Goal: Task Accomplishment & Management: Use online tool/utility

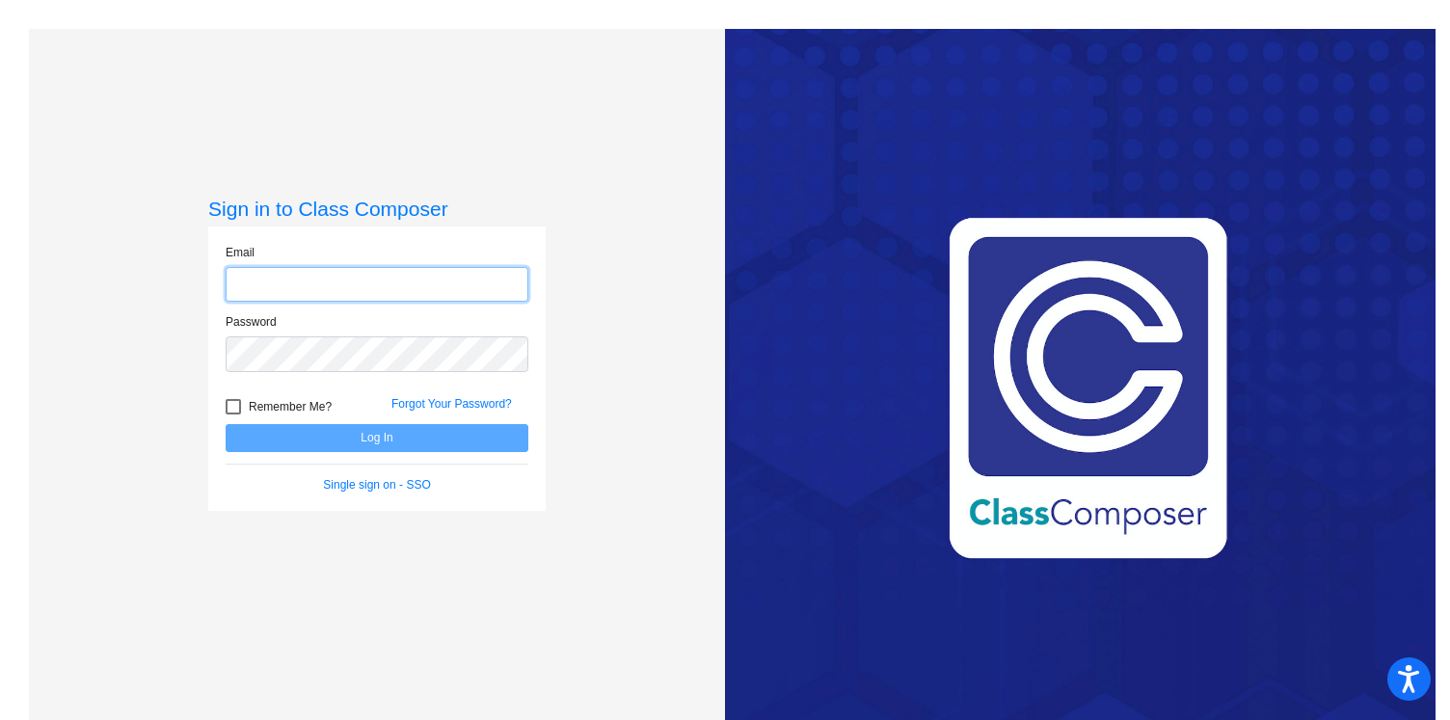
type input "jennifer_brault@upland.k12.ca.us"
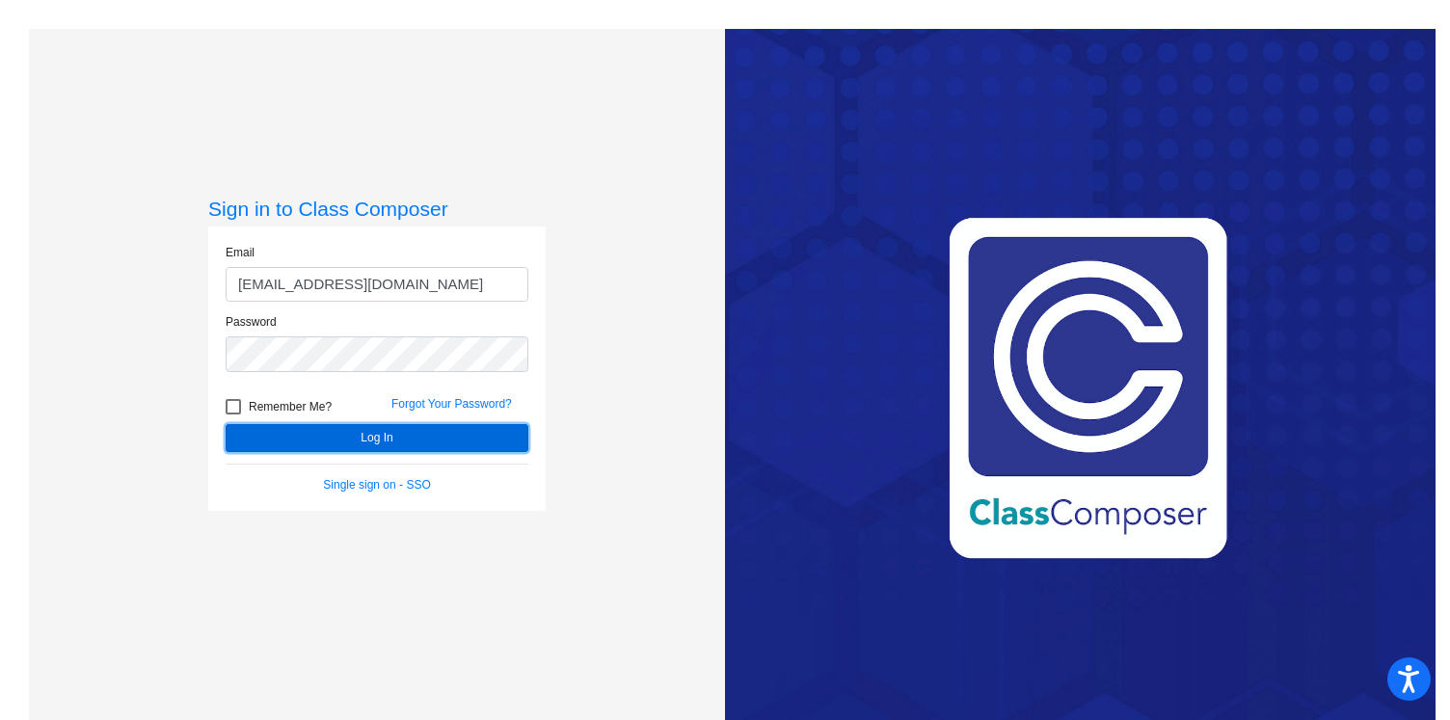
click at [375, 434] on button "Log In" at bounding box center [377, 438] width 303 height 28
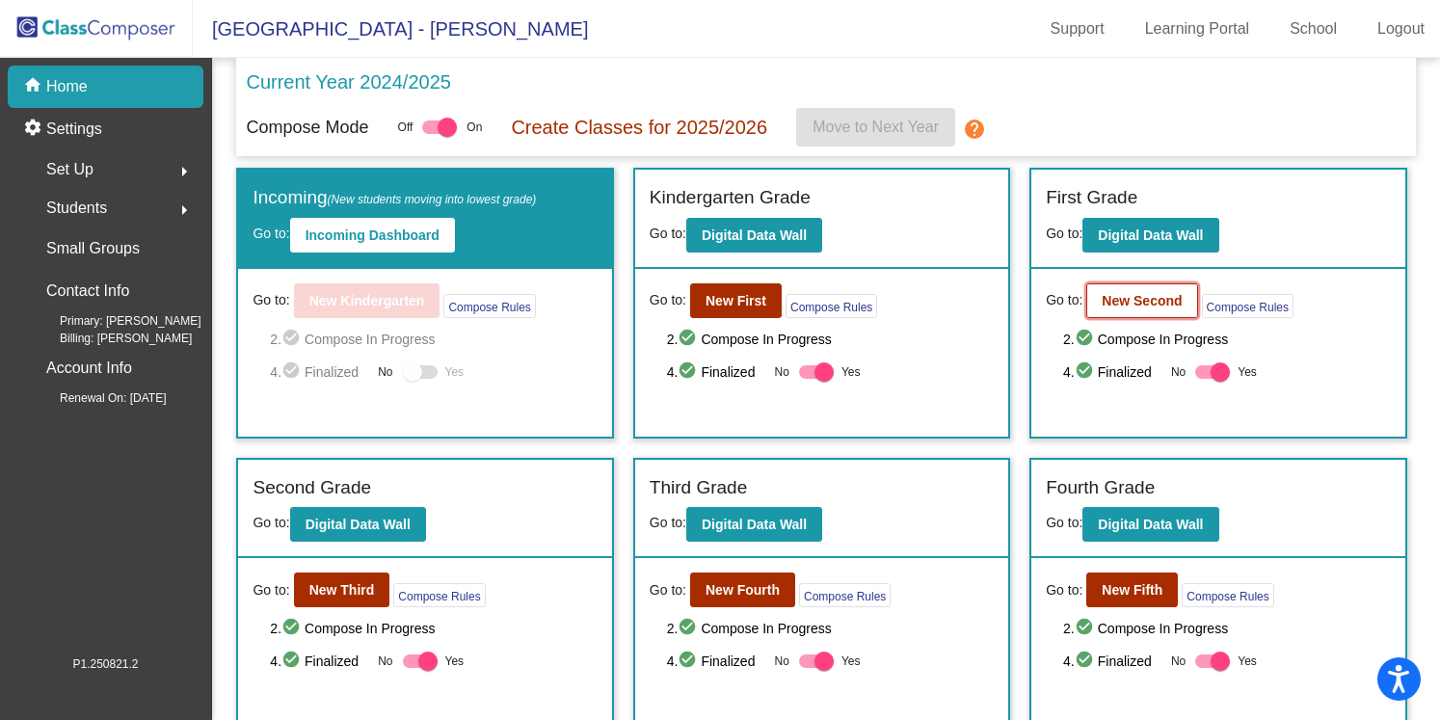
click at [1129, 305] on b "New Second" at bounding box center [1142, 300] width 80 height 15
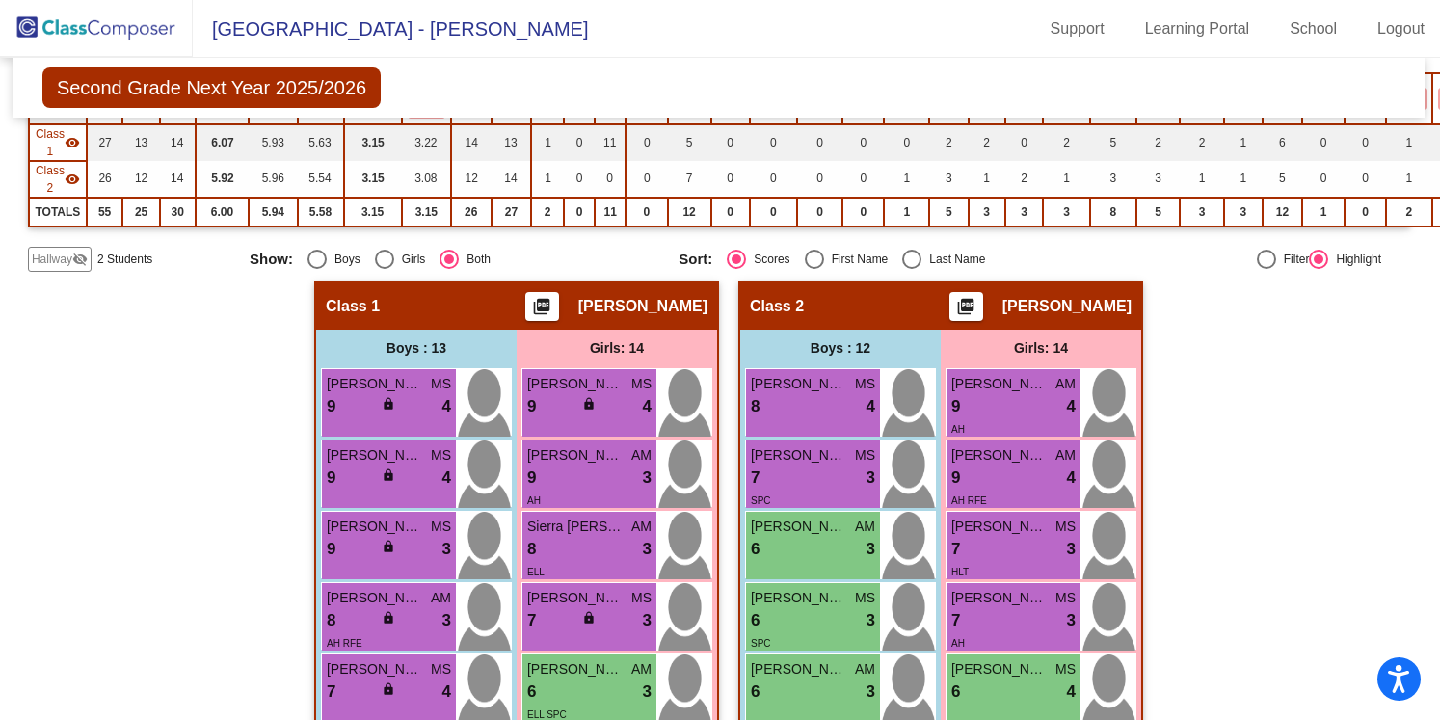
scroll to position [0, 1]
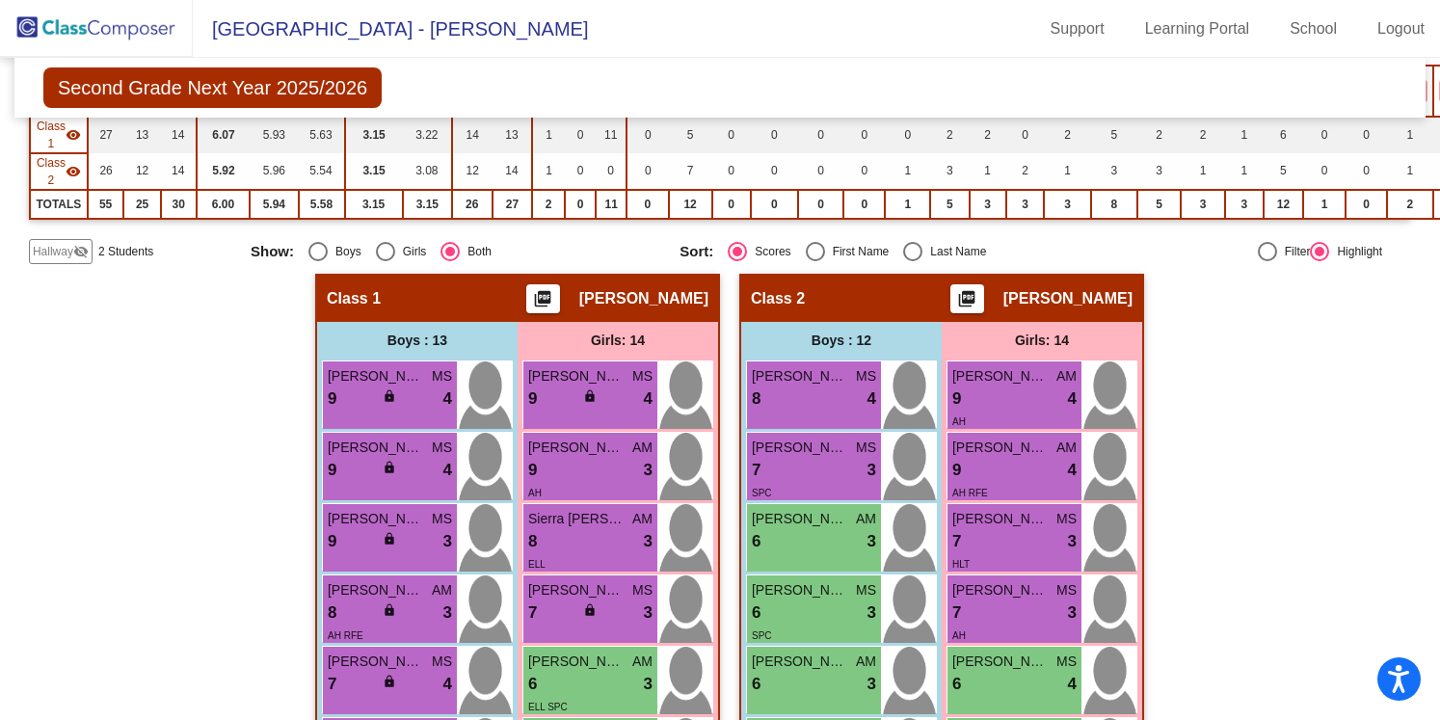
scroll to position [301, 0]
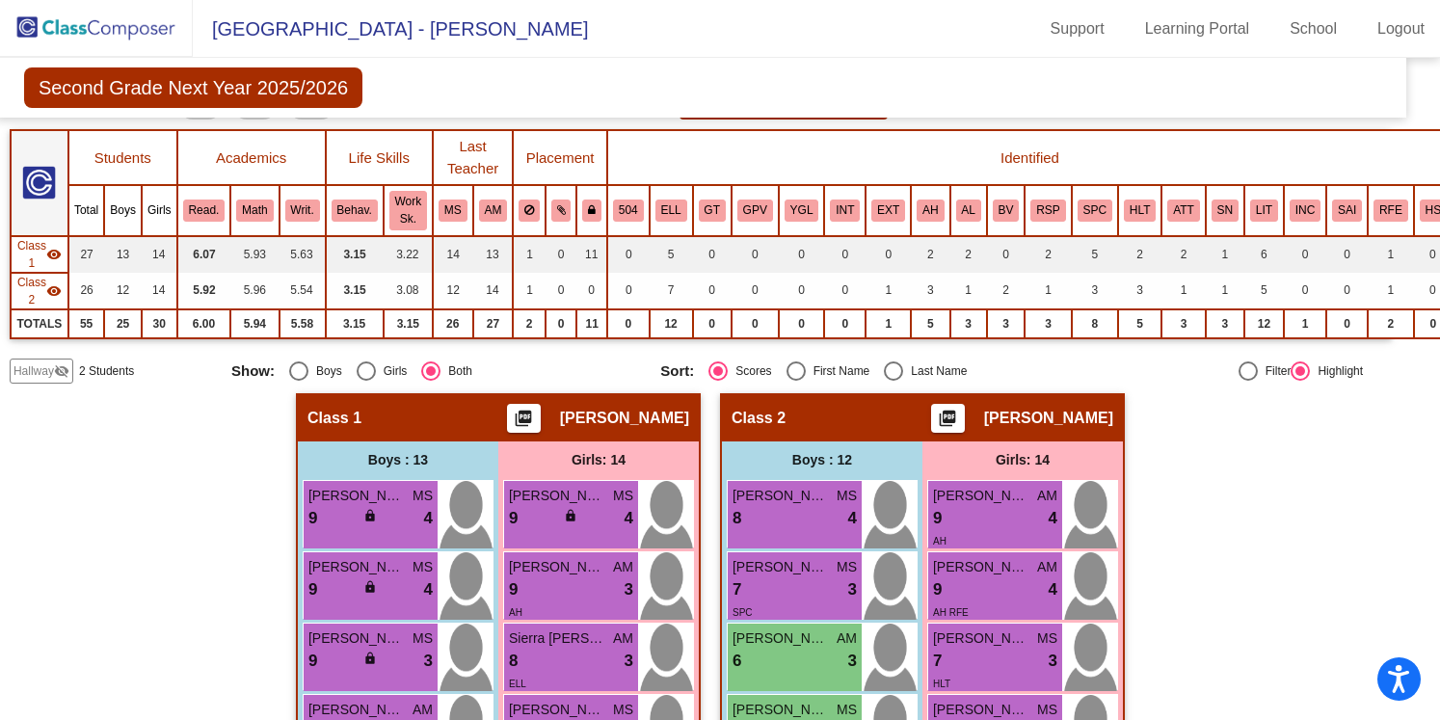
scroll to position [186, 19]
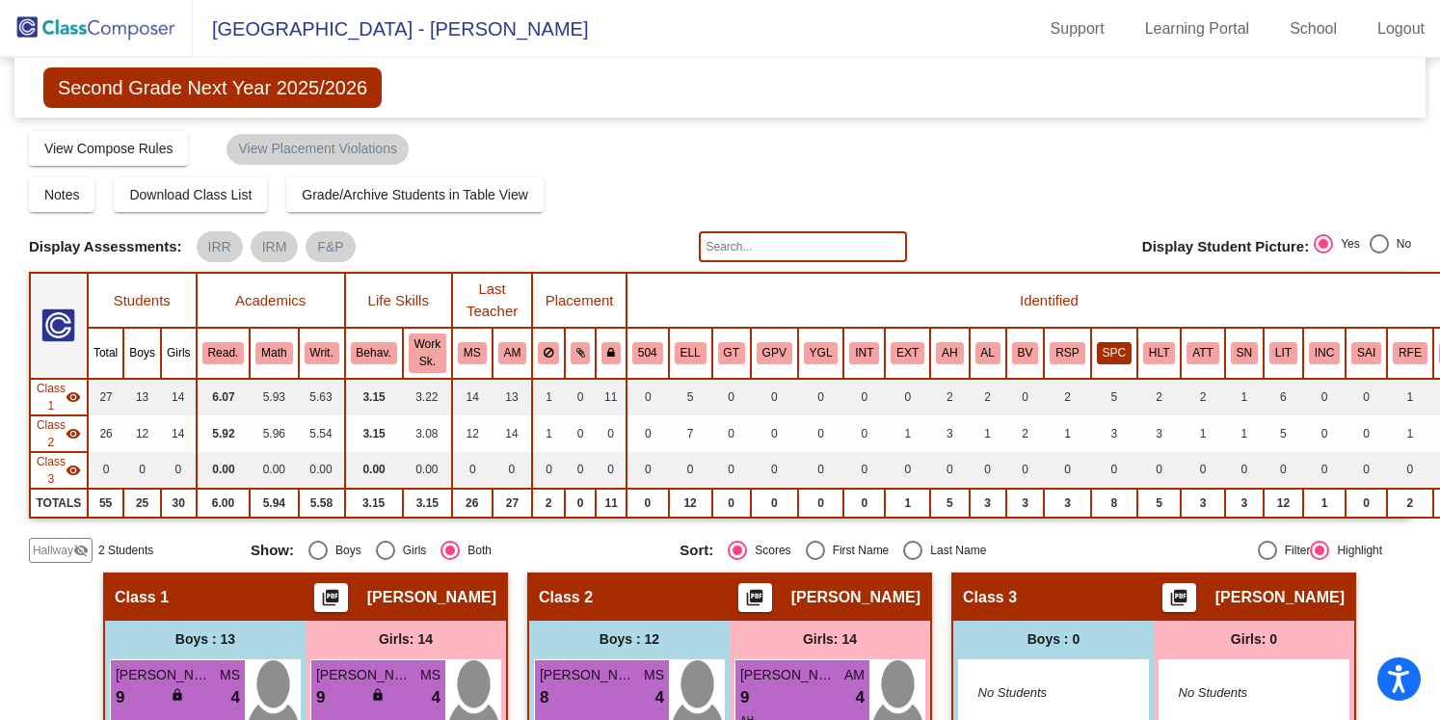
click at [1118, 344] on button "SPC" at bounding box center [1114, 352] width 35 height 21
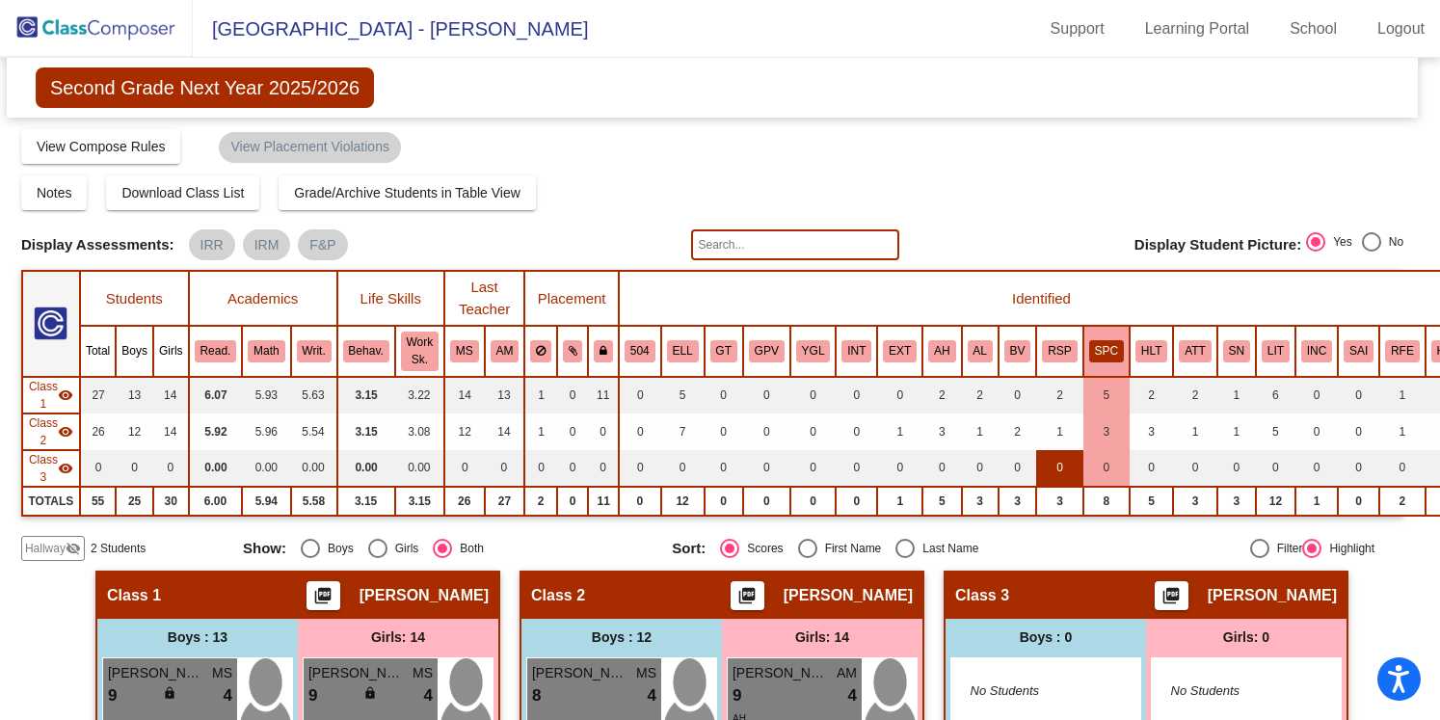
scroll to position [0, 8]
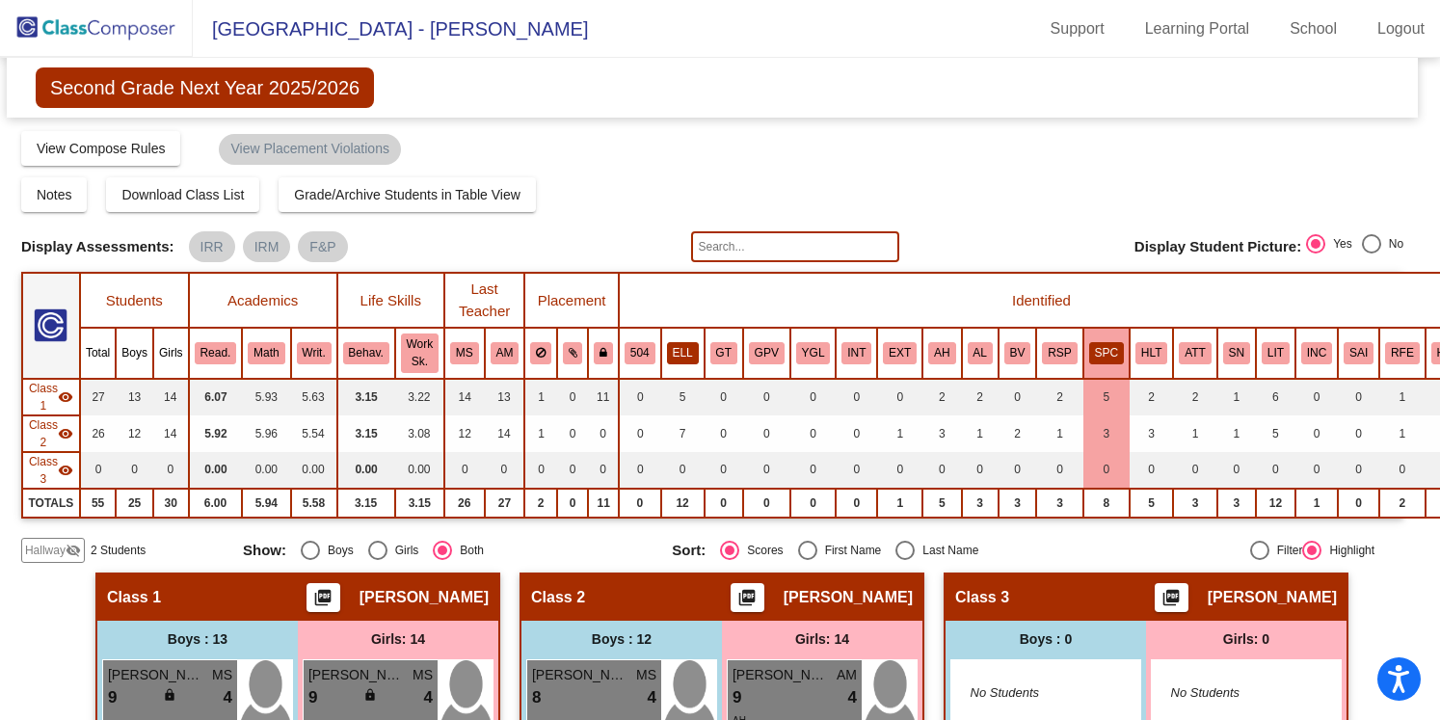
click at [683, 352] on button "ELL" at bounding box center [683, 352] width 32 height 21
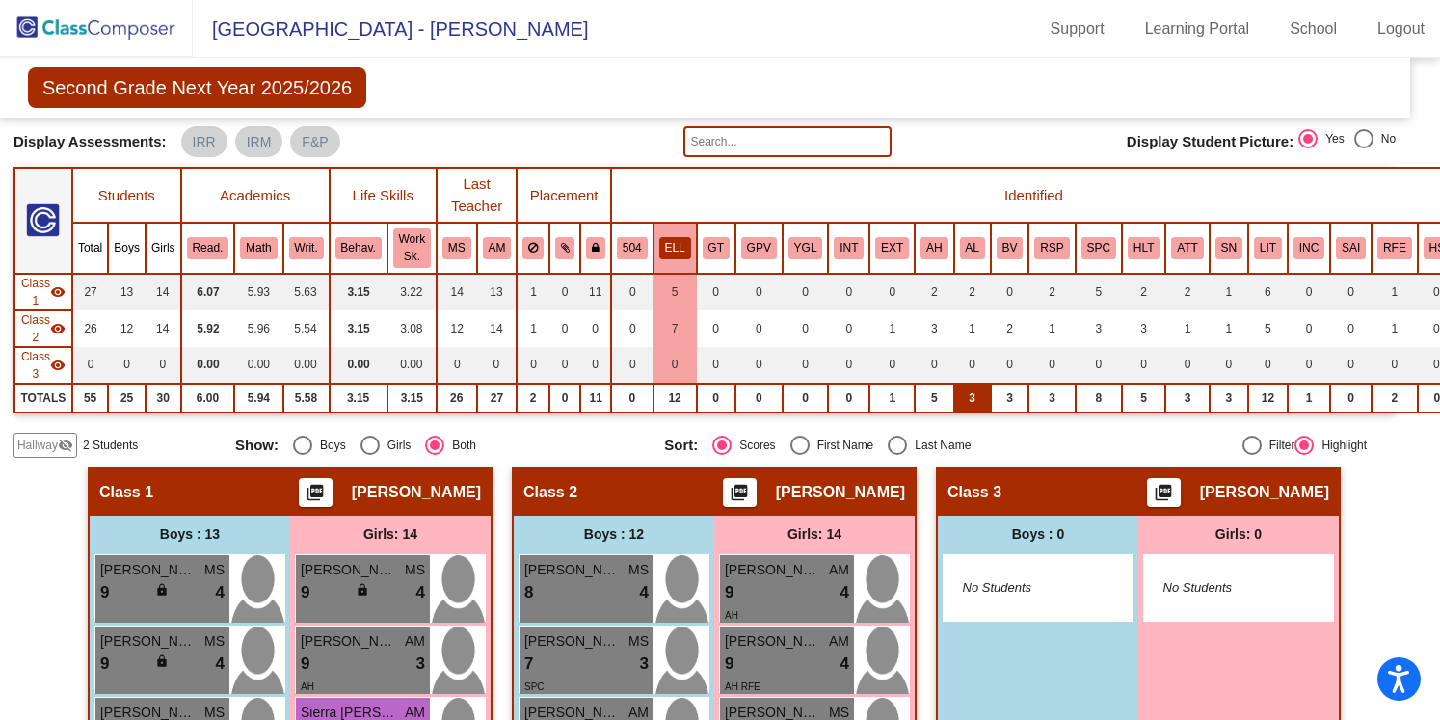
scroll to position [90, 15]
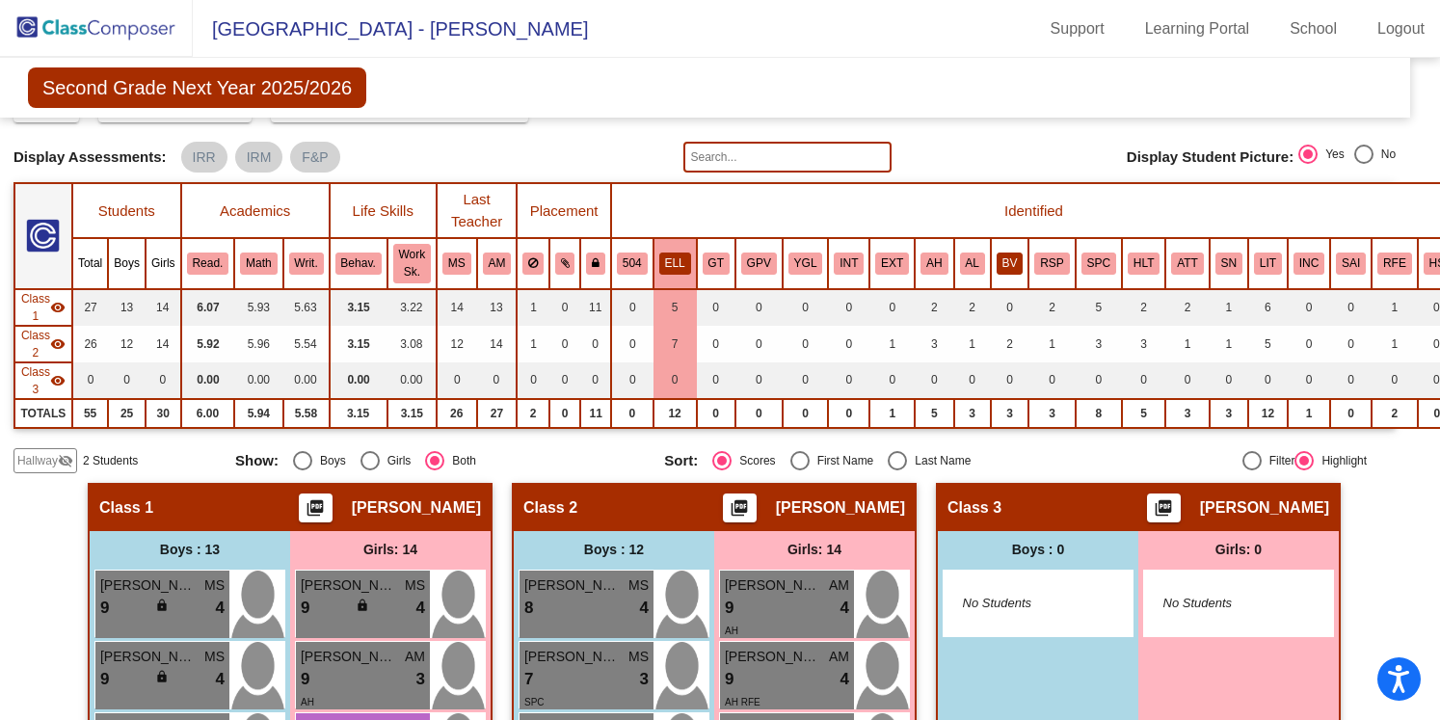
click at [1010, 260] on button "BV" at bounding box center [1010, 263] width 27 height 21
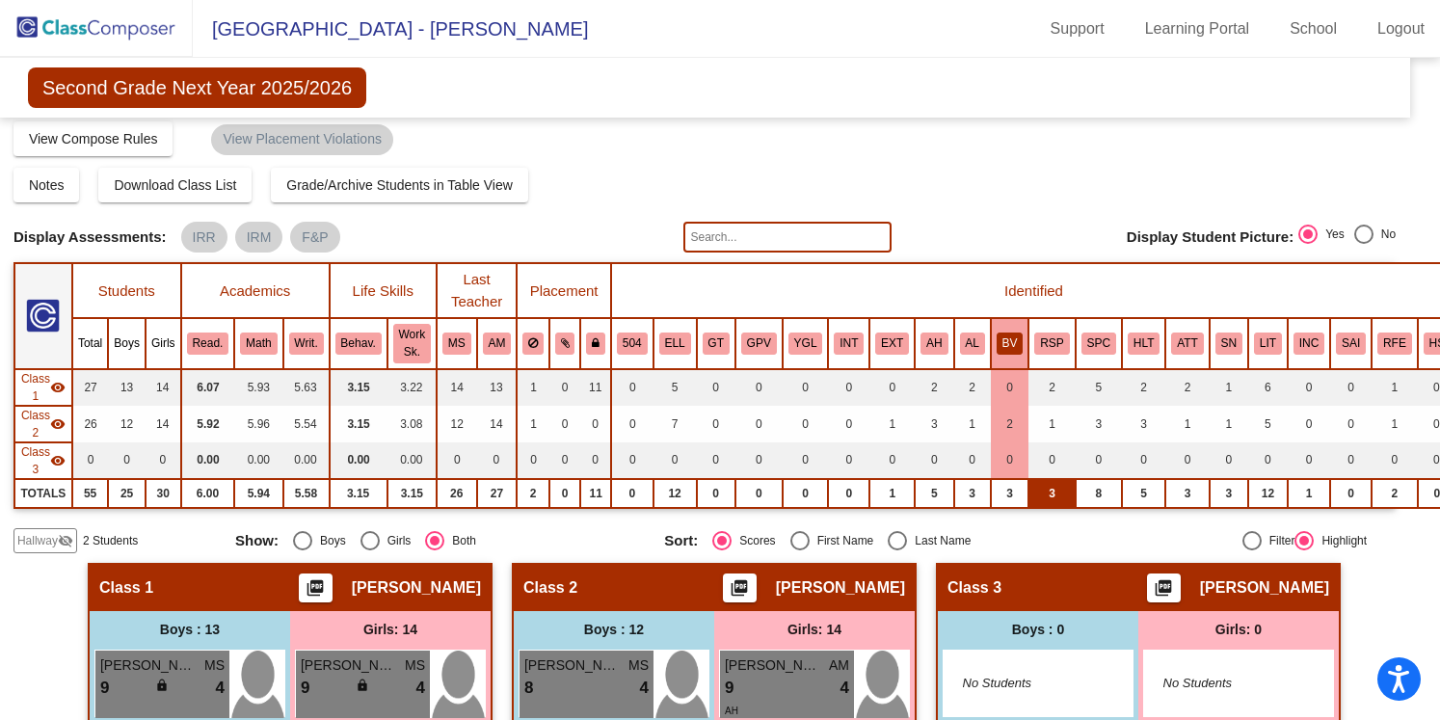
scroll to position [0, 15]
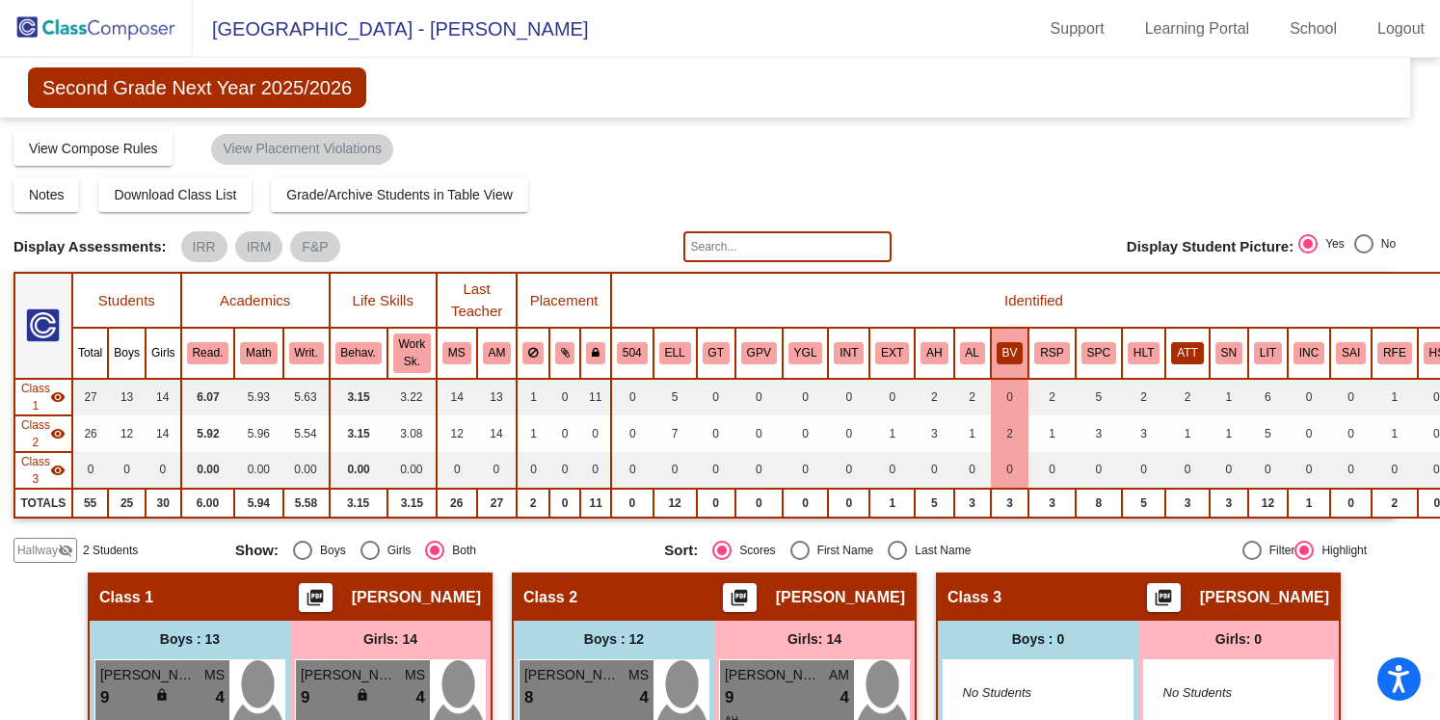
click at [1187, 360] on button "ATT" at bounding box center [1187, 352] width 32 height 21
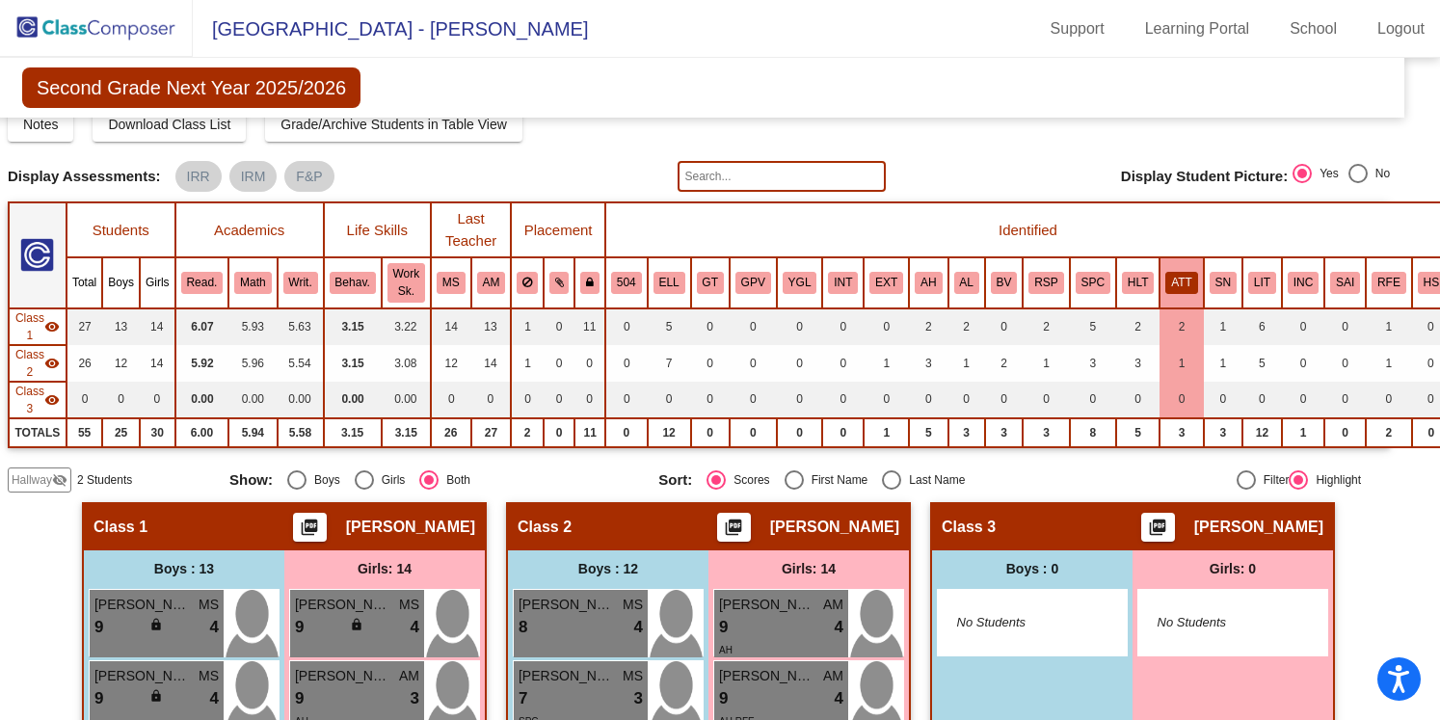
scroll to position [66, 21]
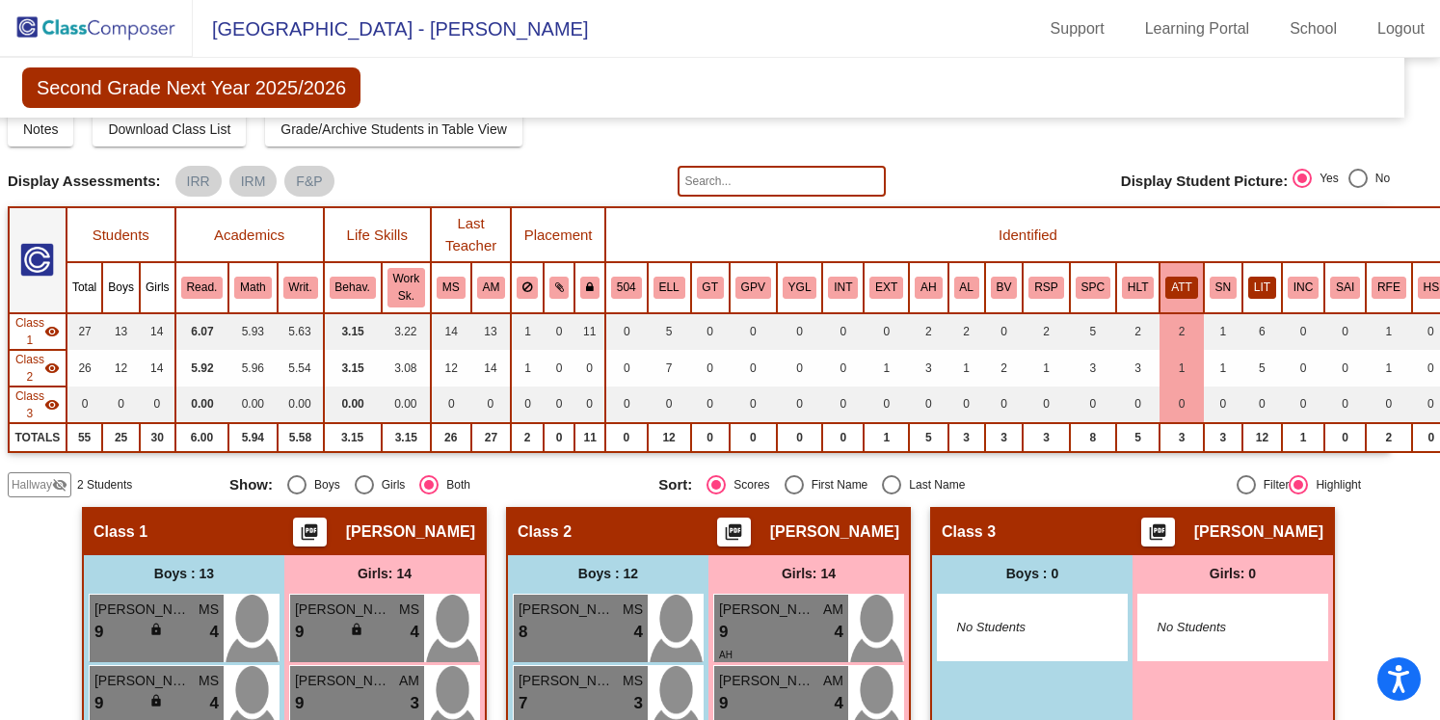
click at [1263, 285] on button "LIT" at bounding box center [1262, 287] width 28 height 21
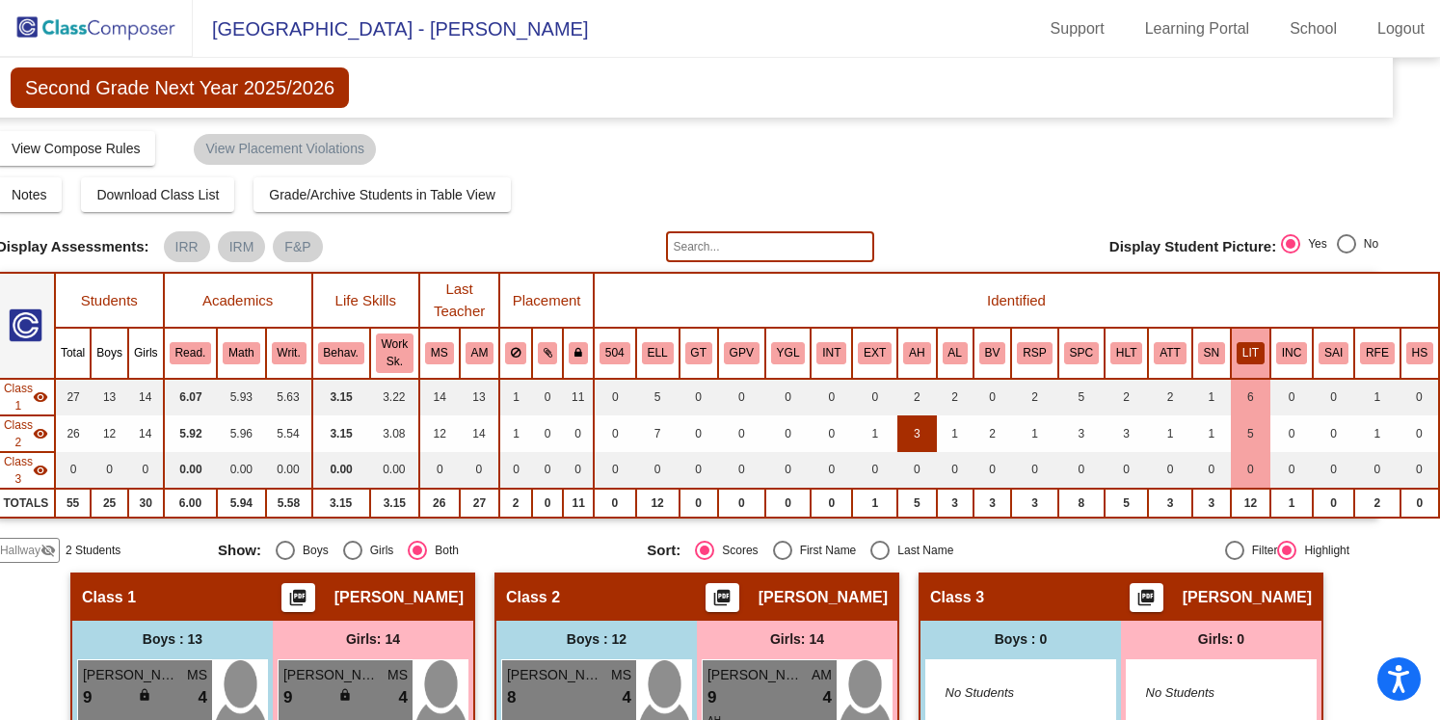
scroll to position [0, 40]
click at [1247, 346] on button "LIT" at bounding box center [1251, 352] width 28 height 21
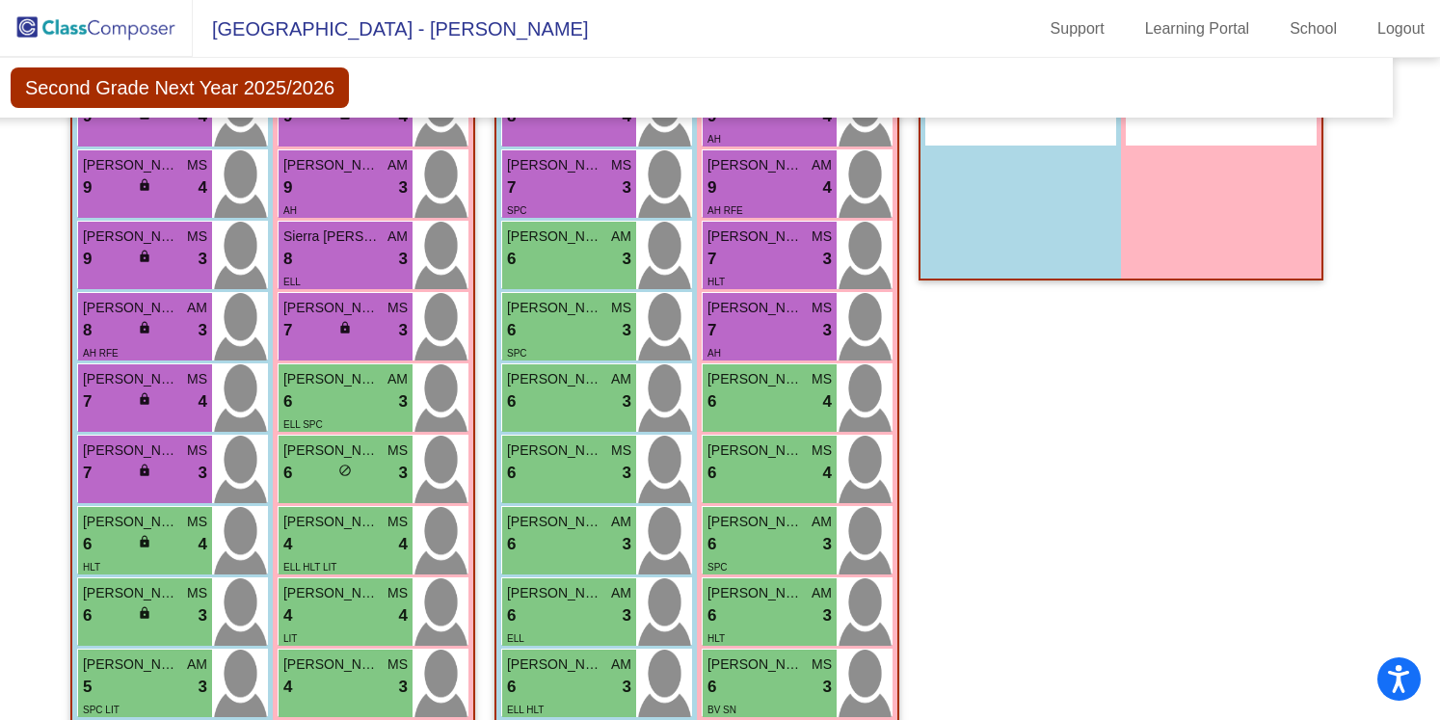
scroll to position [609, 41]
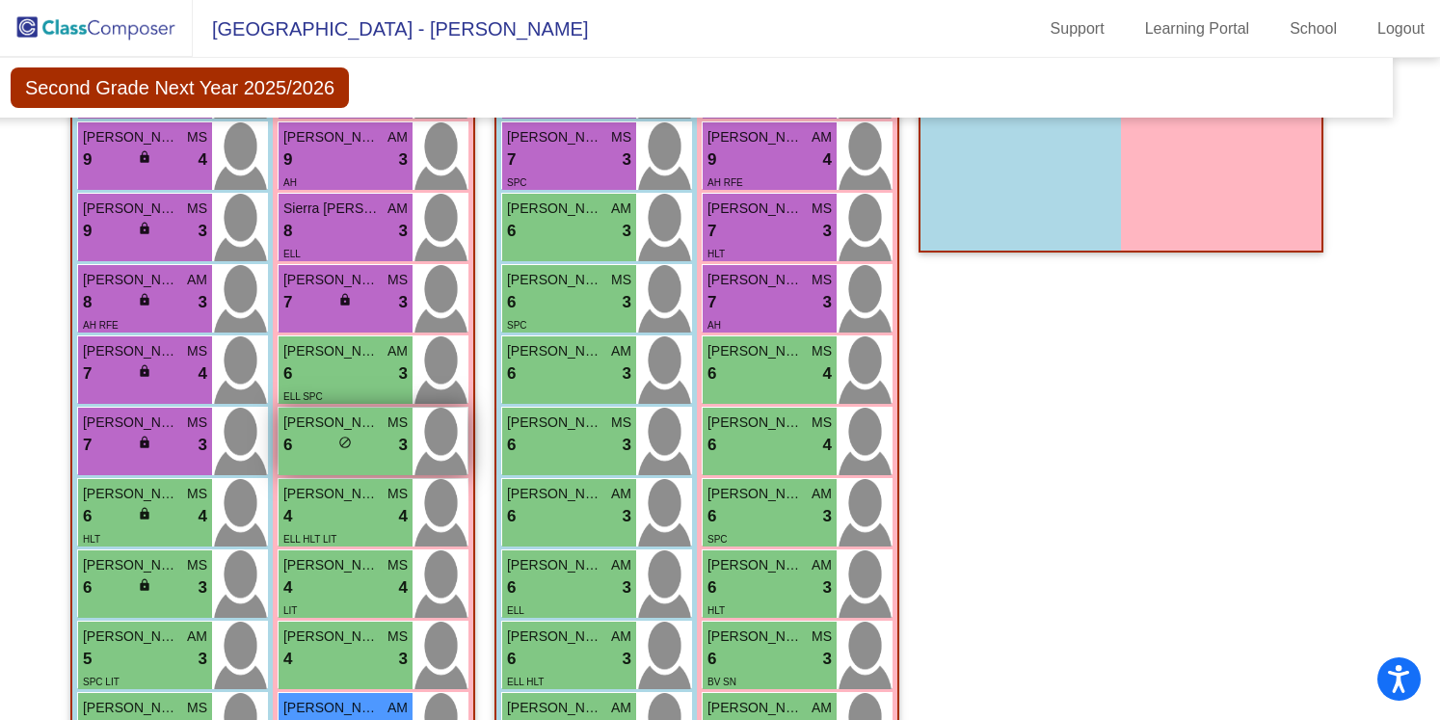
click at [338, 444] on div "6 lock do_not_disturb_alt 3" at bounding box center [345, 445] width 124 height 25
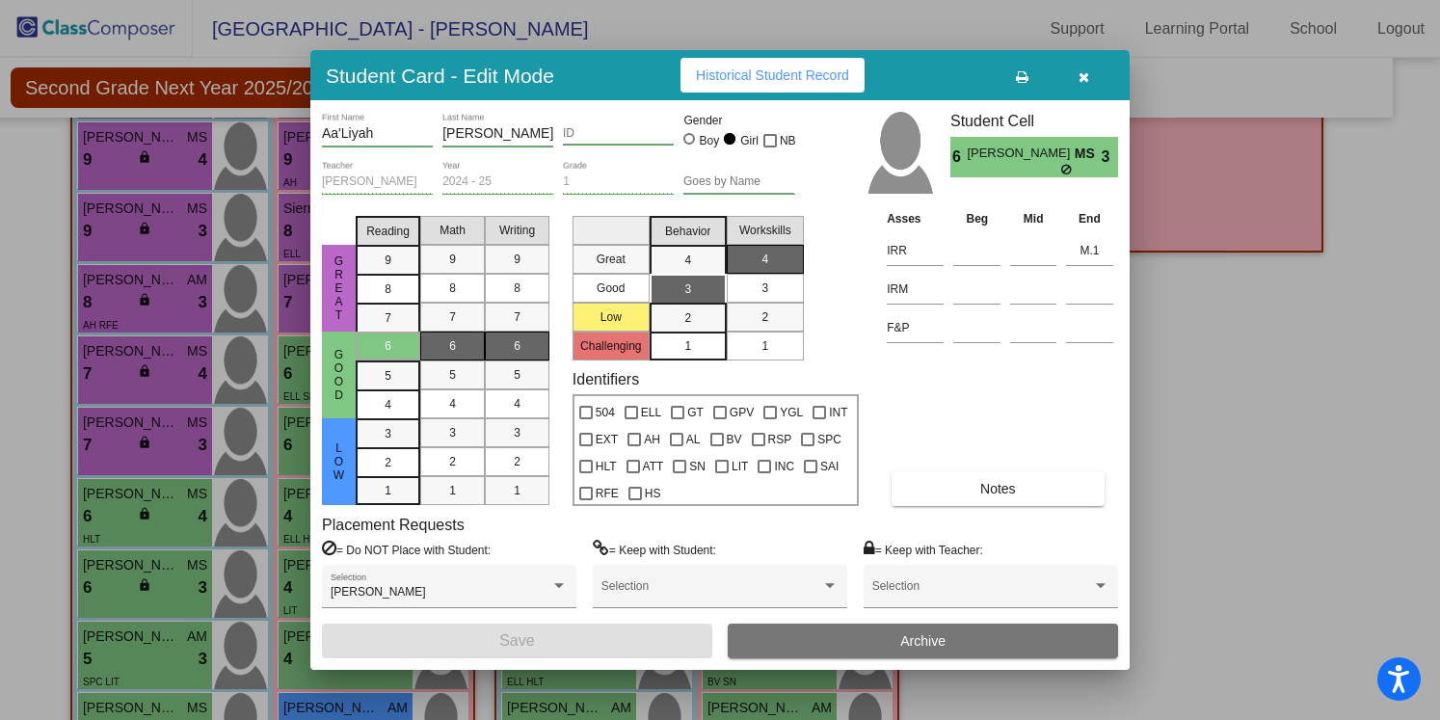
click at [1081, 74] on icon "button" at bounding box center [1084, 76] width 11 height 13
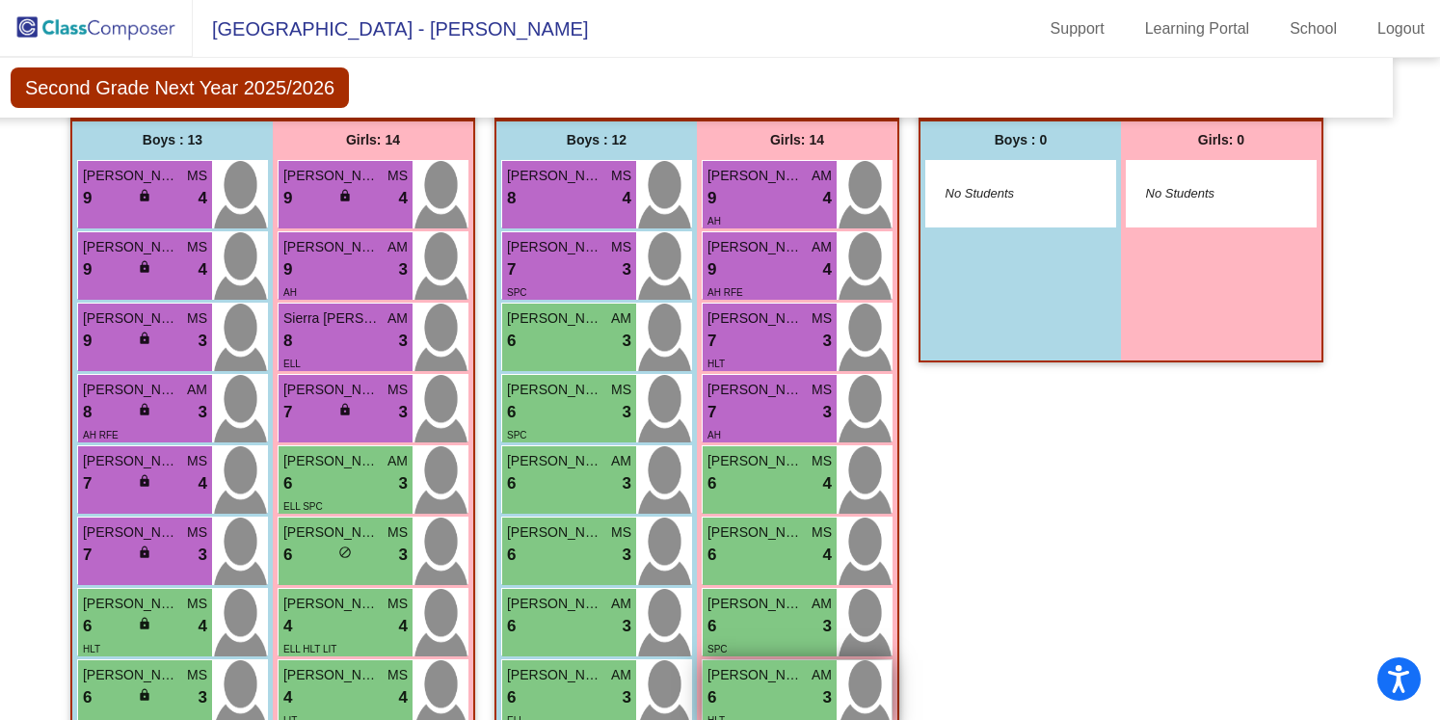
scroll to position [511, 39]
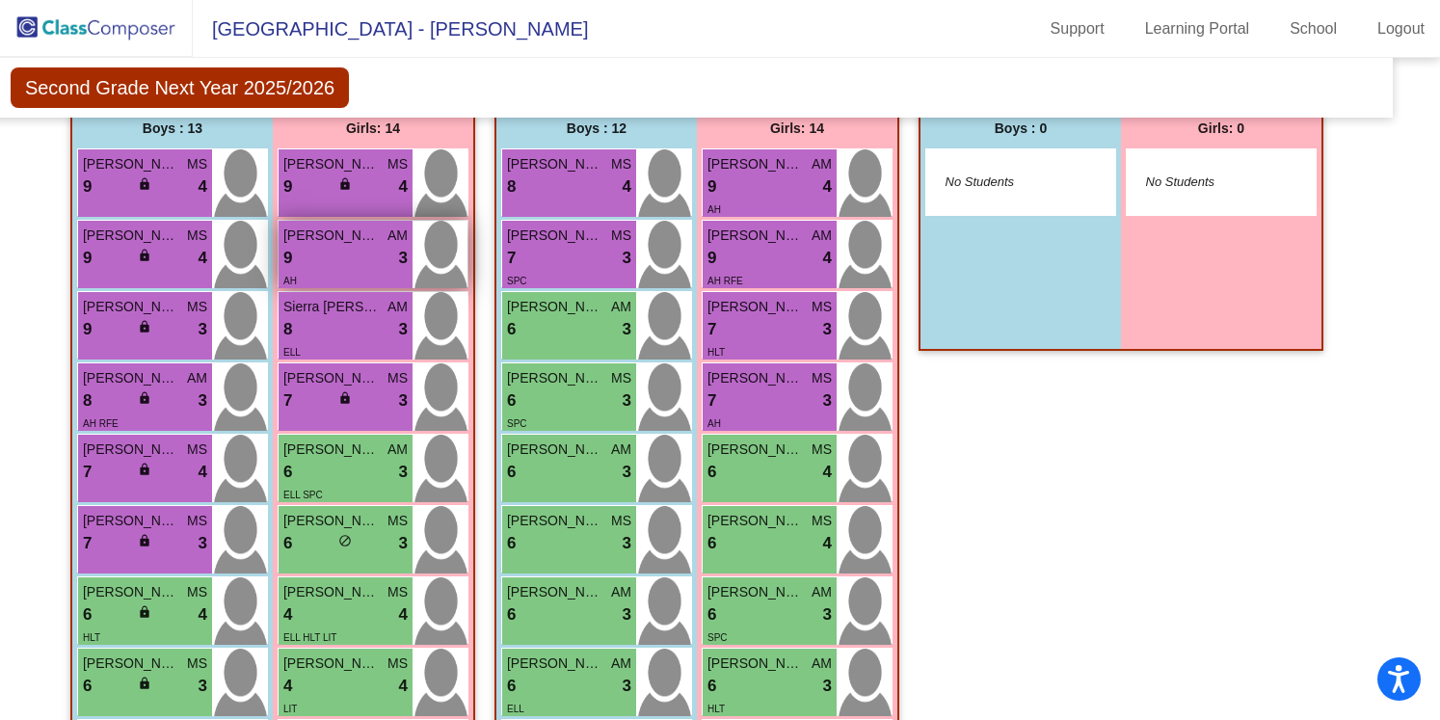
drag, startPoint x: 338, startPoint y: 259, endPoint x: 358, endPoint y: 254, distance: 19.9
click at [358, 254] on div "9 lock do_not_disturb_alt 3" at bounding box center [345, 258] width 124 height 25
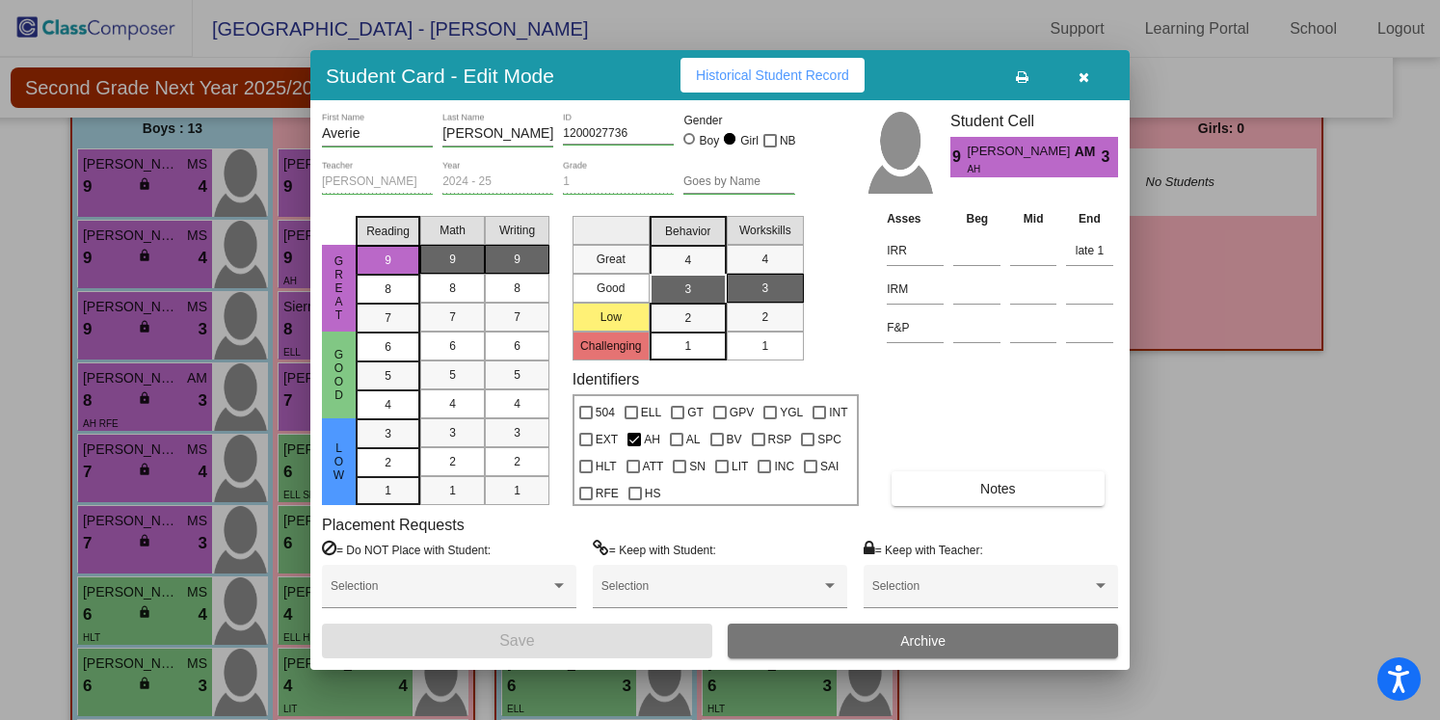
click at [1082, 75] on icon "button" at bounding box center [1084, 76] width 11 height 13
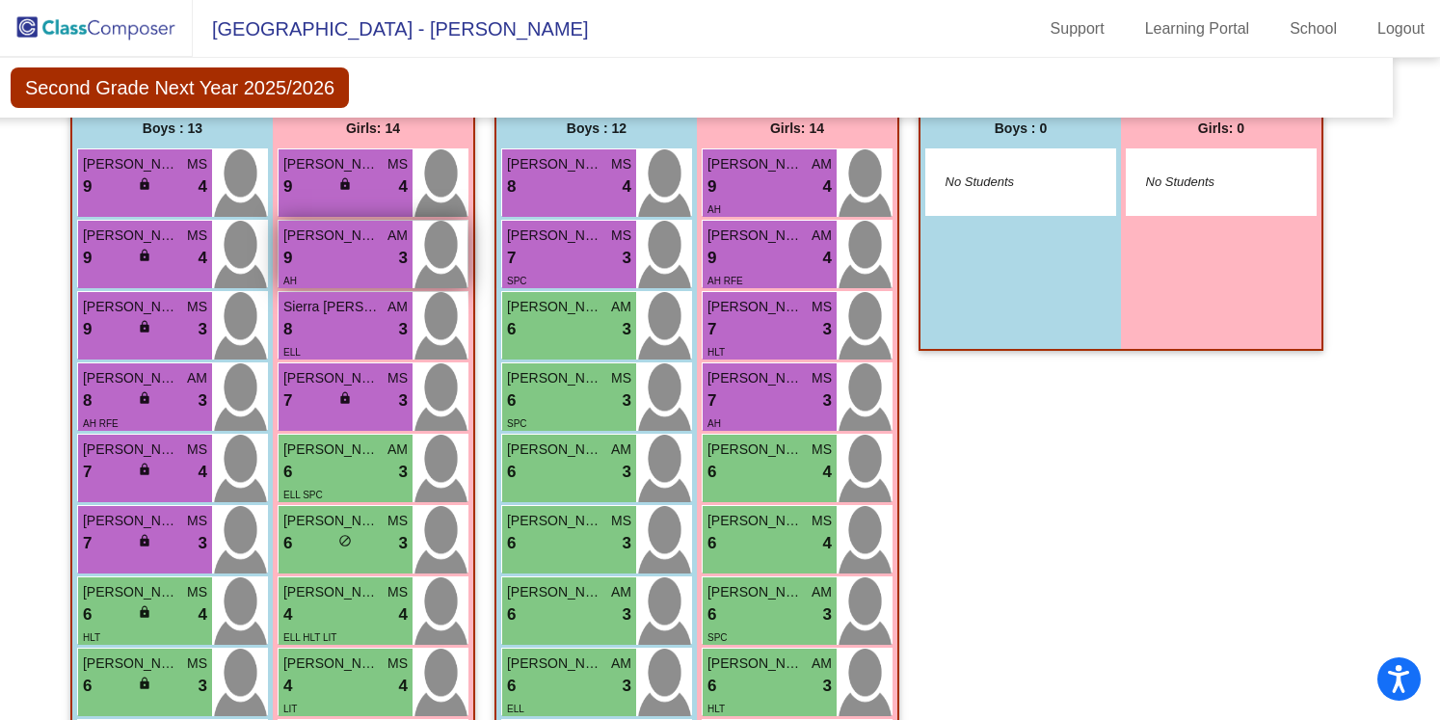
click at [373, 270] on div "AH" at bounding box center [345, 280] width 124 height 20
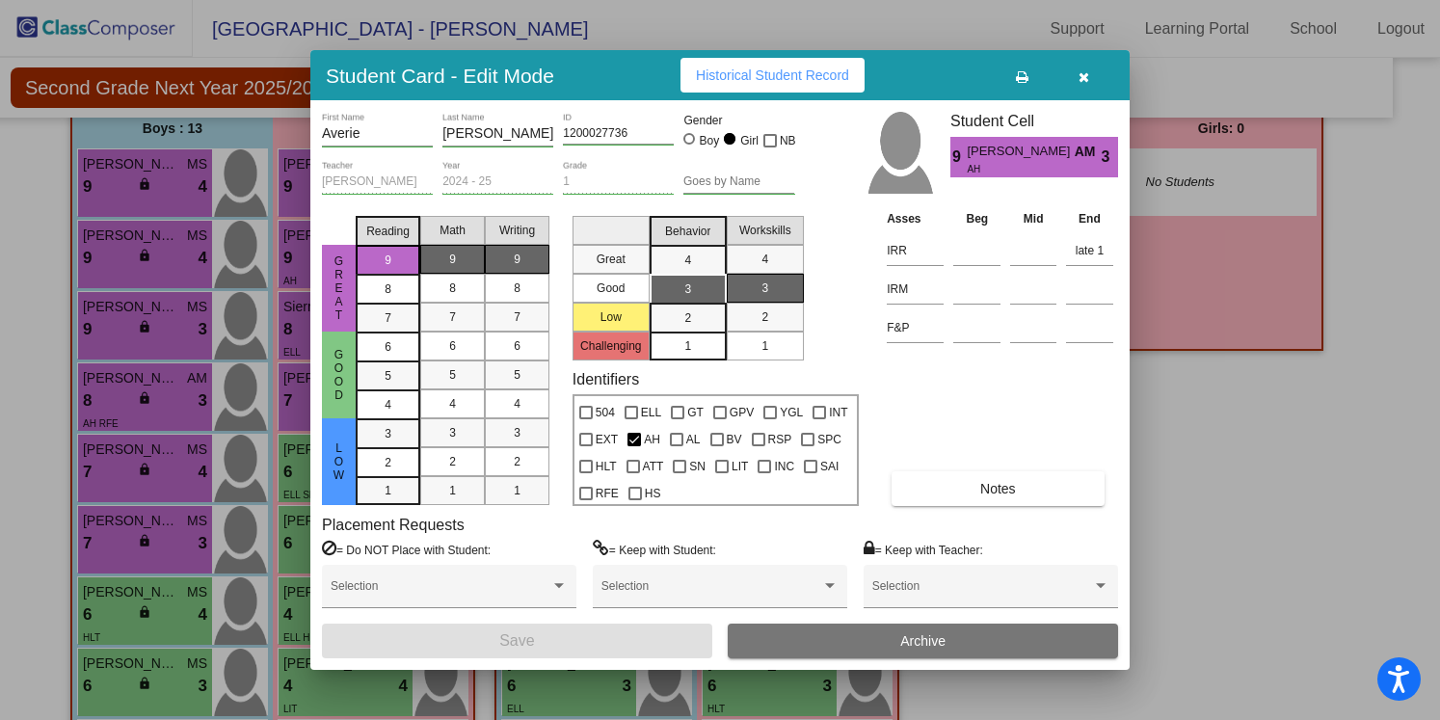
click at [1065, 79] on button "button" at bounding box center [1084, 75] width 62 height 35
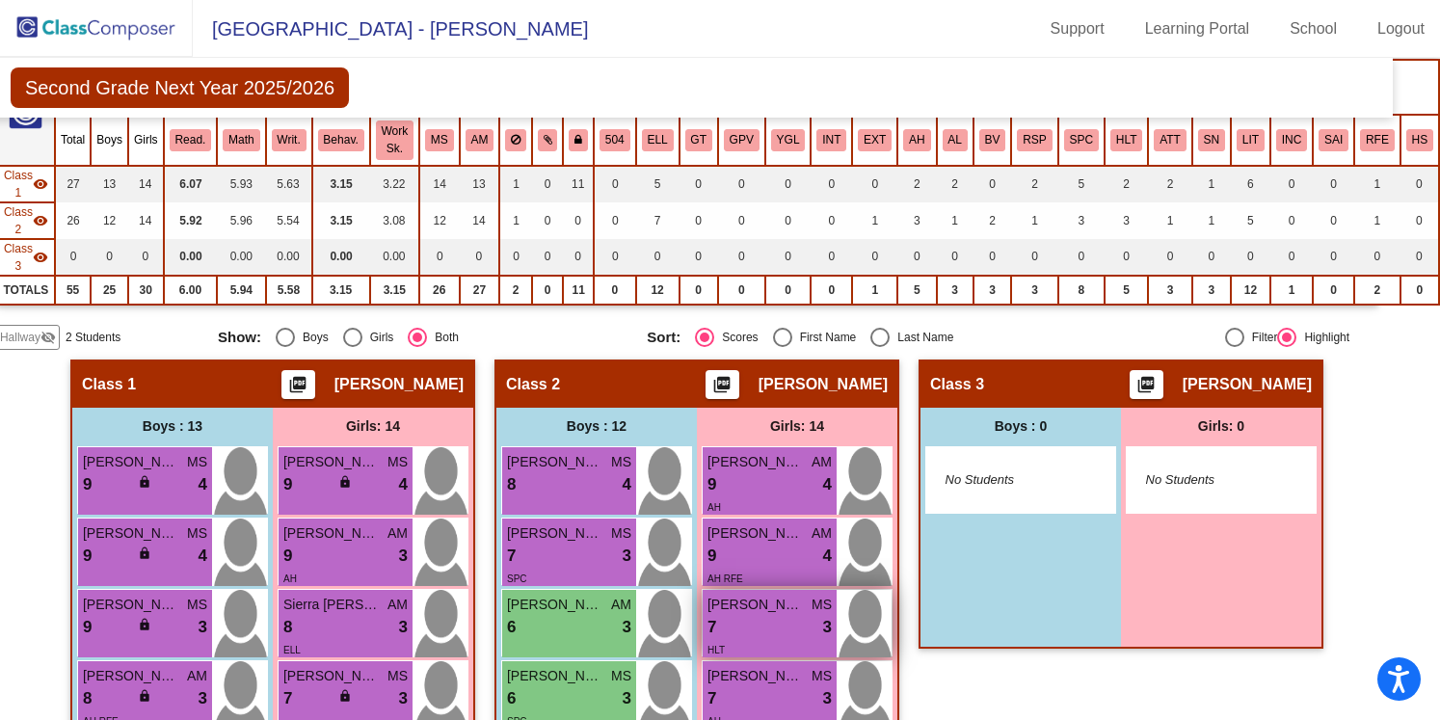
scroll to position [200, 39]
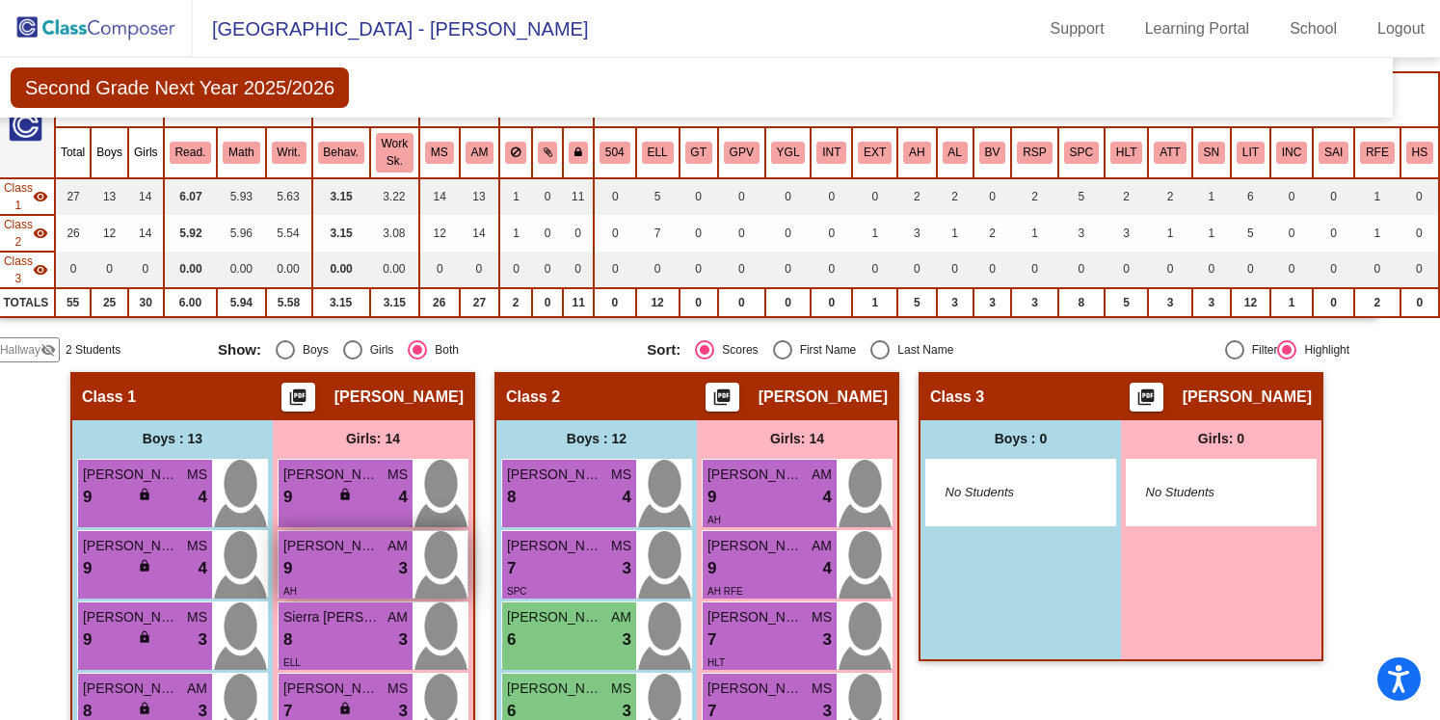
click at [371, 559] on div "9 lock do_not_disturb_alt 3" at bounding box center [345, 568] width 124 height 25
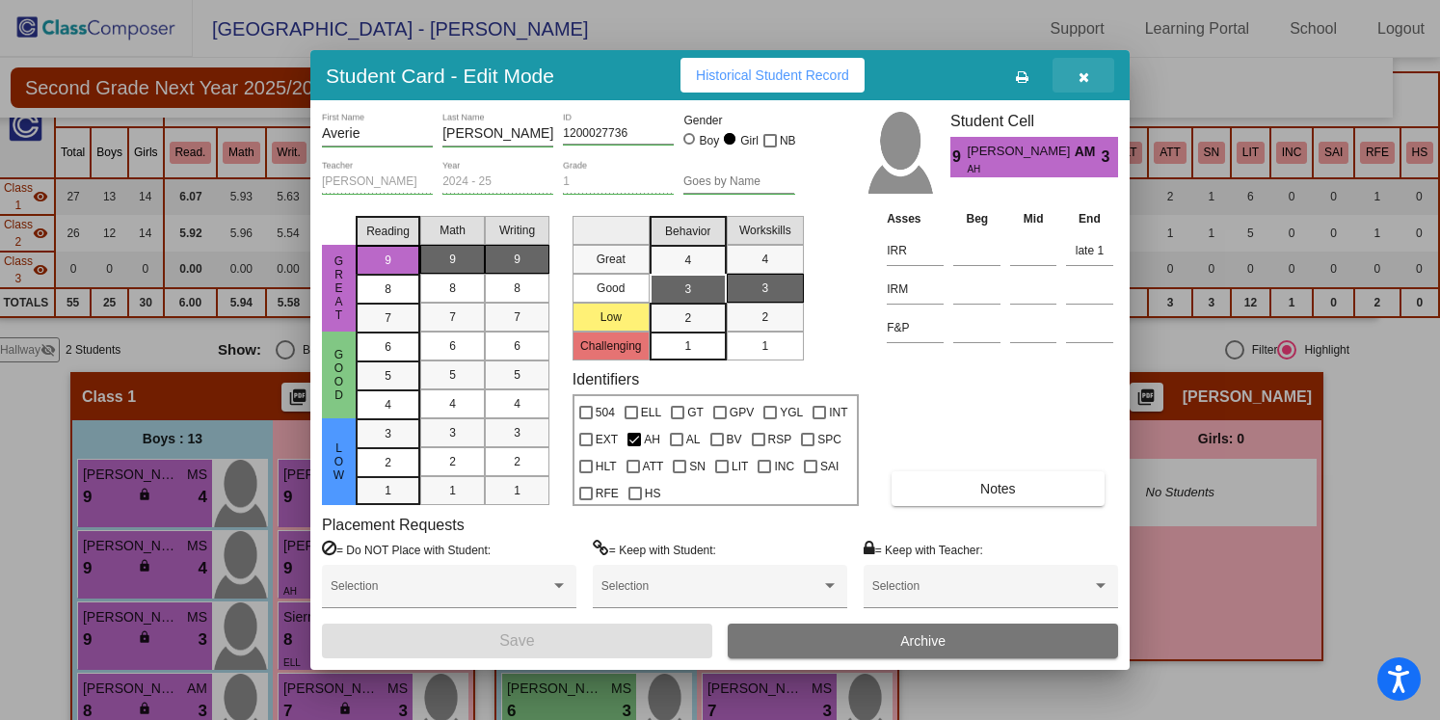
click at [1085, 76] on icon "button" at bounding box center [1084, 76] width 11 height 13
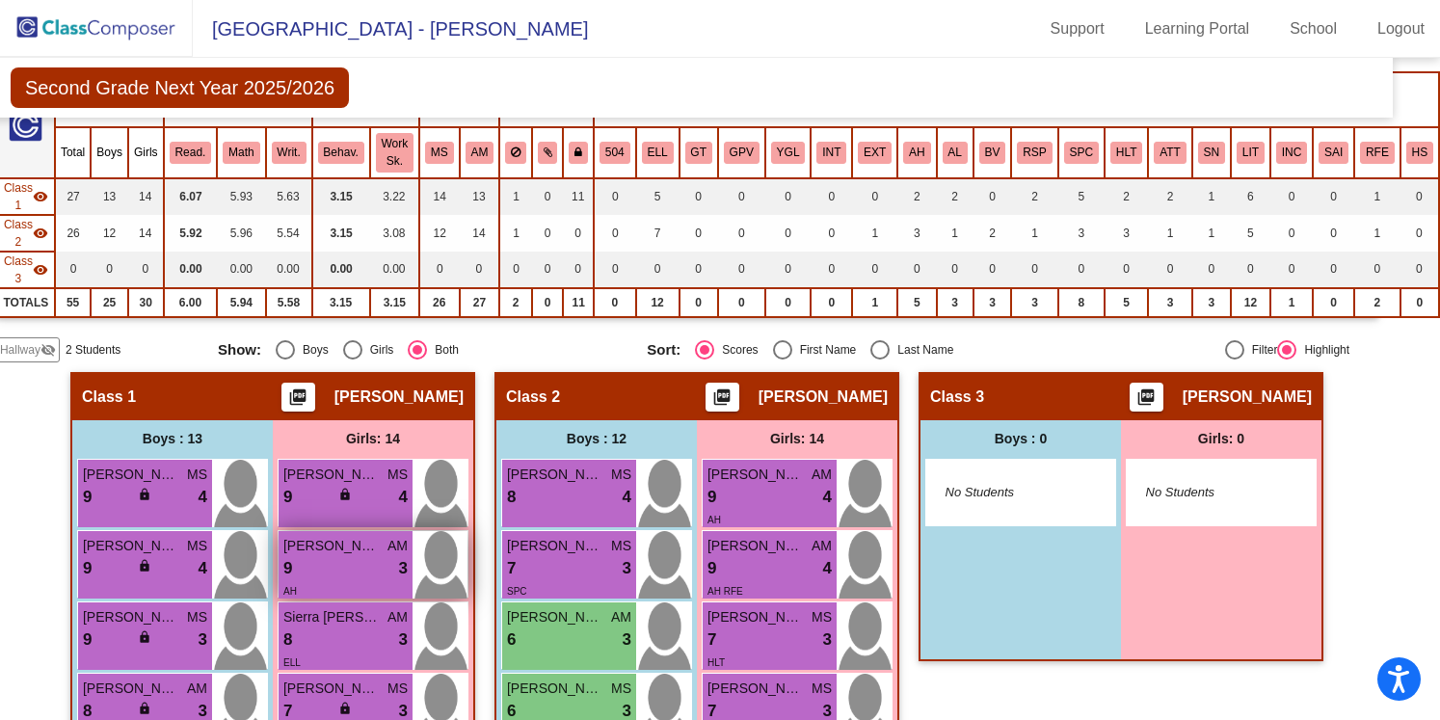
drag, startPoint x: 332, startPoint y: 564, endPoint x: 368, endPoint y: 546, distance: 41.0
click at [368, 546] on div "Averie Carrasco AM 9 lock do_not_disturb_alt 3 AH" at bounding box center [346, 564] width 134 height 67
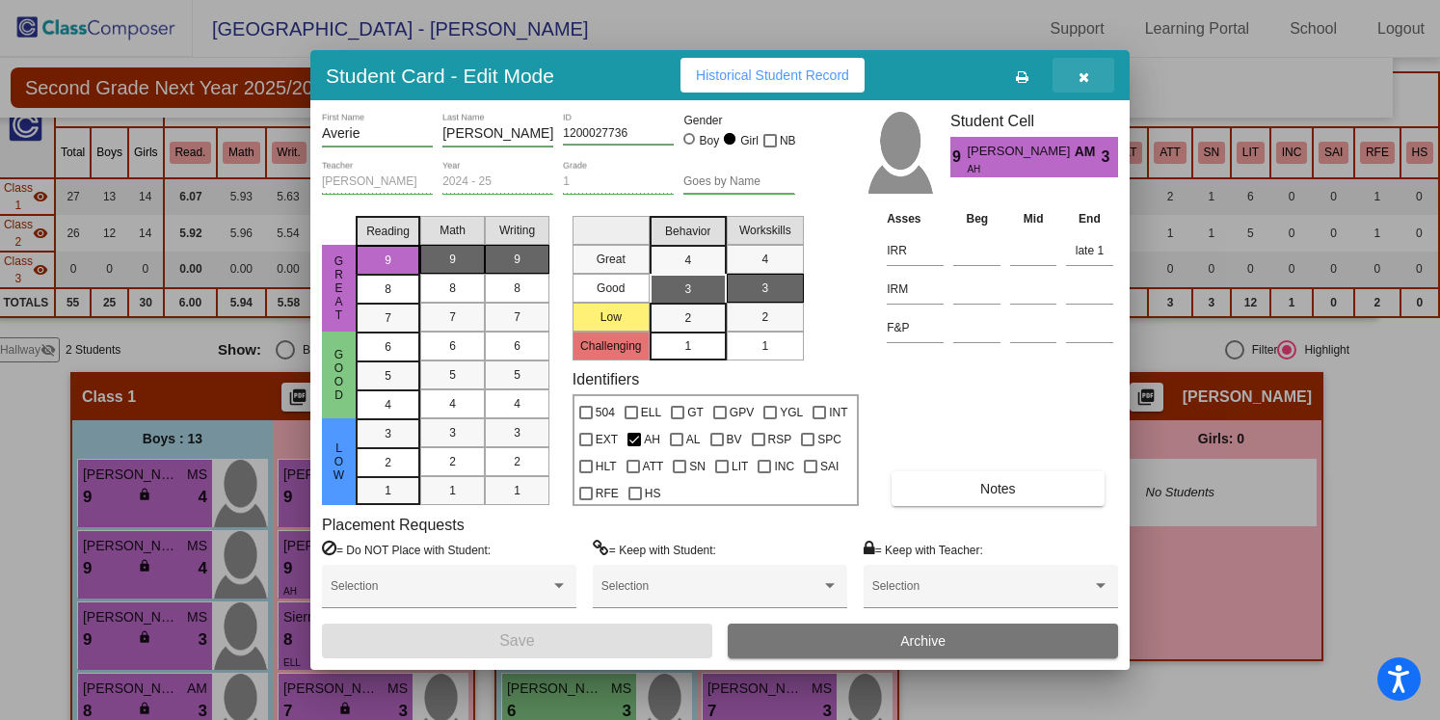
click at [1083, 75] on icon "button" at bounding box center [1084, 76] width 11 height 13
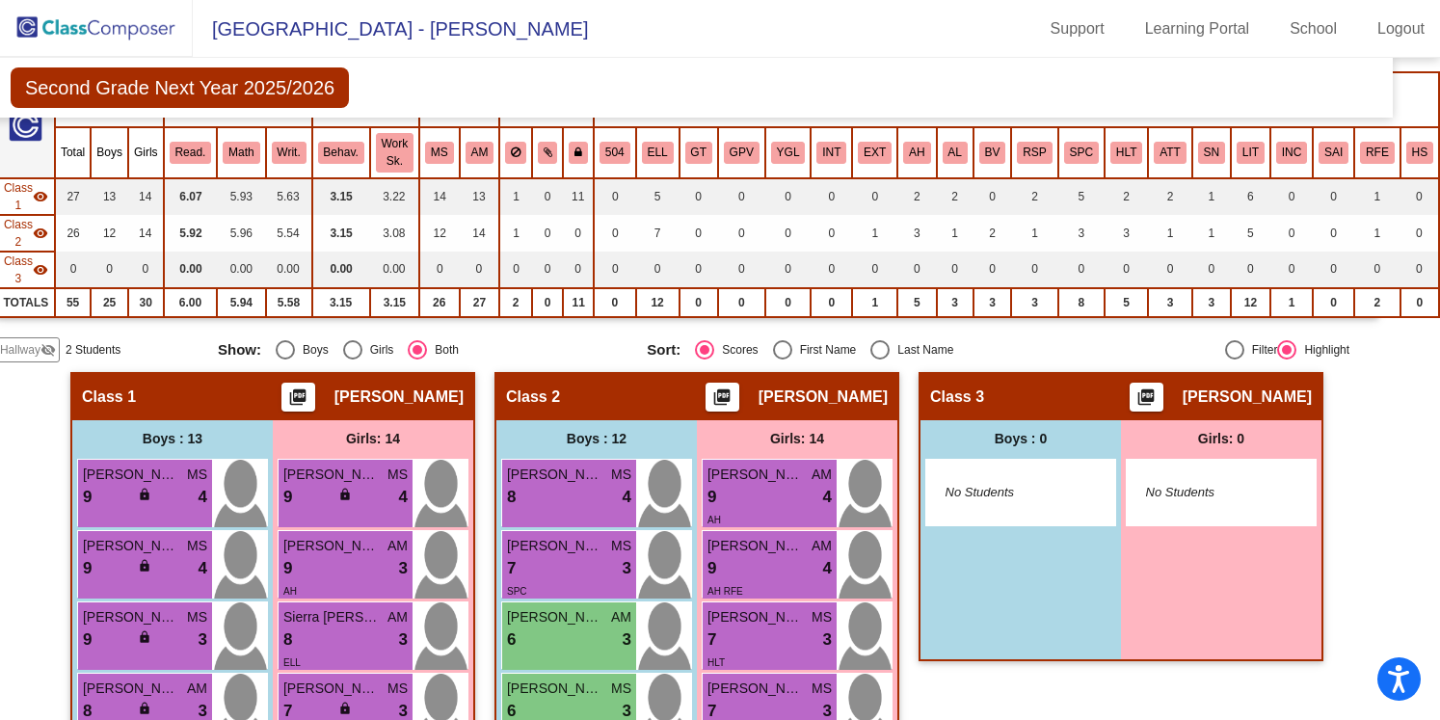
click at [1387, 445] on mat-sidenav-content "Second Grade Next Year 2025/2026 Edit Composition Off On Incoming Digital Data …" at bounding box center [720, 389] width 1440 height 662
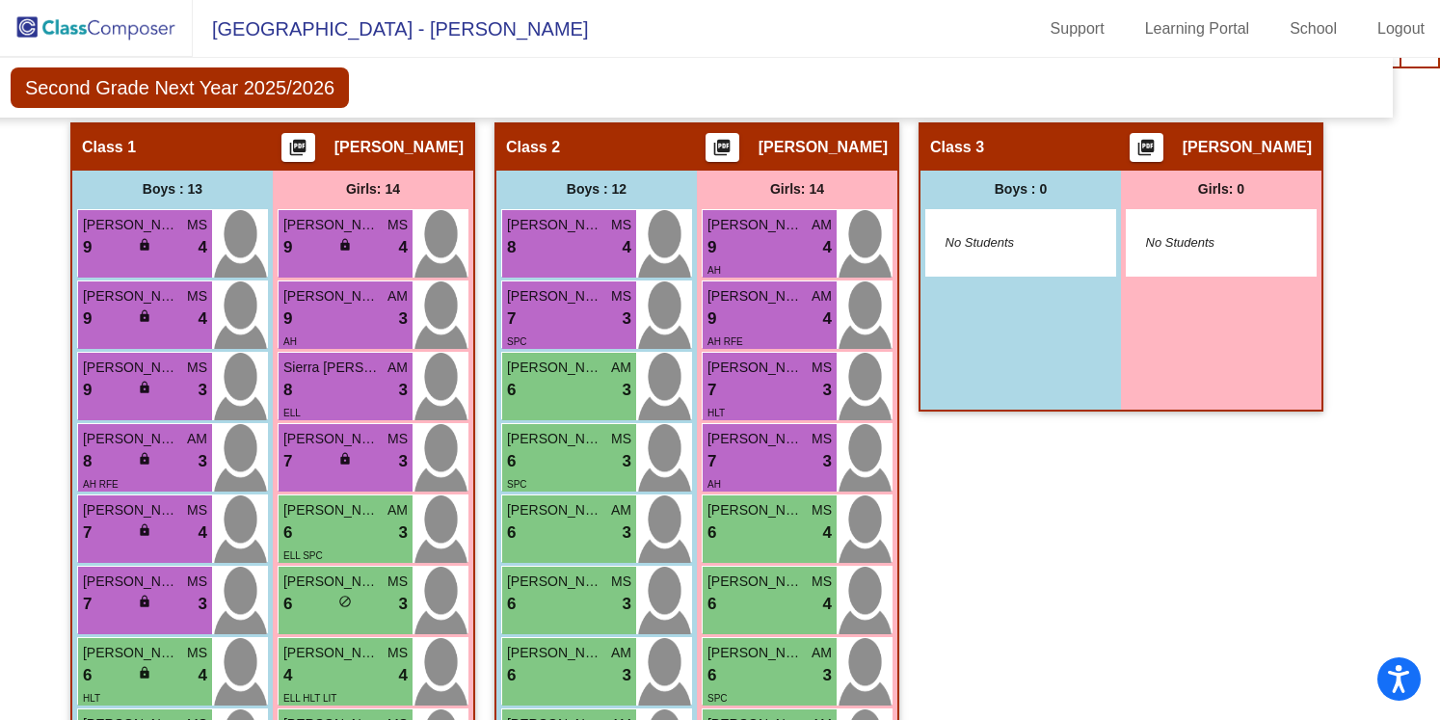
scroll to position [470, 39]
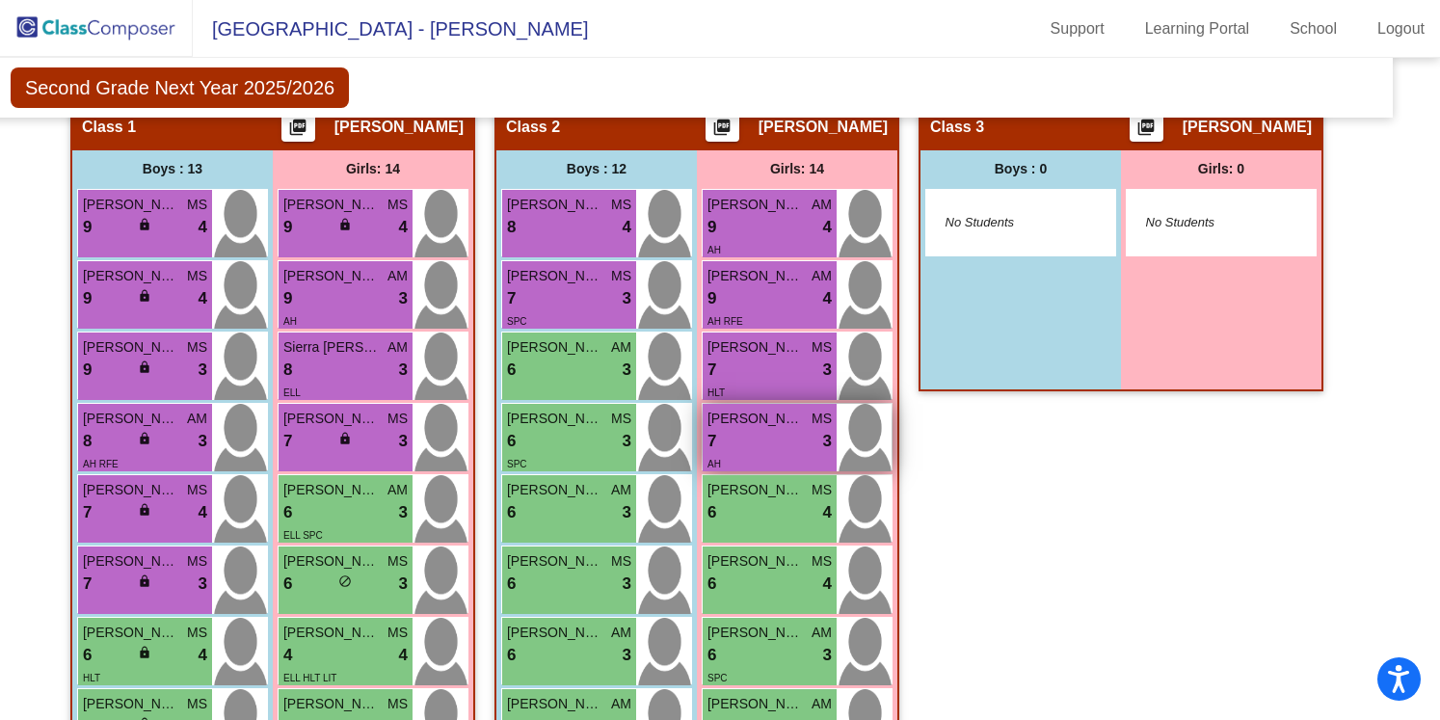
drag, startPoint x: 750, startPoint y: 422, endPoint x: 850, endPoint y: 404, distance: 101.9
click at [850, 404] on div "Isacora Lopez MS 7 lock do_not_disturb_alt 3 AH" at bounding box center [797, 437] width 189 height 67
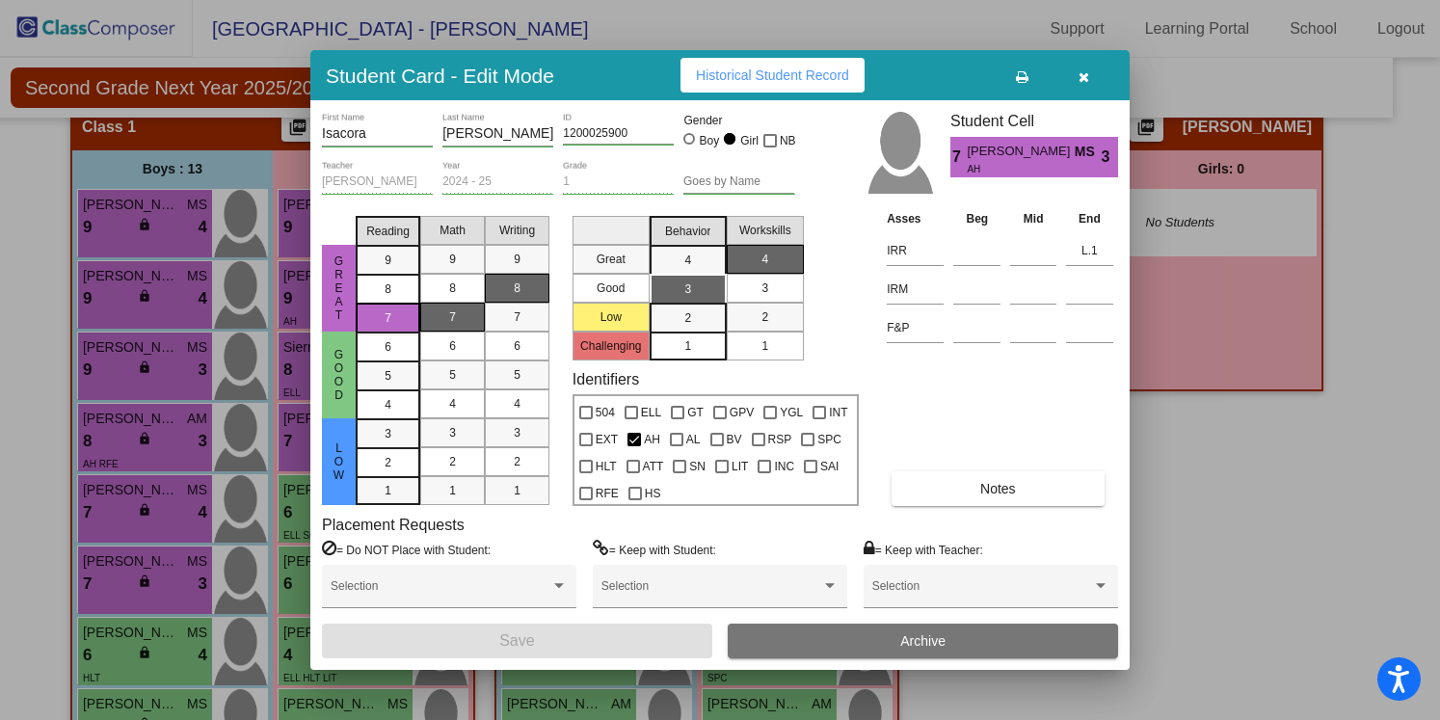
click at [1195, 455] on div at bounding box center [720, 360] width 1440 height 720
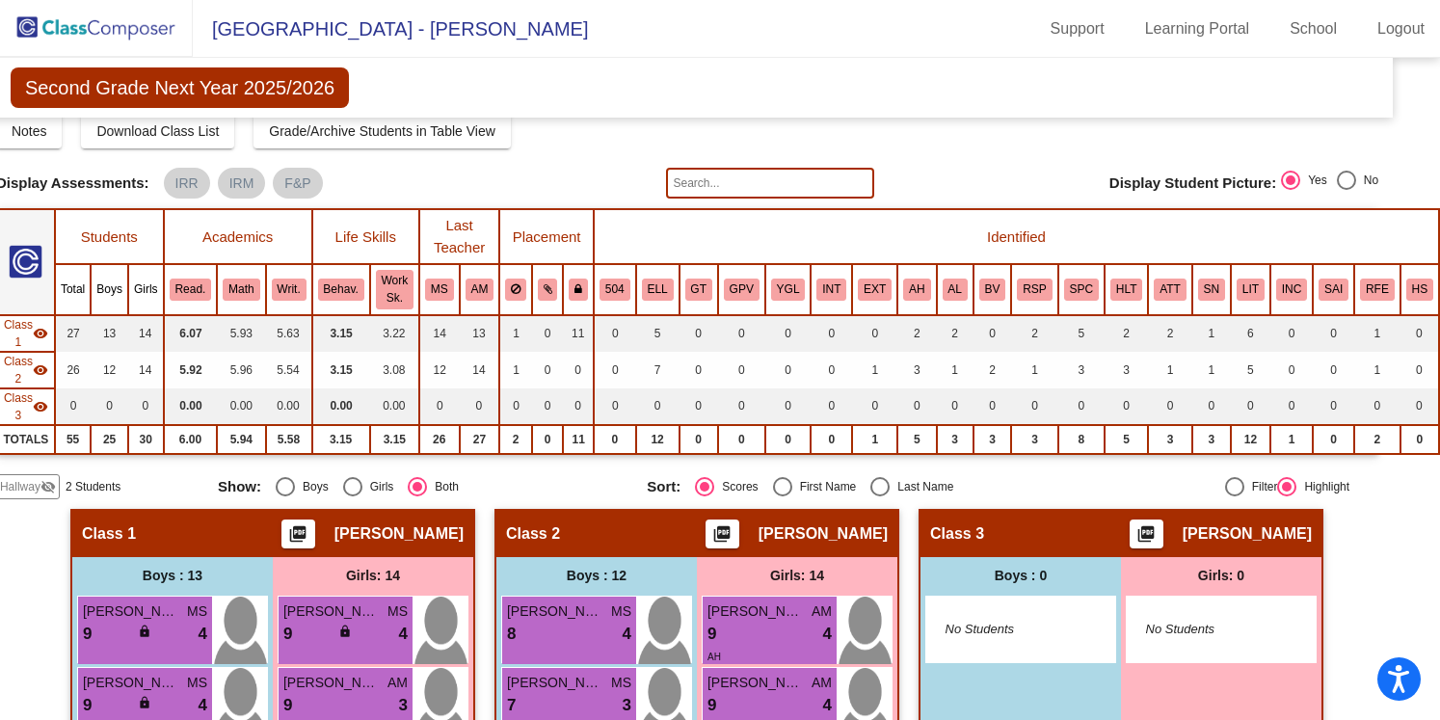
scroll to position [0, 39]
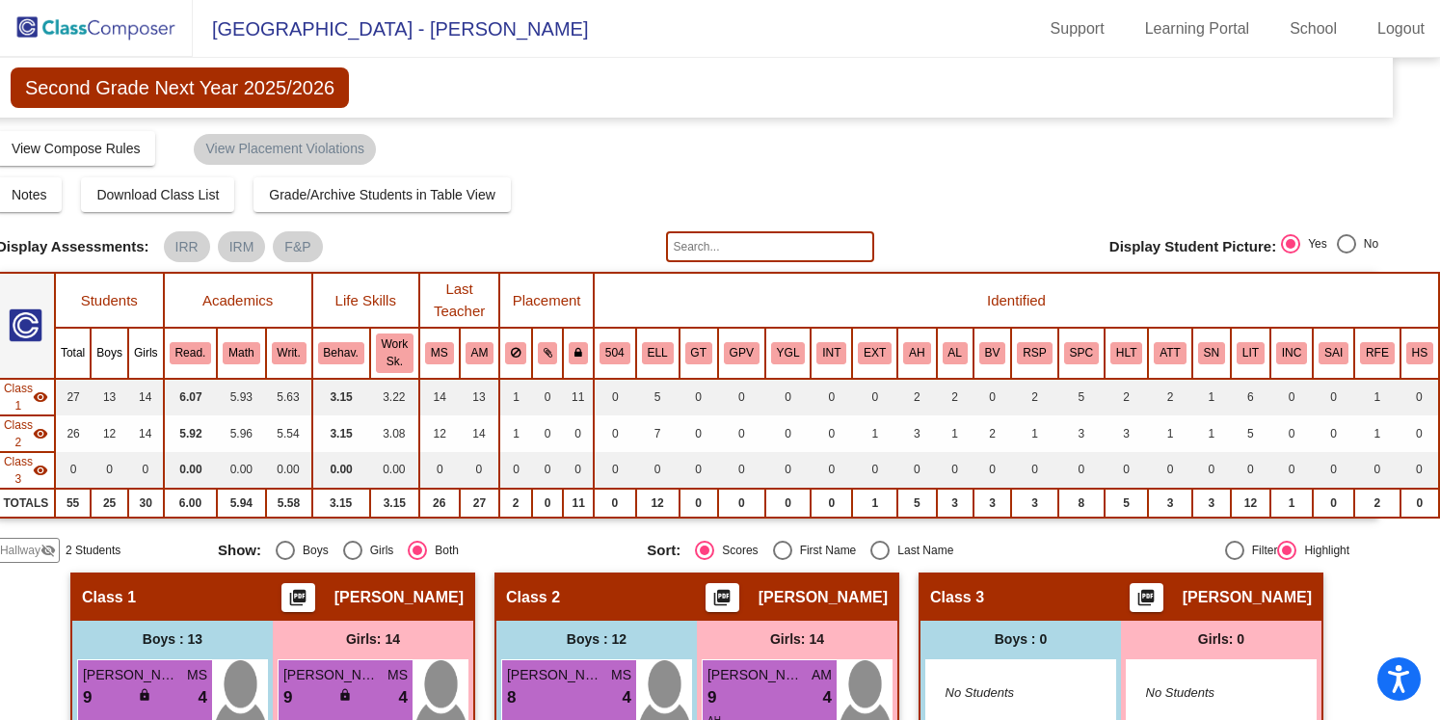
click at [310, 27] on span "[GEOGRAPHIC_DATA] - [PERSON_NAME]" at bounding box center [390, 28] width 395 height 31
click at [149, 28] on img at bounding box center [96, 28] width 193 height 57
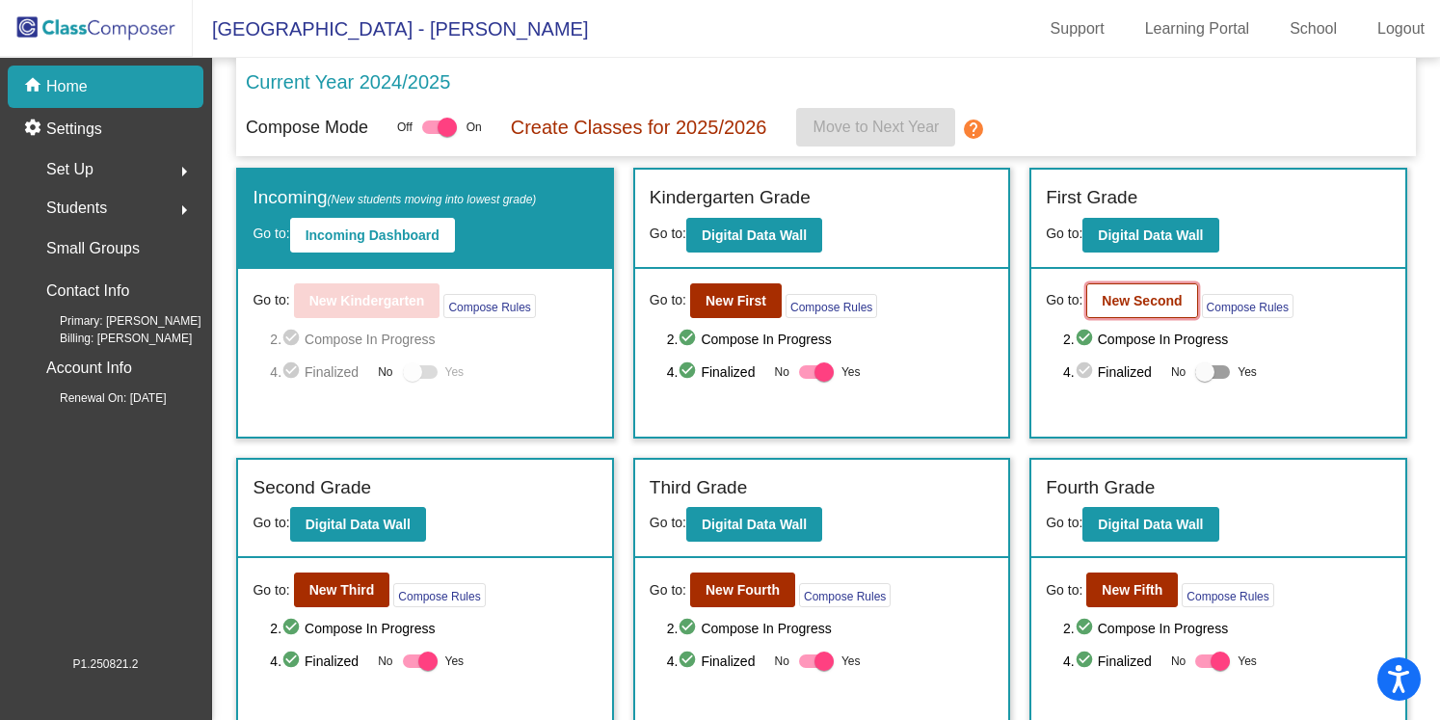
click at [1144, 302] on b "New Second" at bounding box center [1142, 300] width 80 height 15
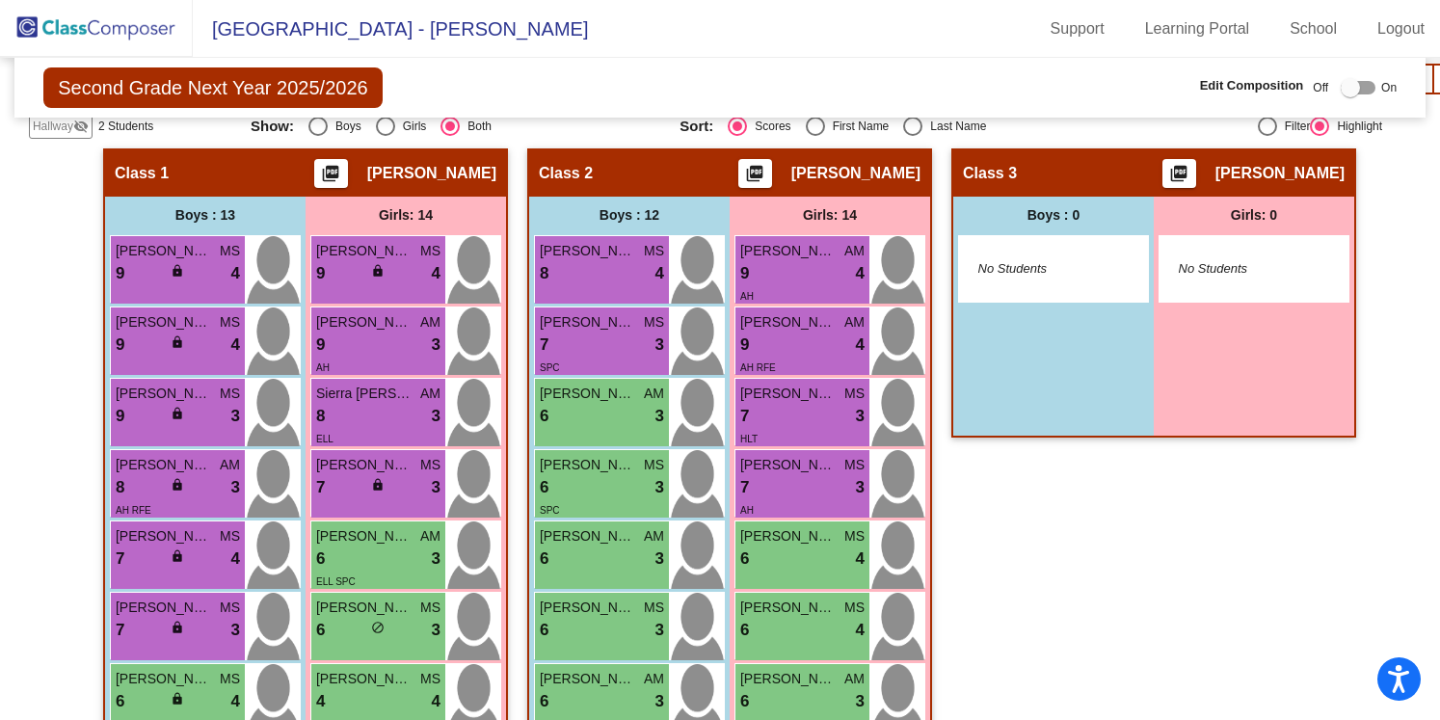
scroll to position [463, 0]
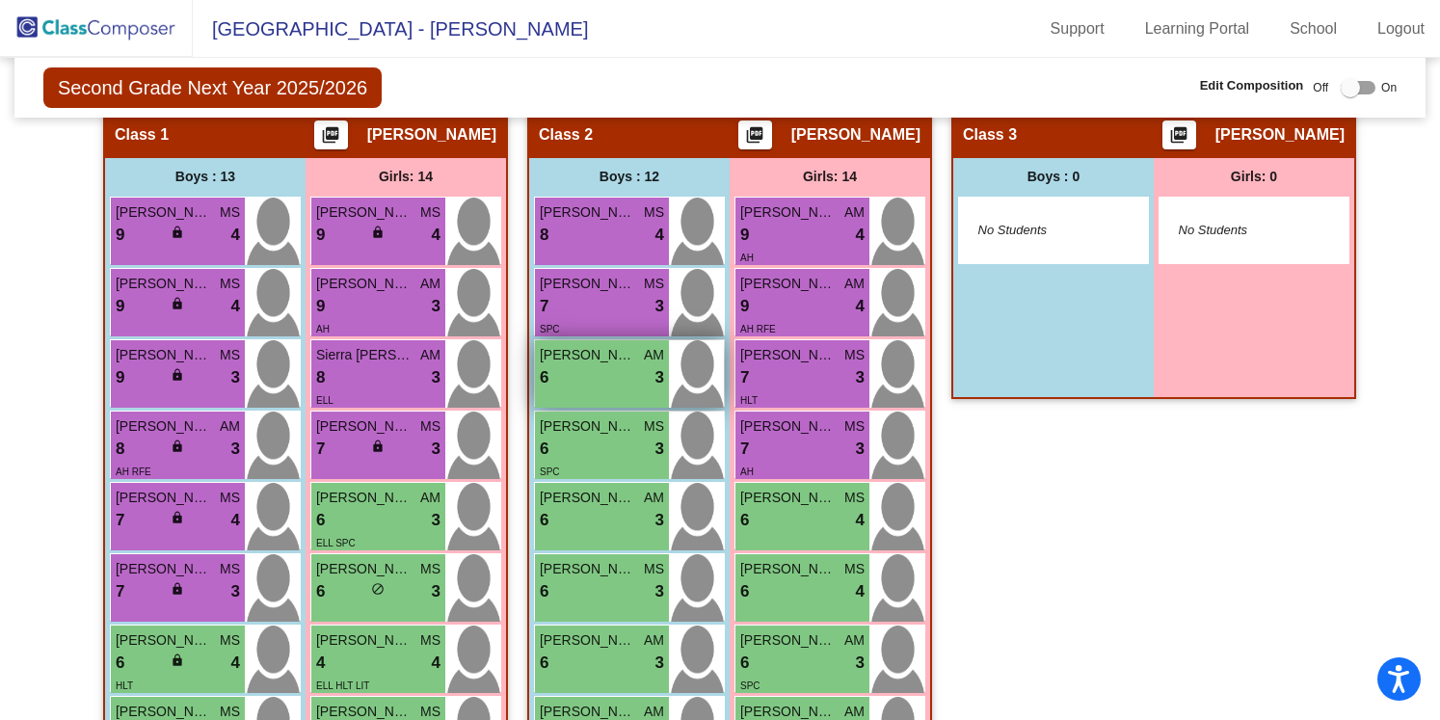
click at [621, 392] on div "Jason Ramirez AM 6 lock do_not_disturb_alt 3" at bounding box center [602, 373] width 134 height 67
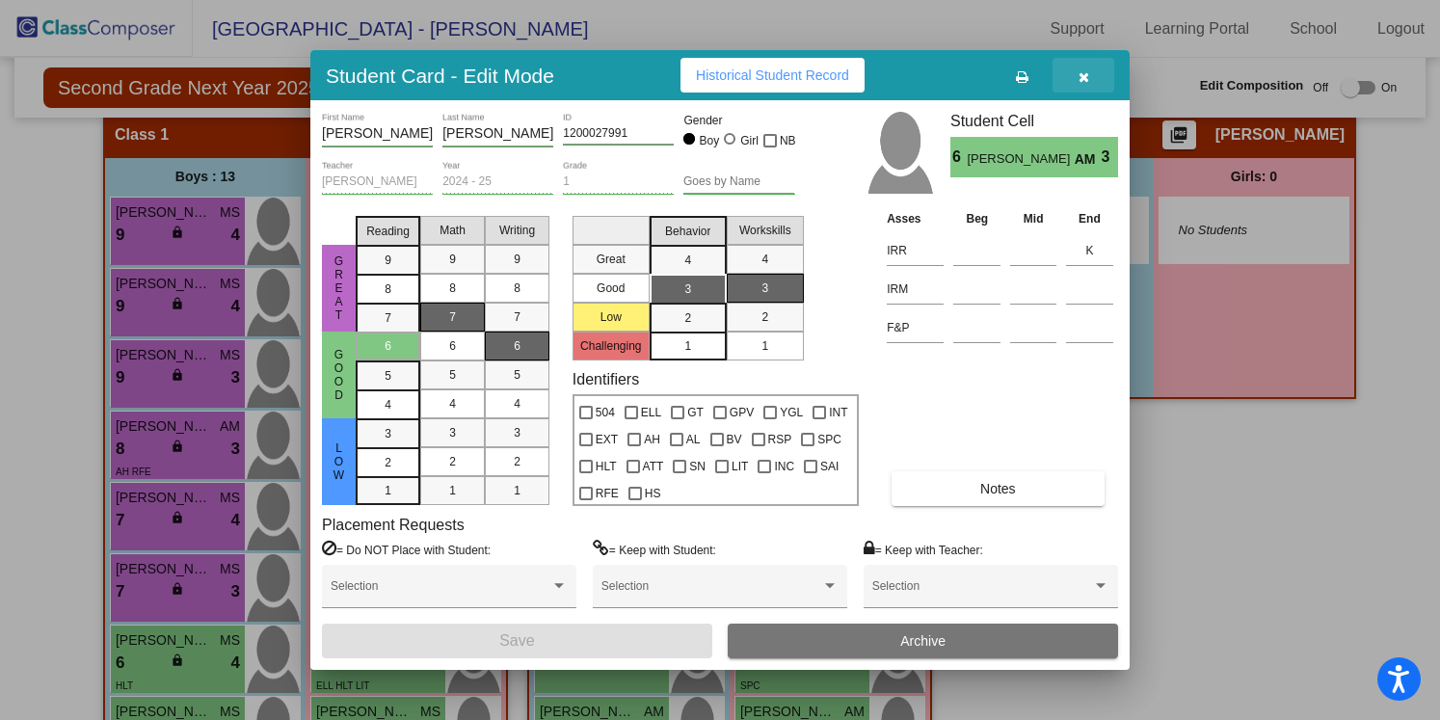
click at [1086, 75] on icon "button" at bounding box center [1084, 76] width 11 height 13
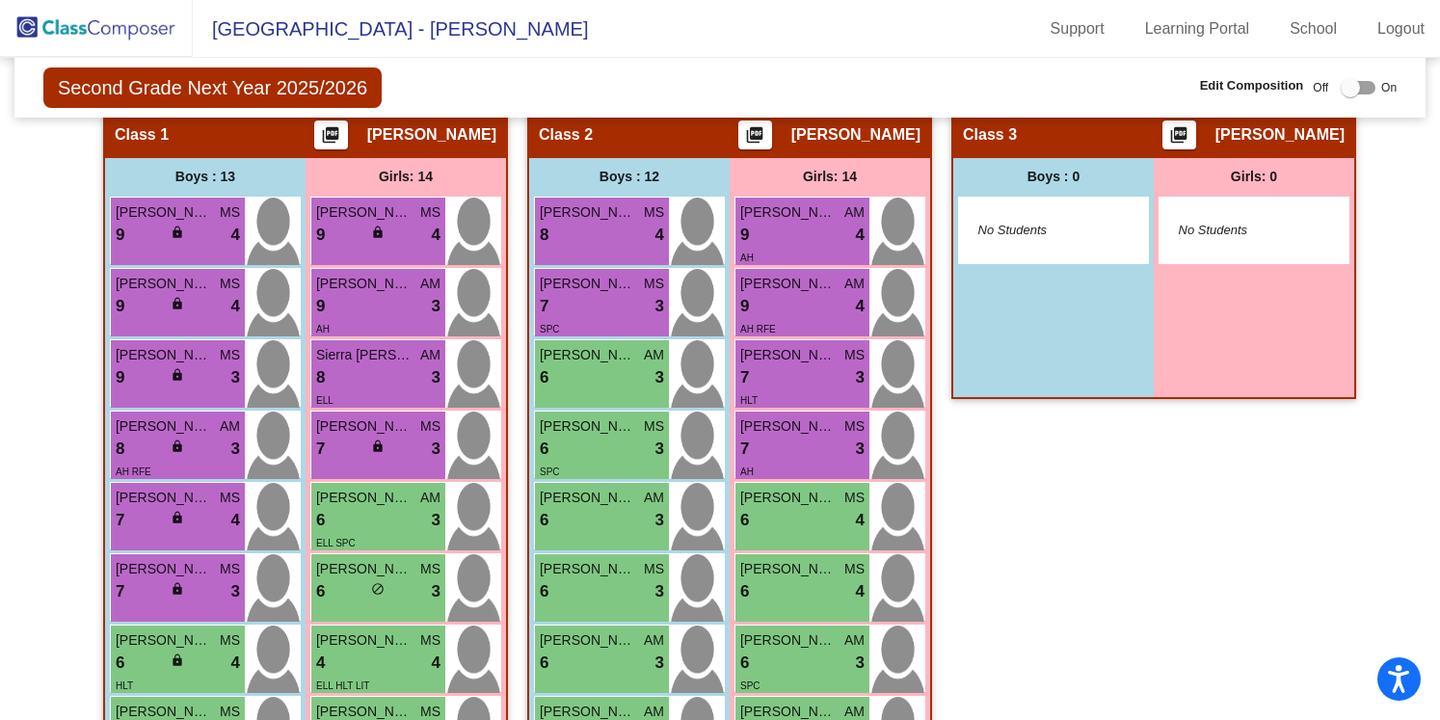
click at [971, 588] on div "Class 3 picture_as_pdf Beth Salen Add Student First Name Last Name Student Id (…" at bounding box center [1153, 668] width 405 height 1116
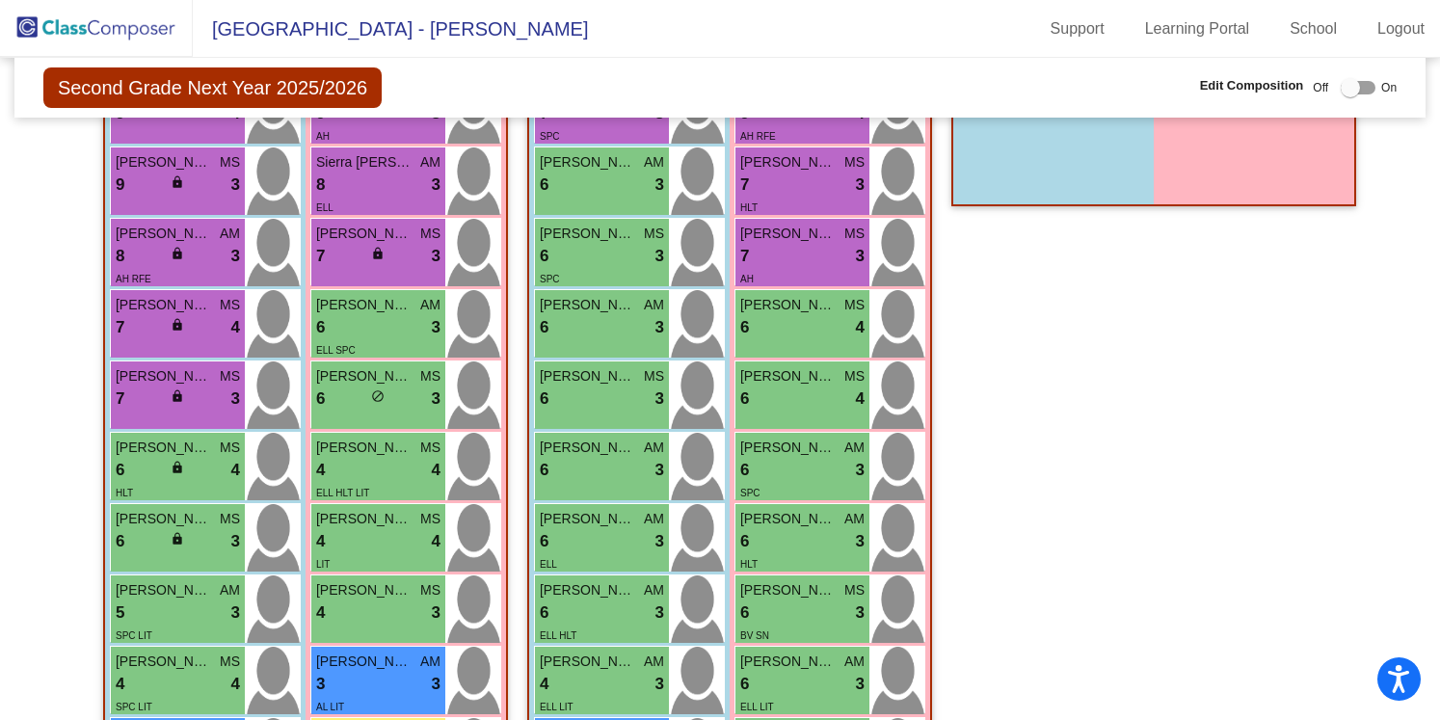
scroll to position [694, 0]
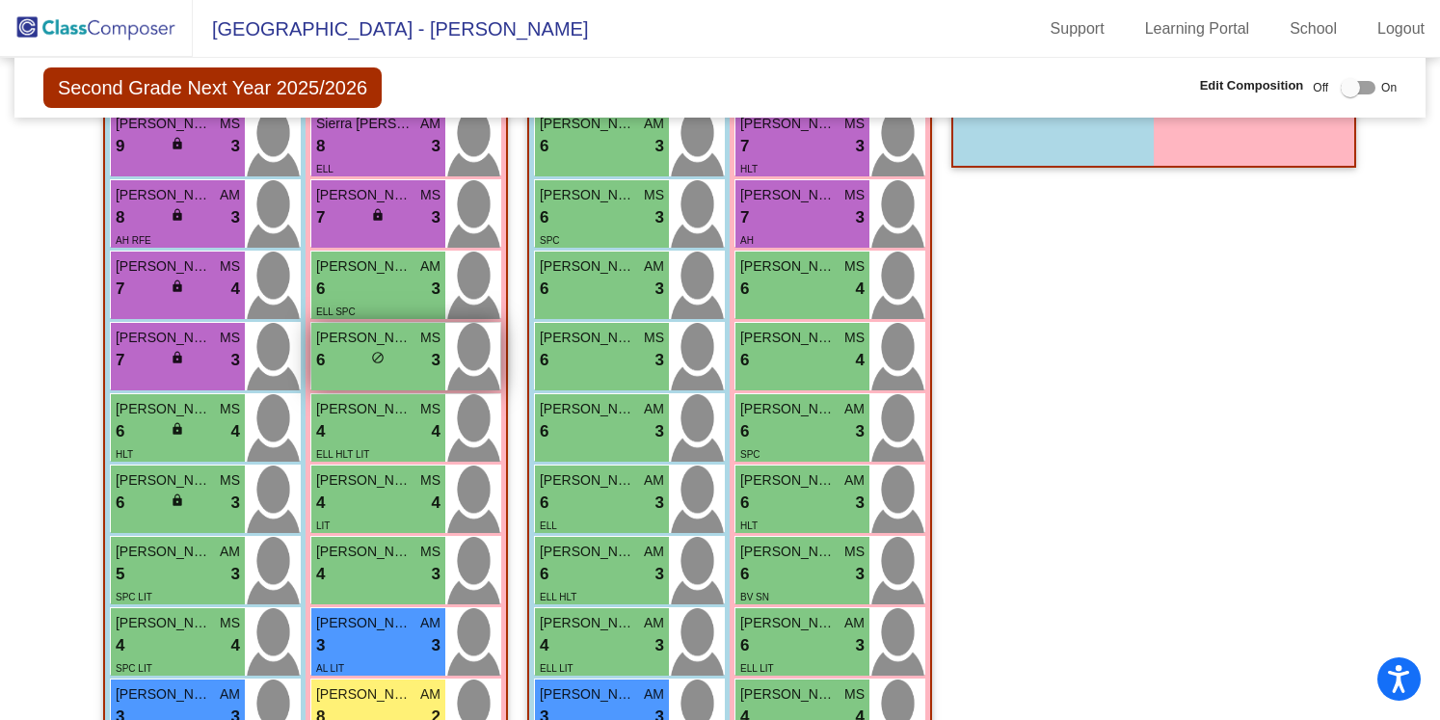
click at [422, 344] on span "MS" at bounding box center [430, 338] width 20 height 20
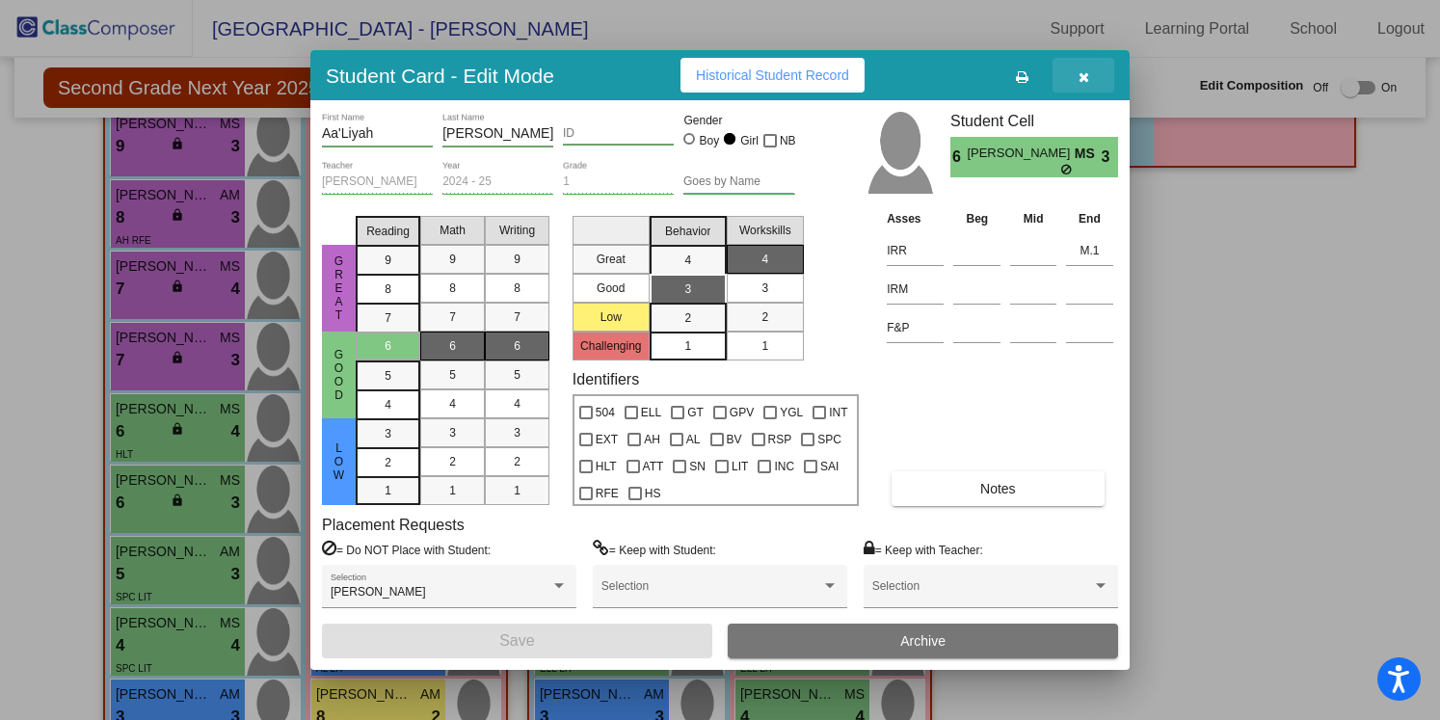
click at [1087, 75] on icon "button" at bounding box center [1084, 76] width 11 height 13
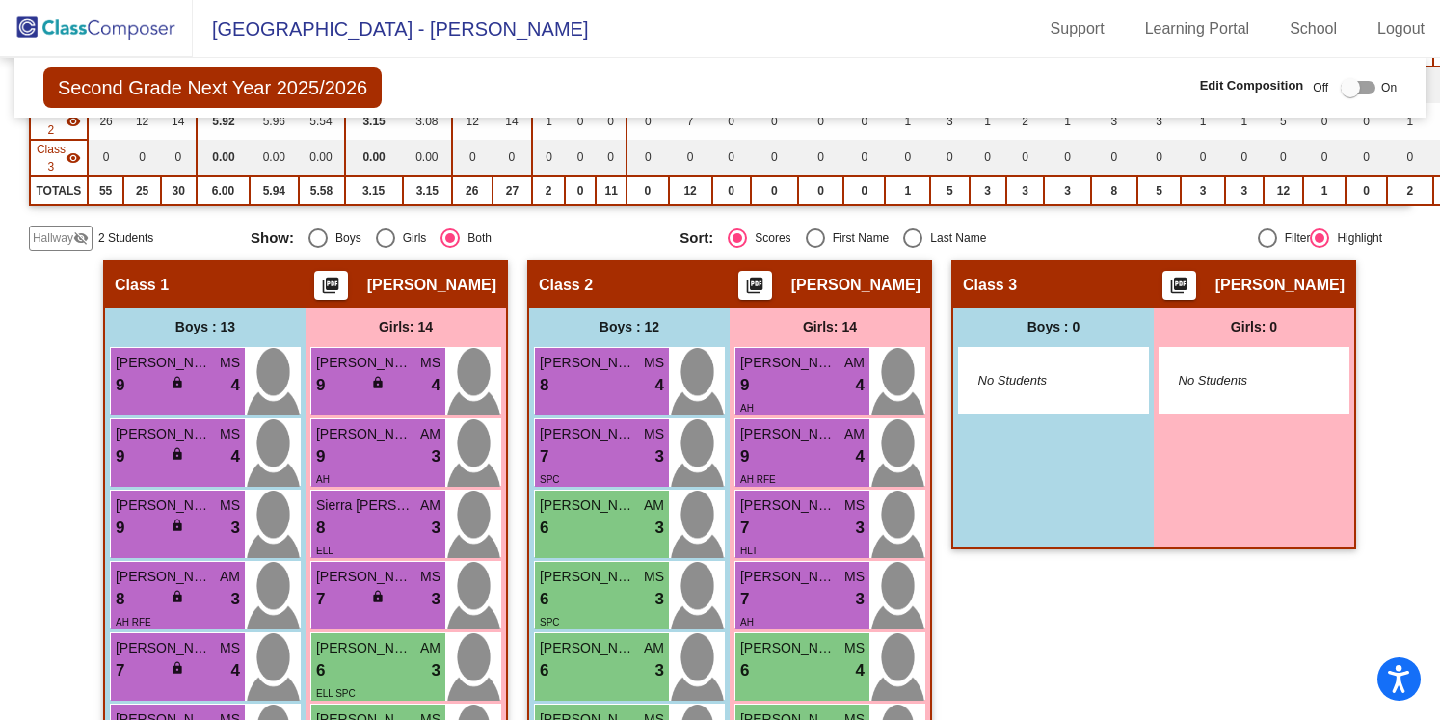
scroll to position [311, 0]
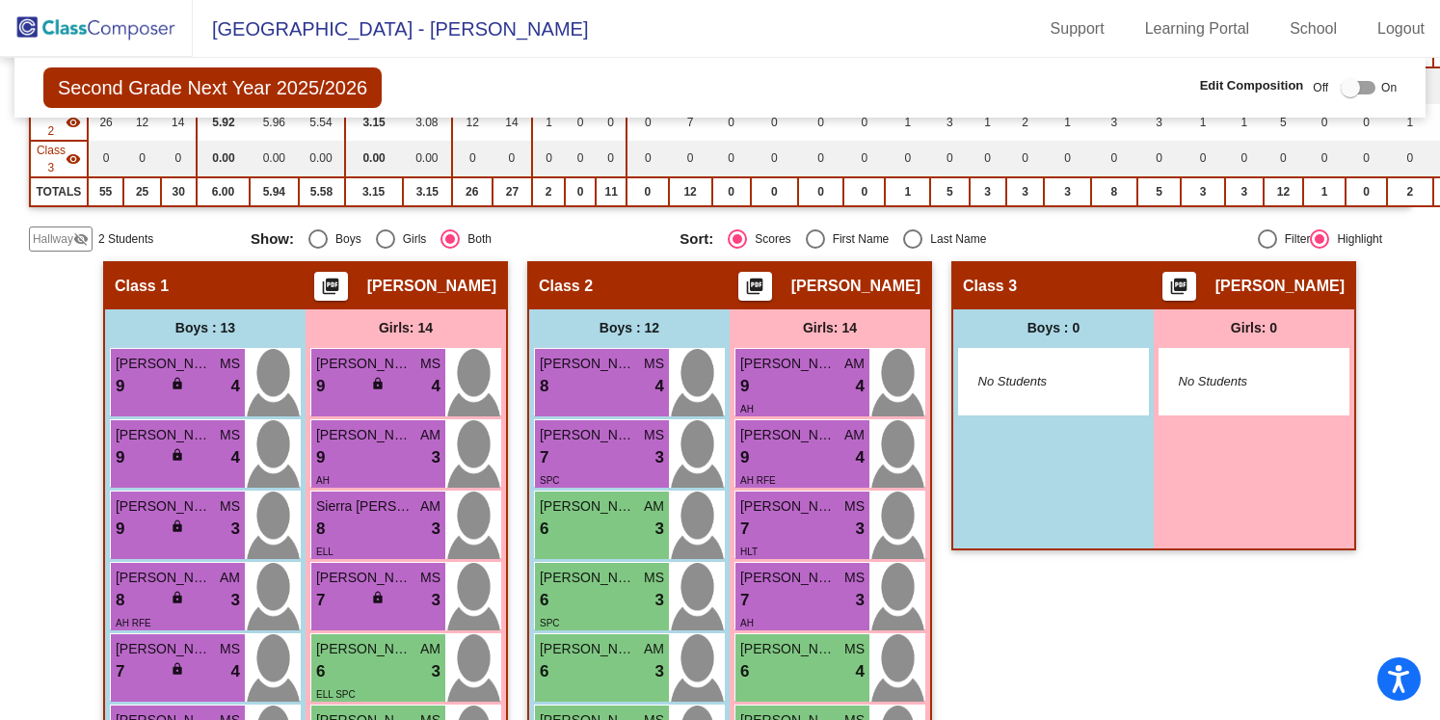
click at [1342, 91] on div at bounding box center [1350, 87] width 19 height 19
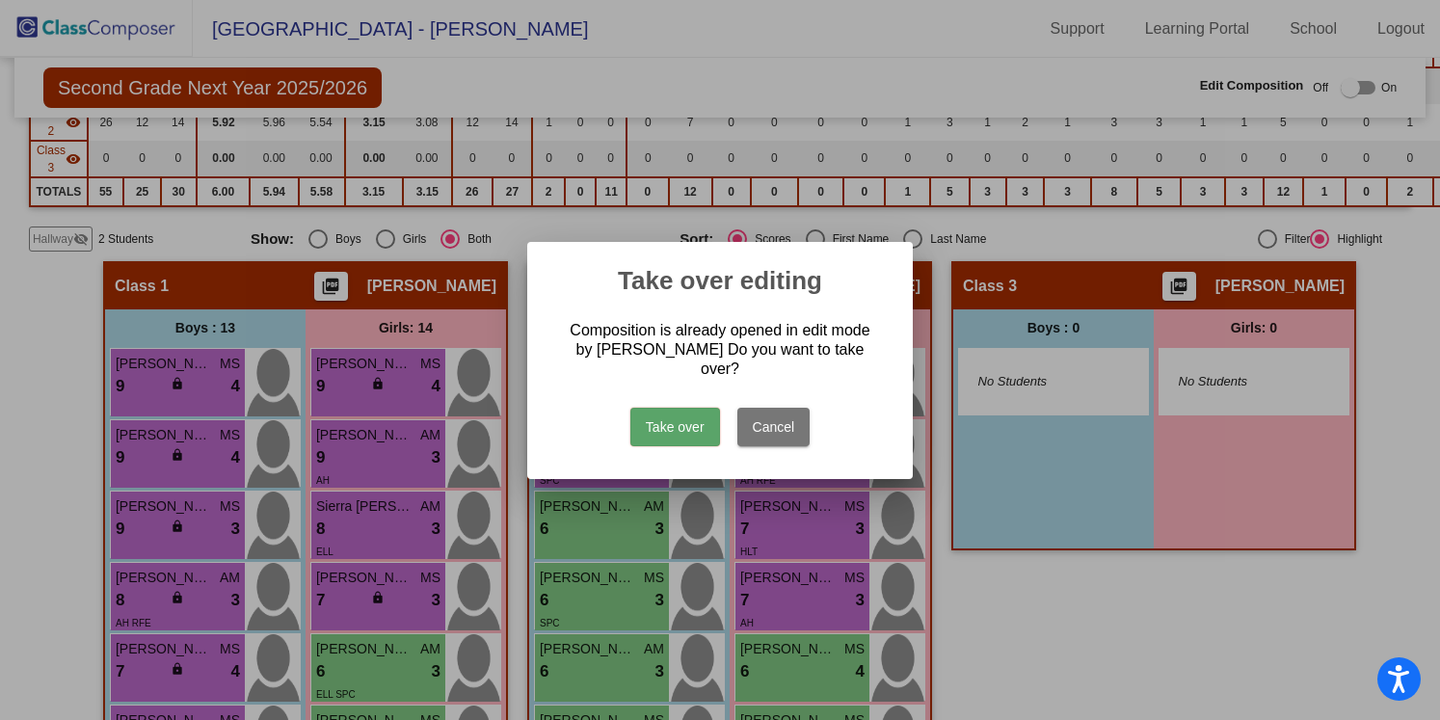
click at [690, 414] on button "Take over" at bounding box center [675, 427] width 90 height 39
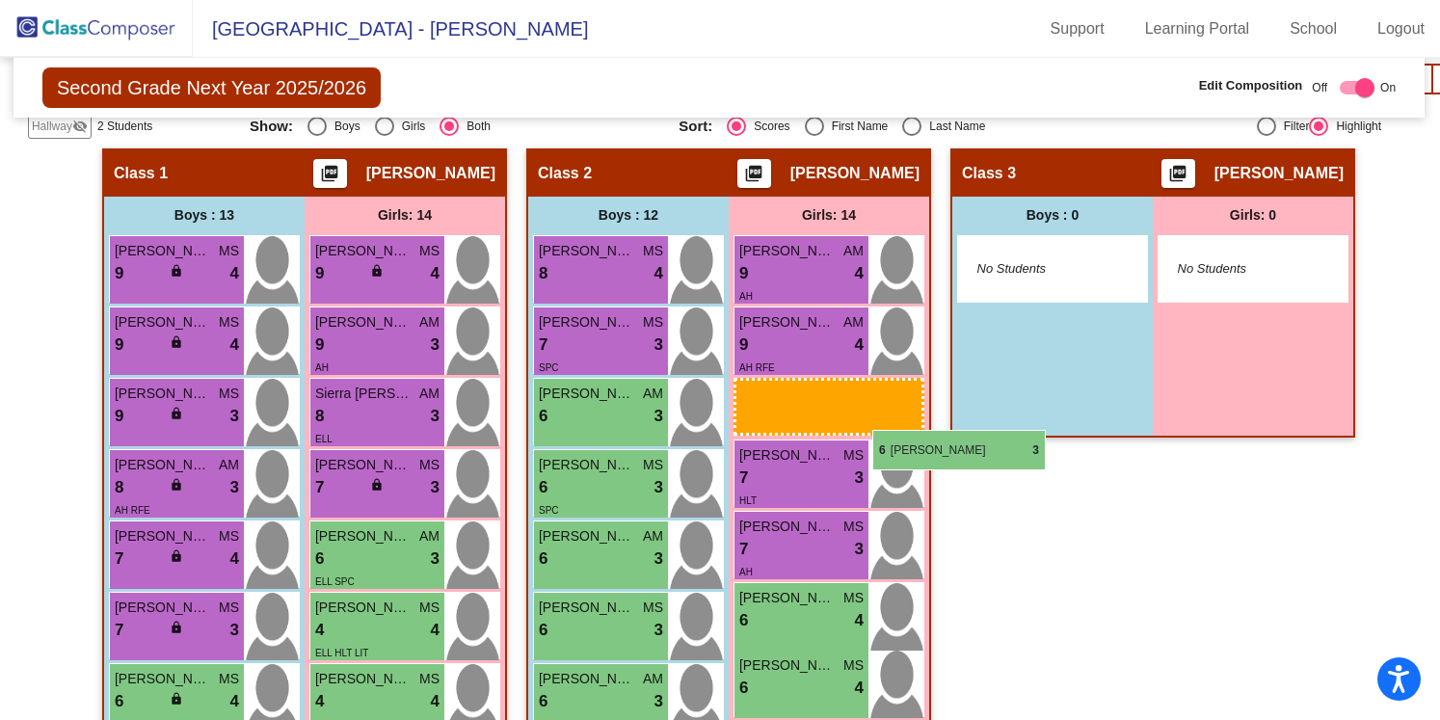
scroll to position [414, 1]
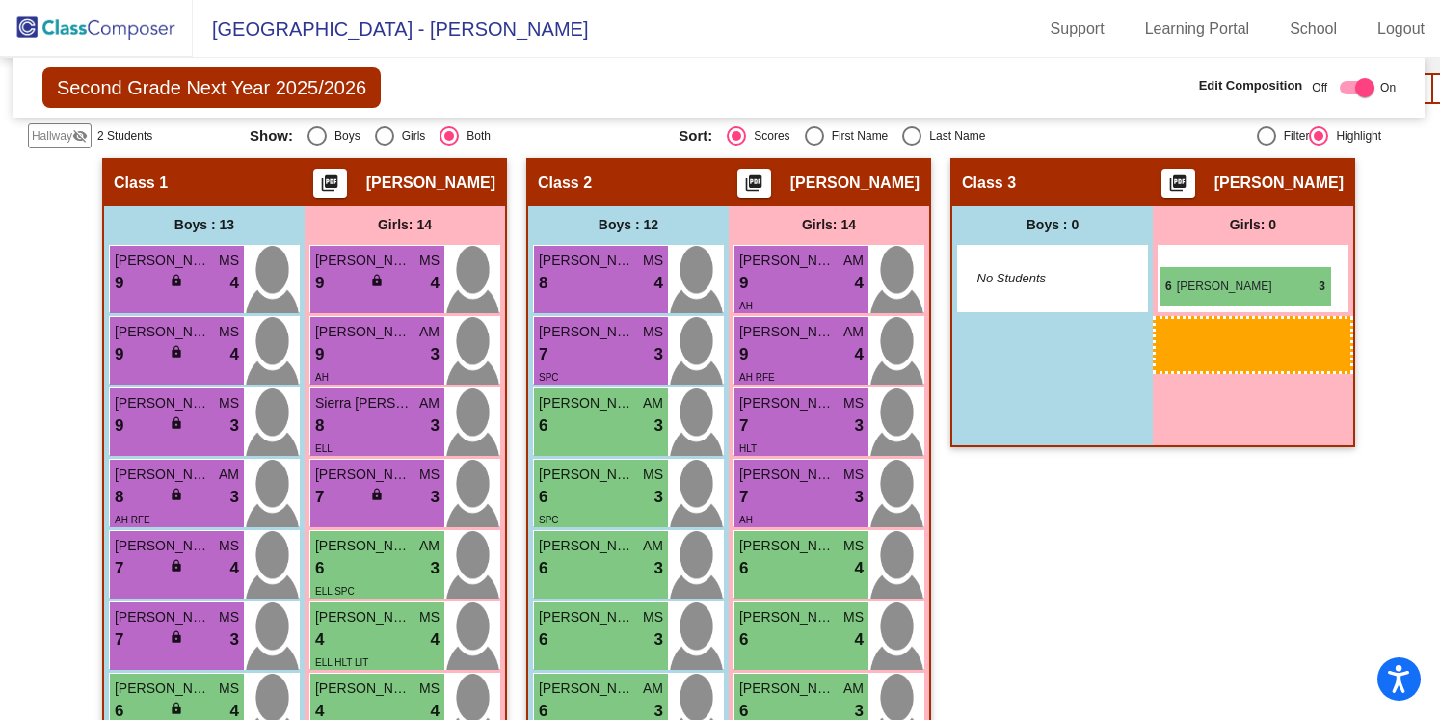
drag, startPoint x: 399, startPoint y: 440, endPoint x: 1159, endPoint y: 265, distance: 779.5
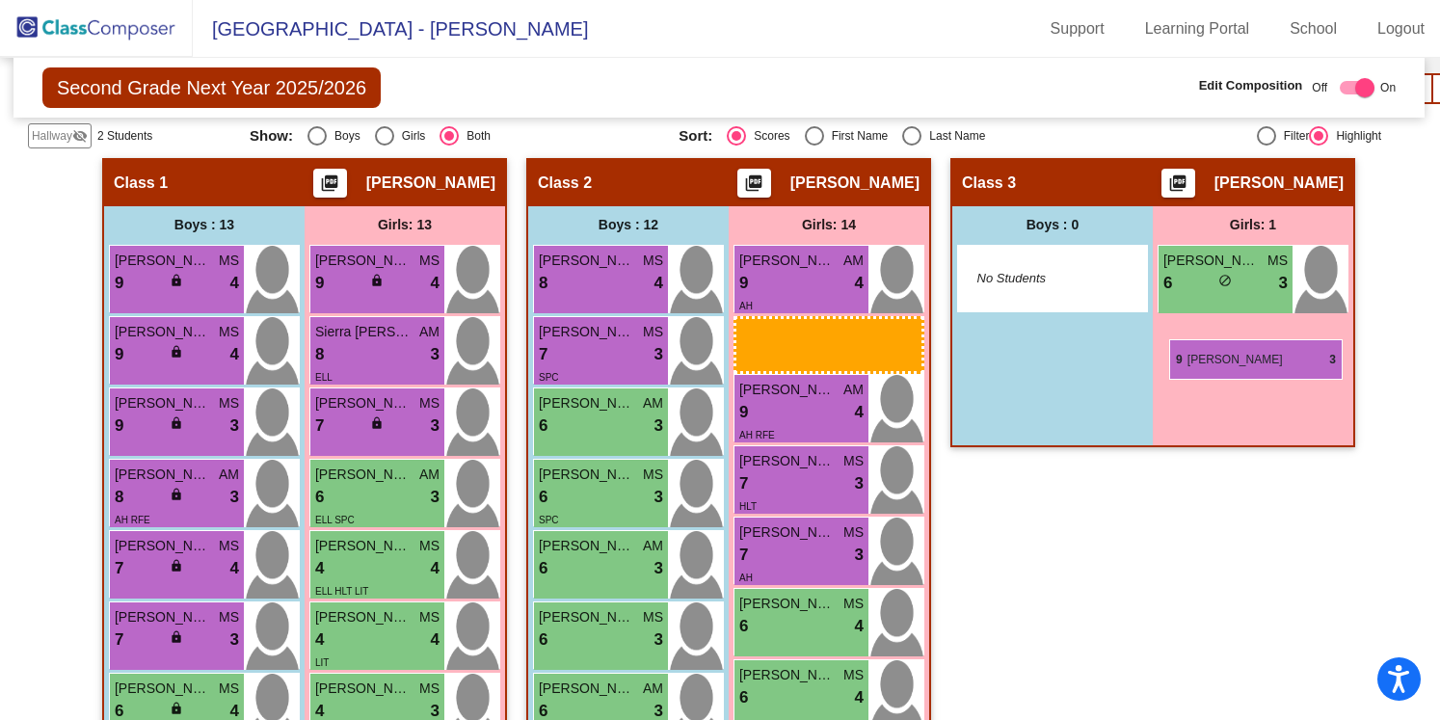
drag, startPoint x: 372, startPoint y: 360, endPoint x: 1170, endPoint y: 337, distance: 798.4
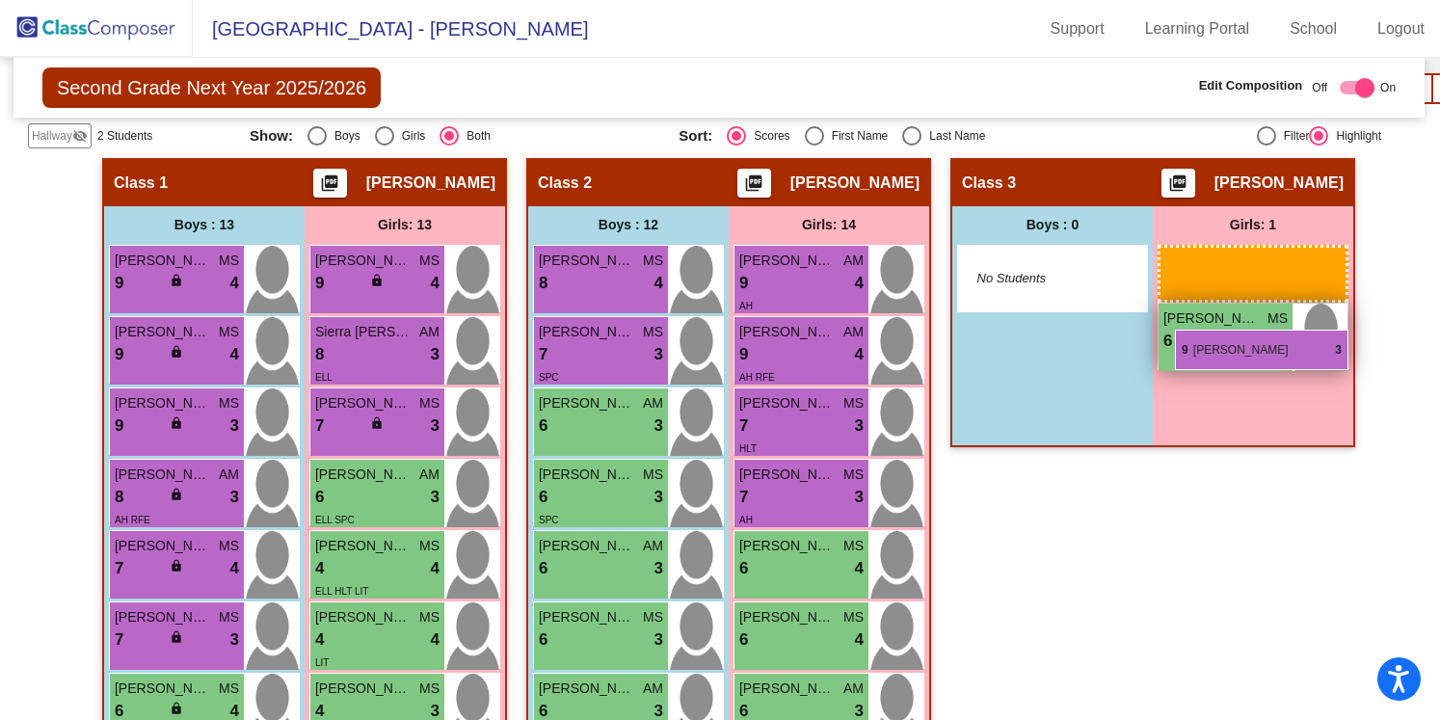
drag, startPoint x: 354, startPoint y: 351, endPoint x: 1176, endPoint y: 328, distance: 822.5
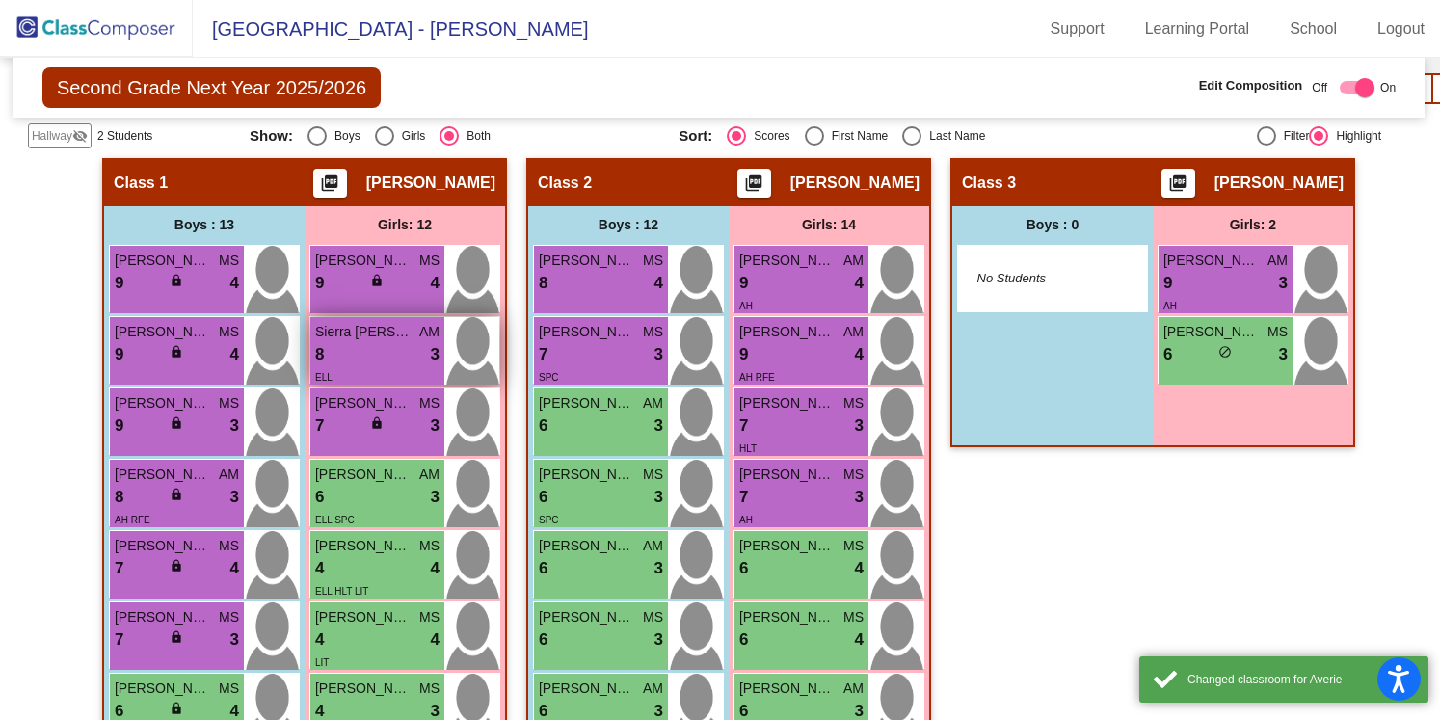
click at [365, 352] on div "8 lock do_not_disturb_alt 3" at bounding box center [377, 354] width 124 height 25
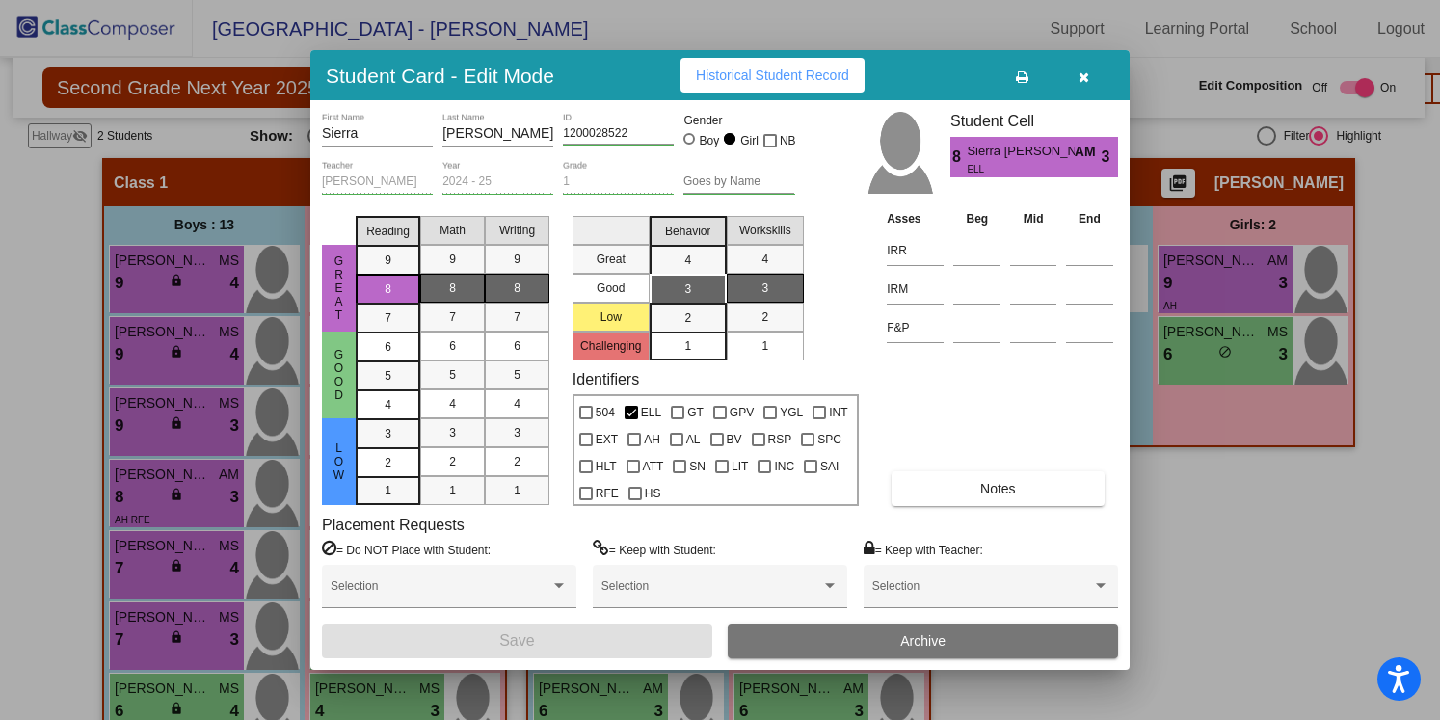
click at [1088, 74] on icon "button" at bounding box center [1084, 76] width 11 height 13
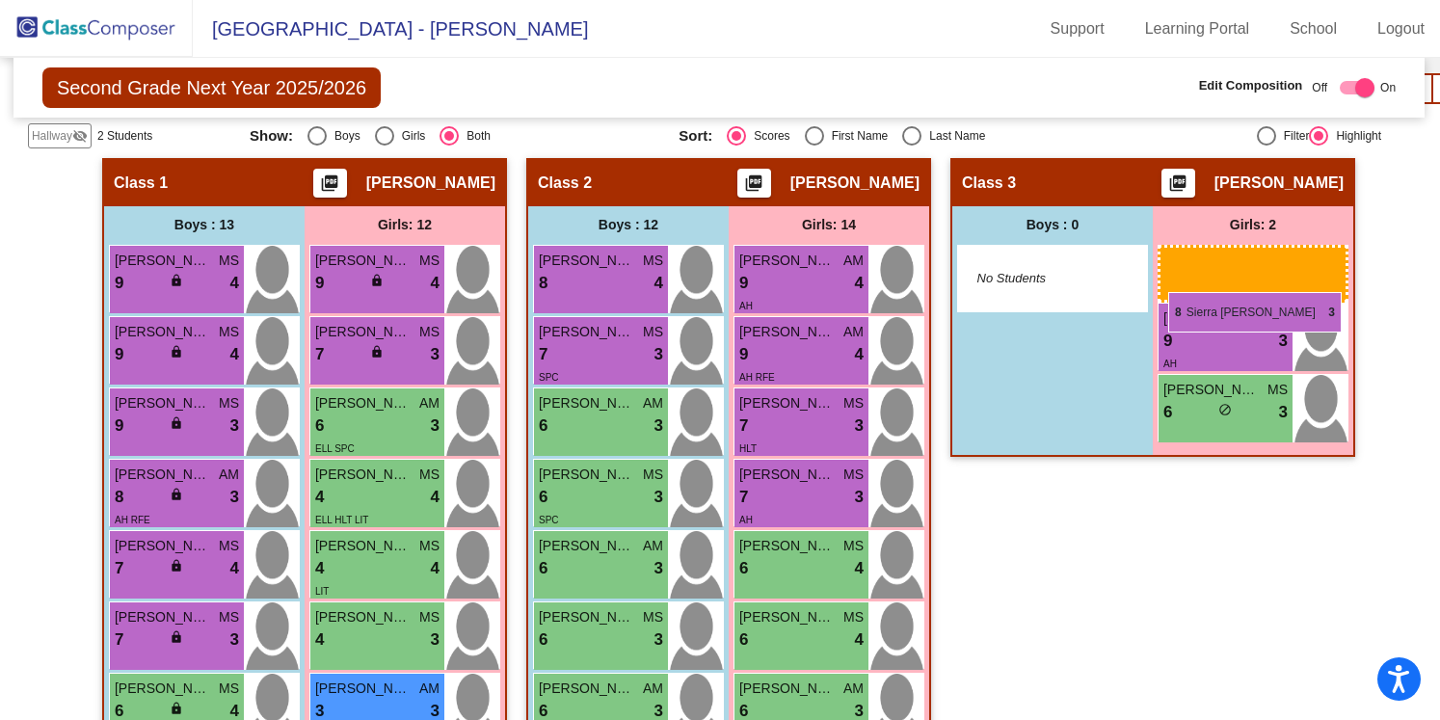
drag, startPoint x: 385, startPoint y: 353, endPoint x: 1167, endPoint y: 291, distance: 785.1
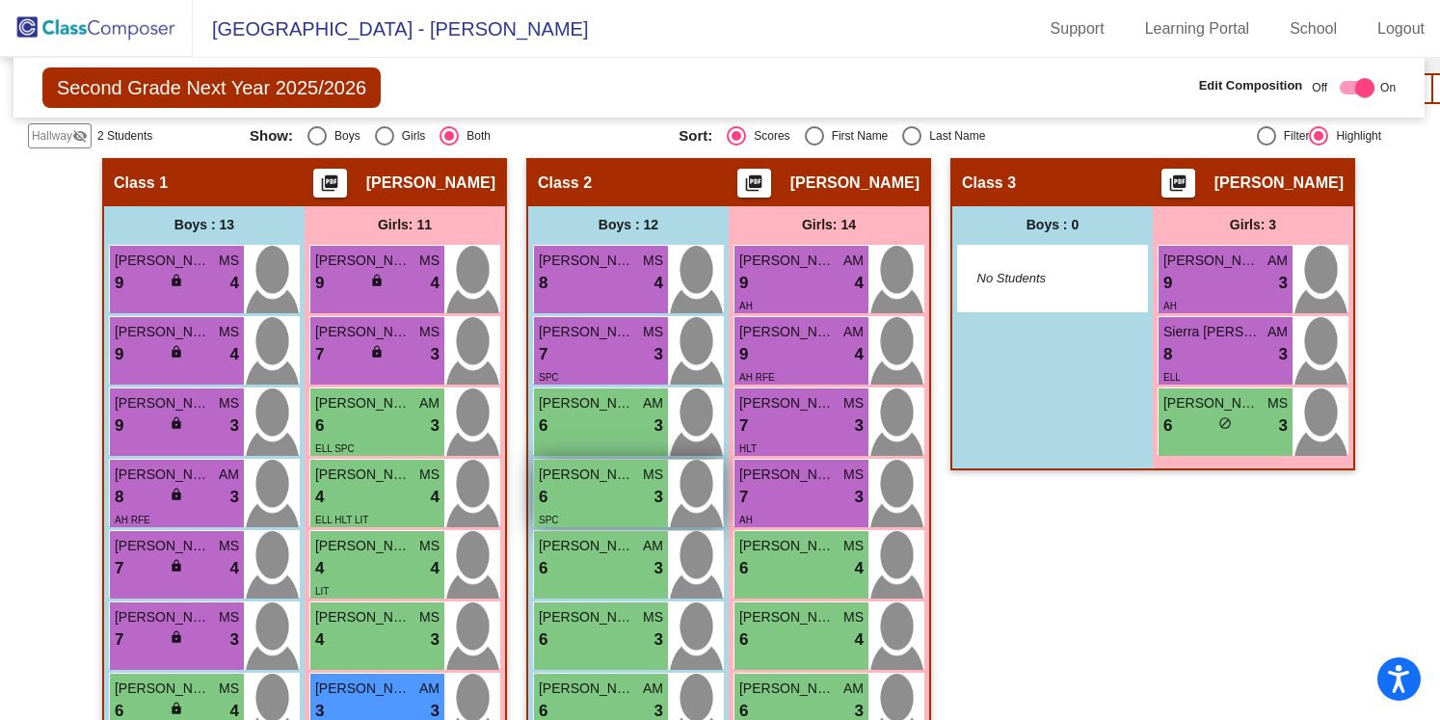
scroll to position [479, 1]
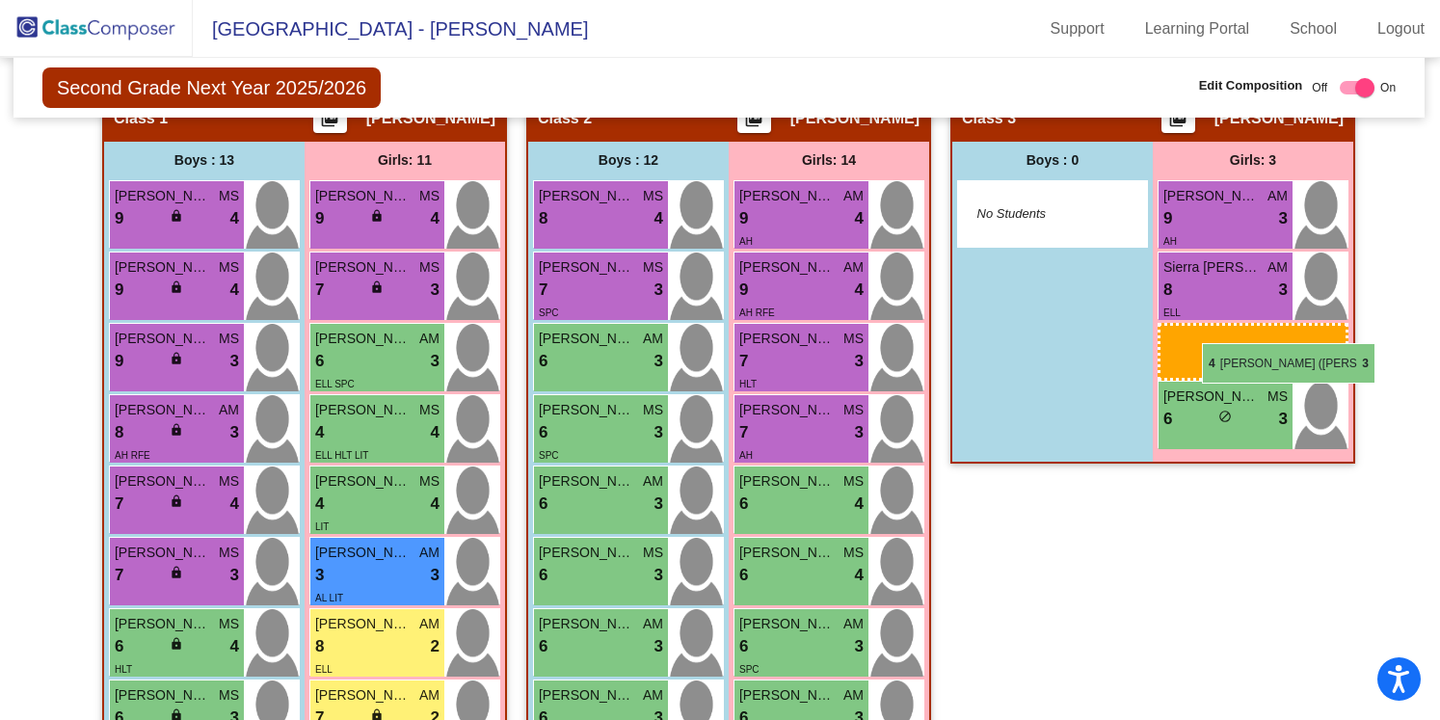
drag, startPoint x: 349, startPoint y: 574, endPoint x: 1202, endPoint y: 343, distance: 883.8
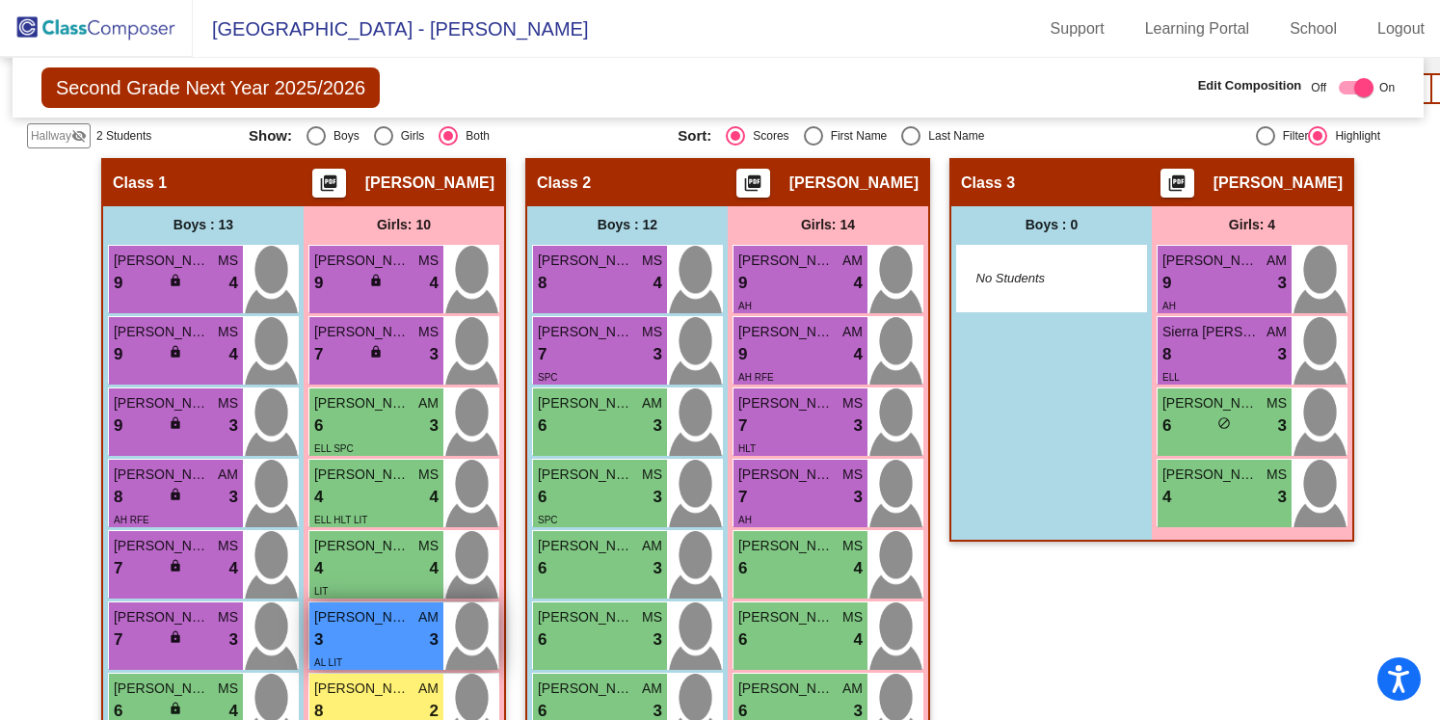
scroll to position [416, 2]
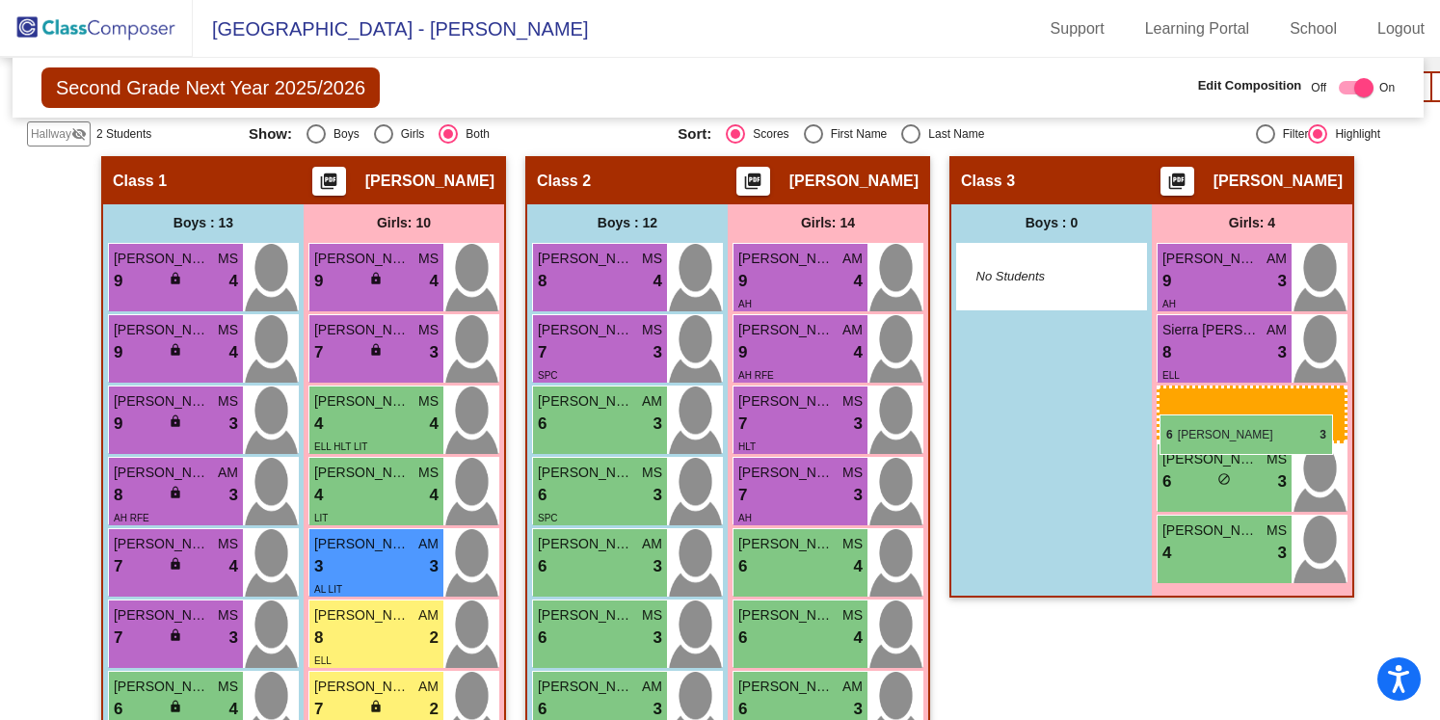
drag, startPoint x: 361, startPoint y: 418, endPoint x: 1172, endPoint y: 417, distance: 810.6
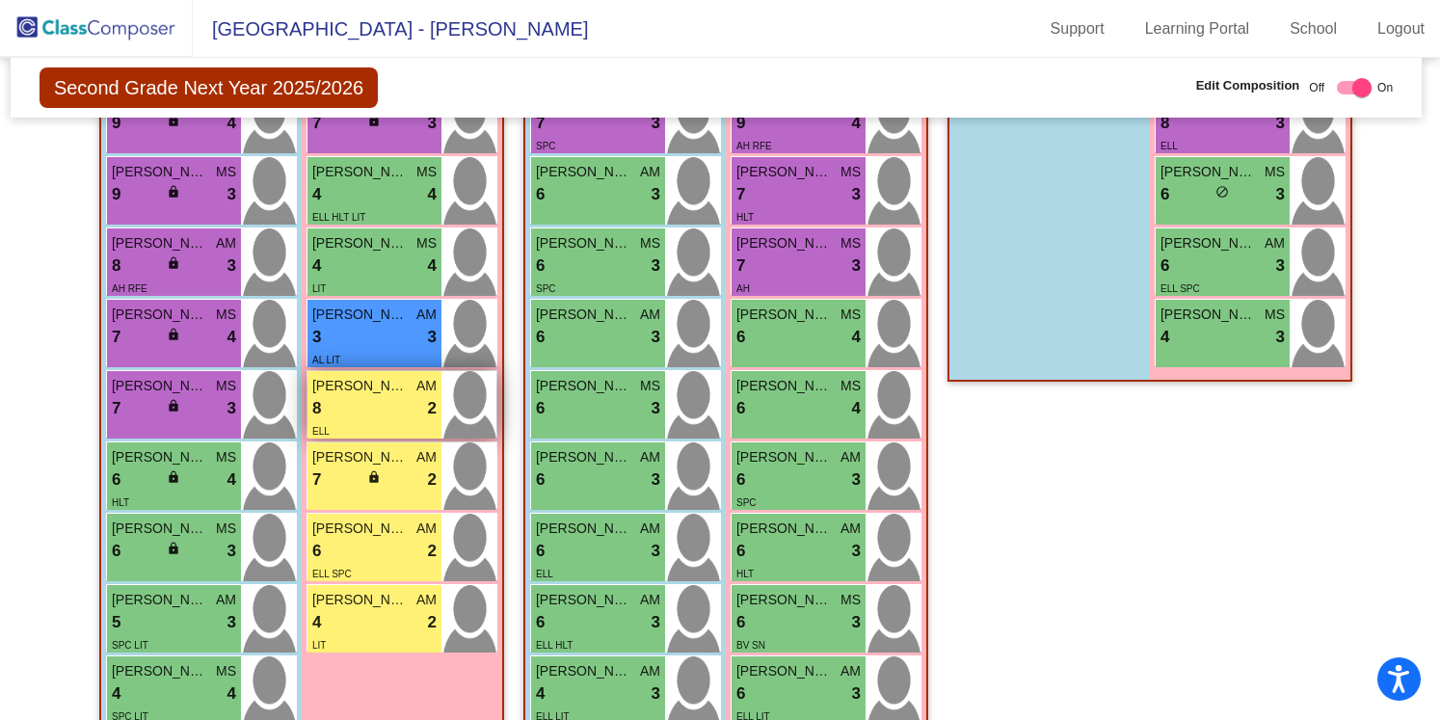
scroll to position [648, 4]
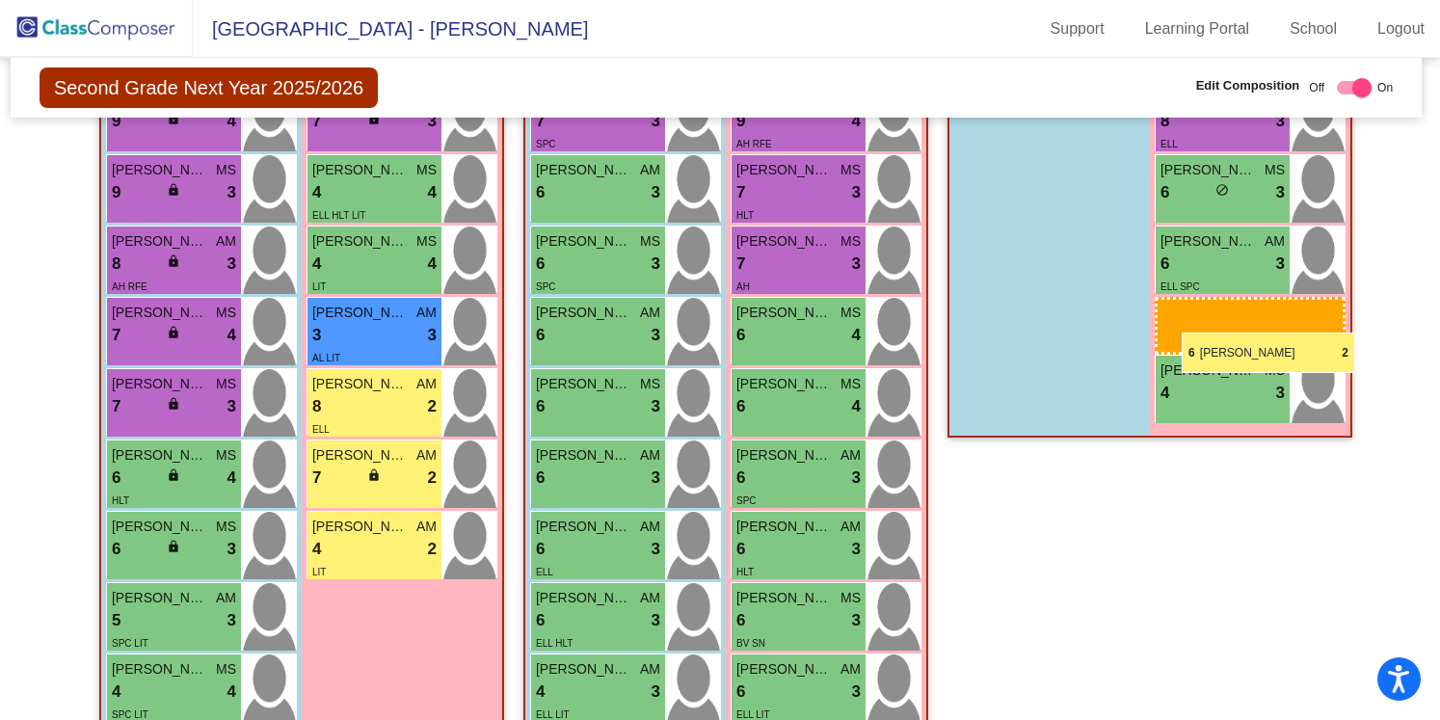
drag, startPoint x: 372, startPoint y: 547, endPoint x: 1182, endPoint y: 332, distance: 837.9
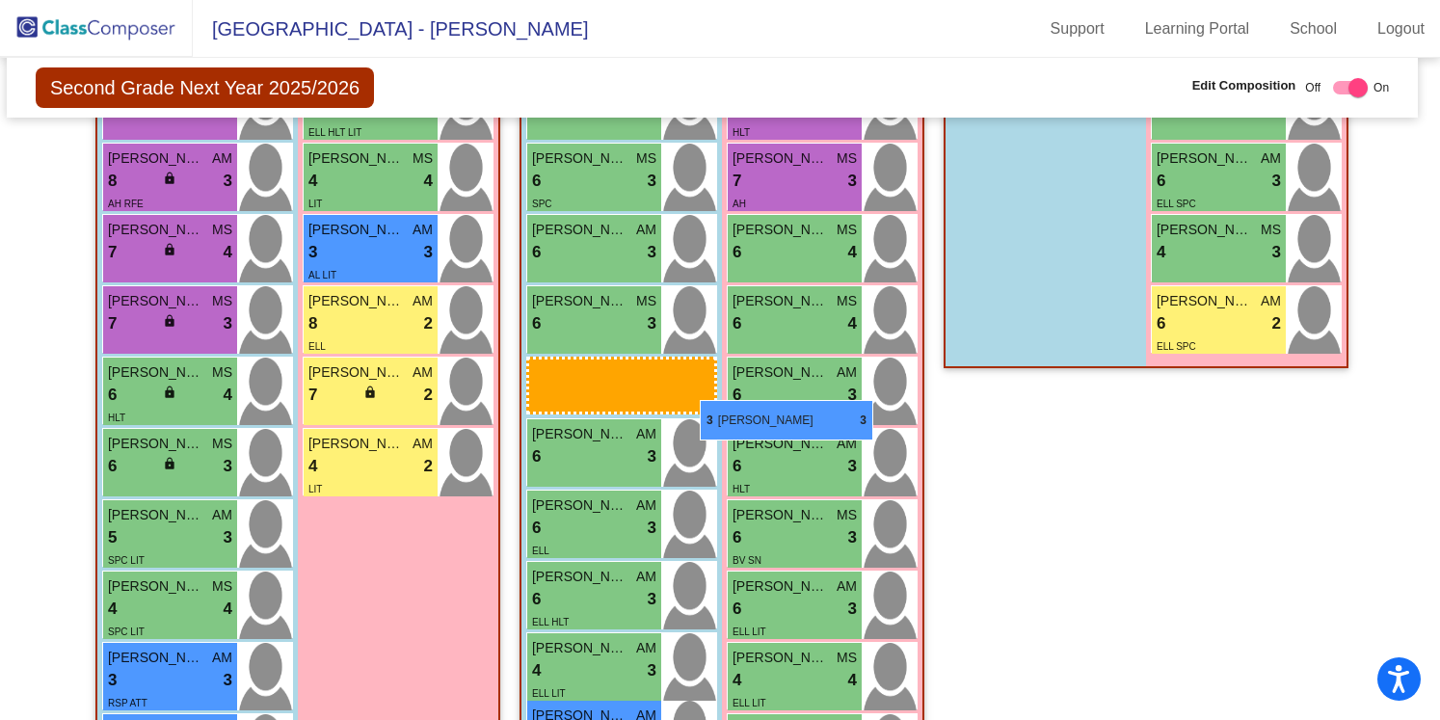
scroll to position [715, 8]
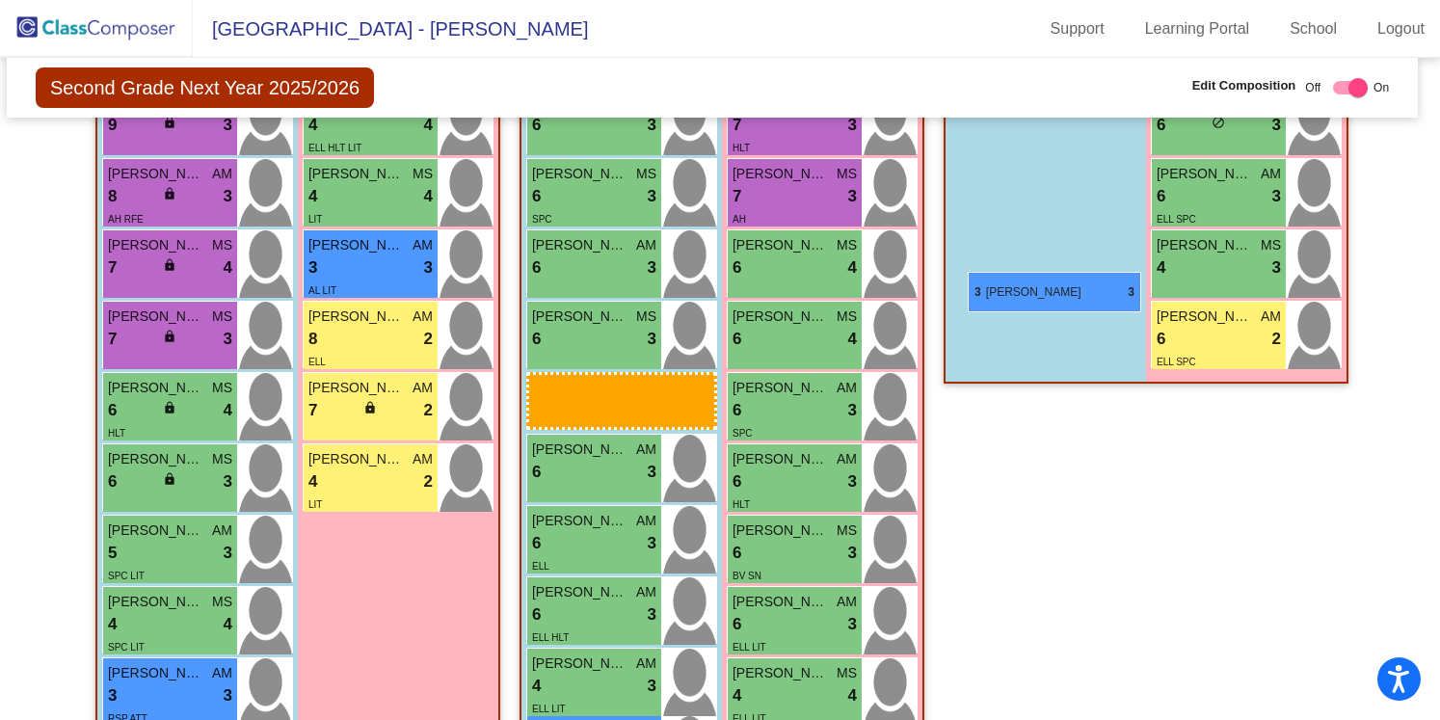
drag, startPoint x: 183, startPoint y: 423, endPoint x: 968, endPoint y: 271, distance: 799.2
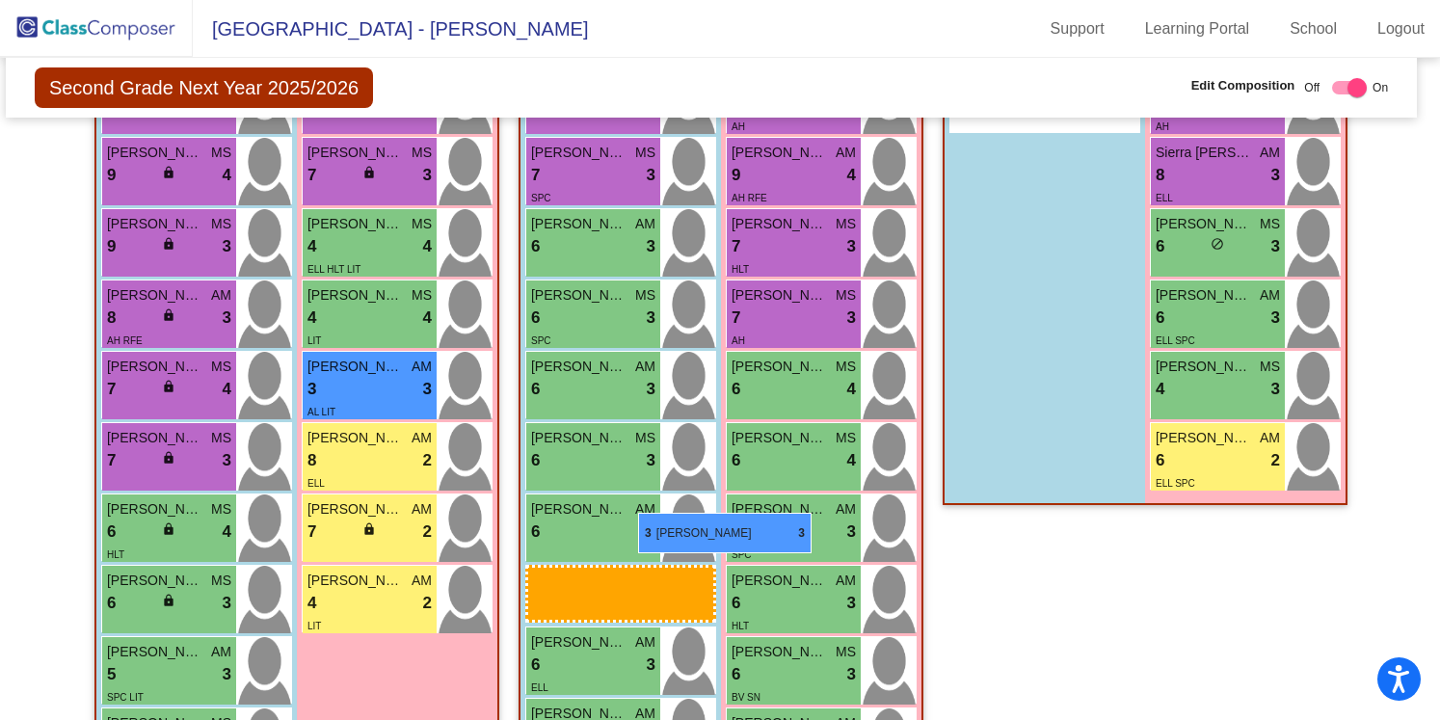
scroll to position [573, 9]
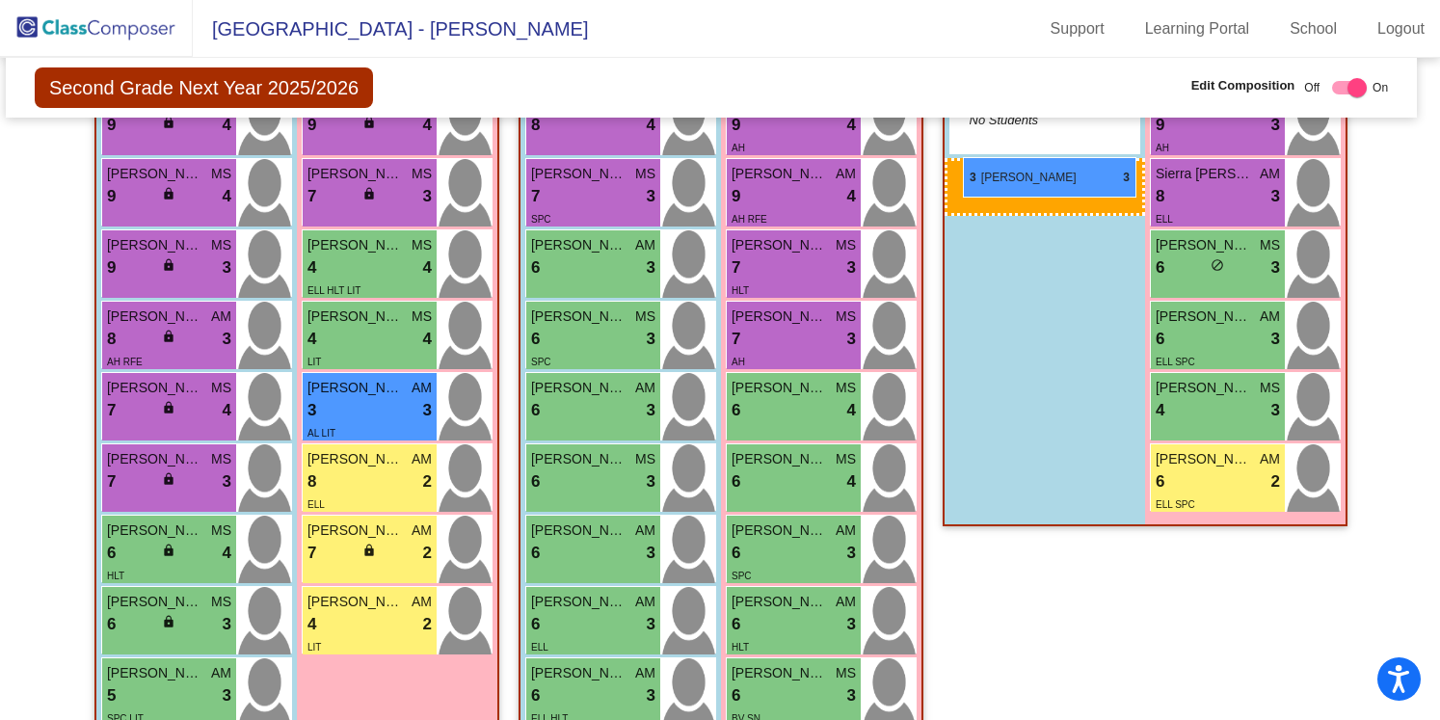
drag, startPoint x: 160, startPoint y: 629, endPoint x: 963, endPoint y: 156, distance: 932.0
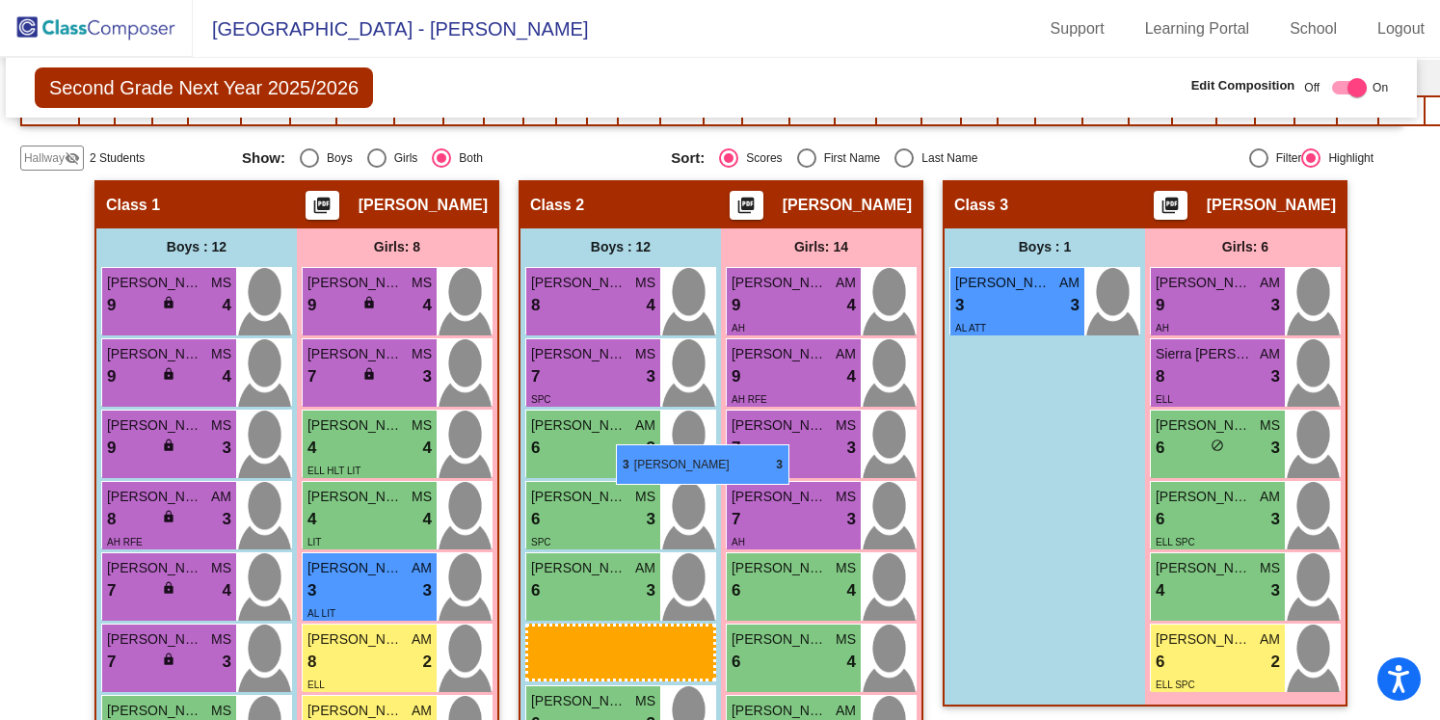
scroll to position [330, 9]
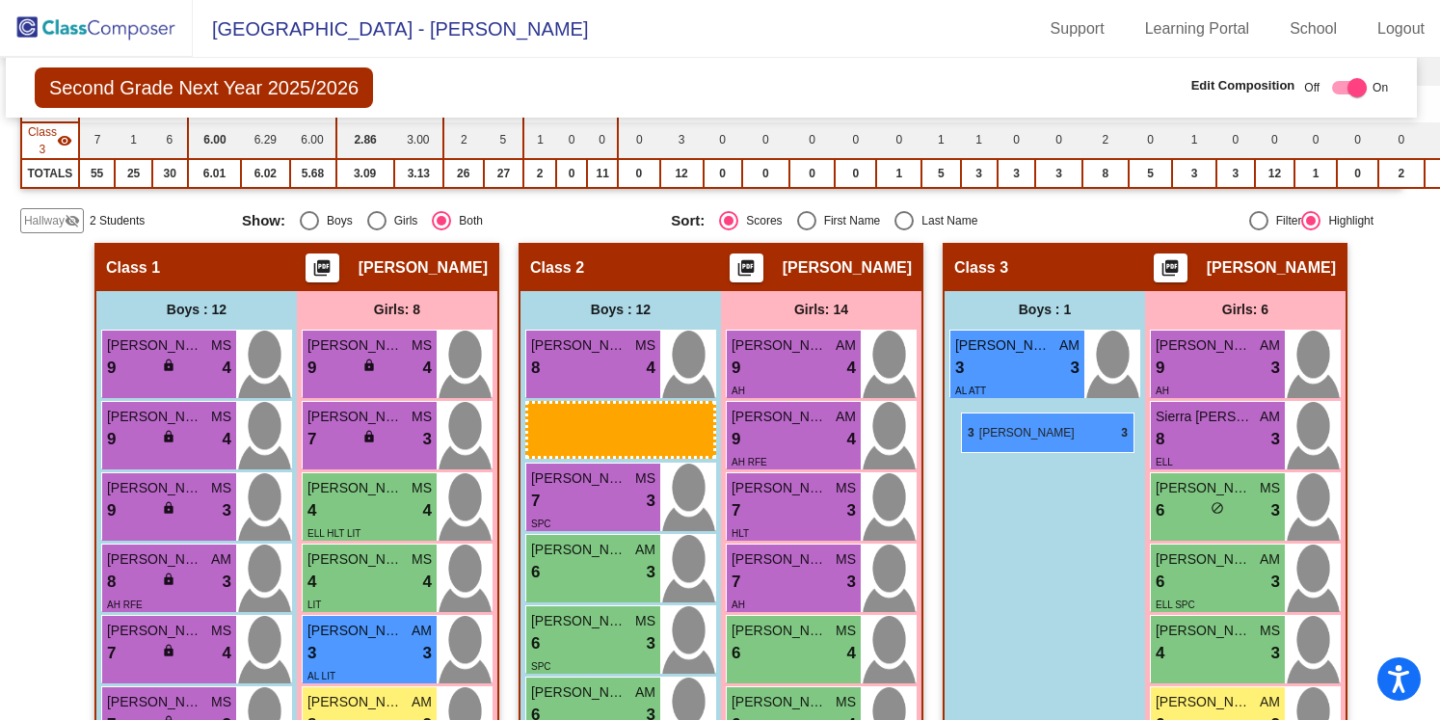
drag, startPoint x: 154, startPoint y: 439, endPoint x: 961, endPoint y: 413, distance: 807.2
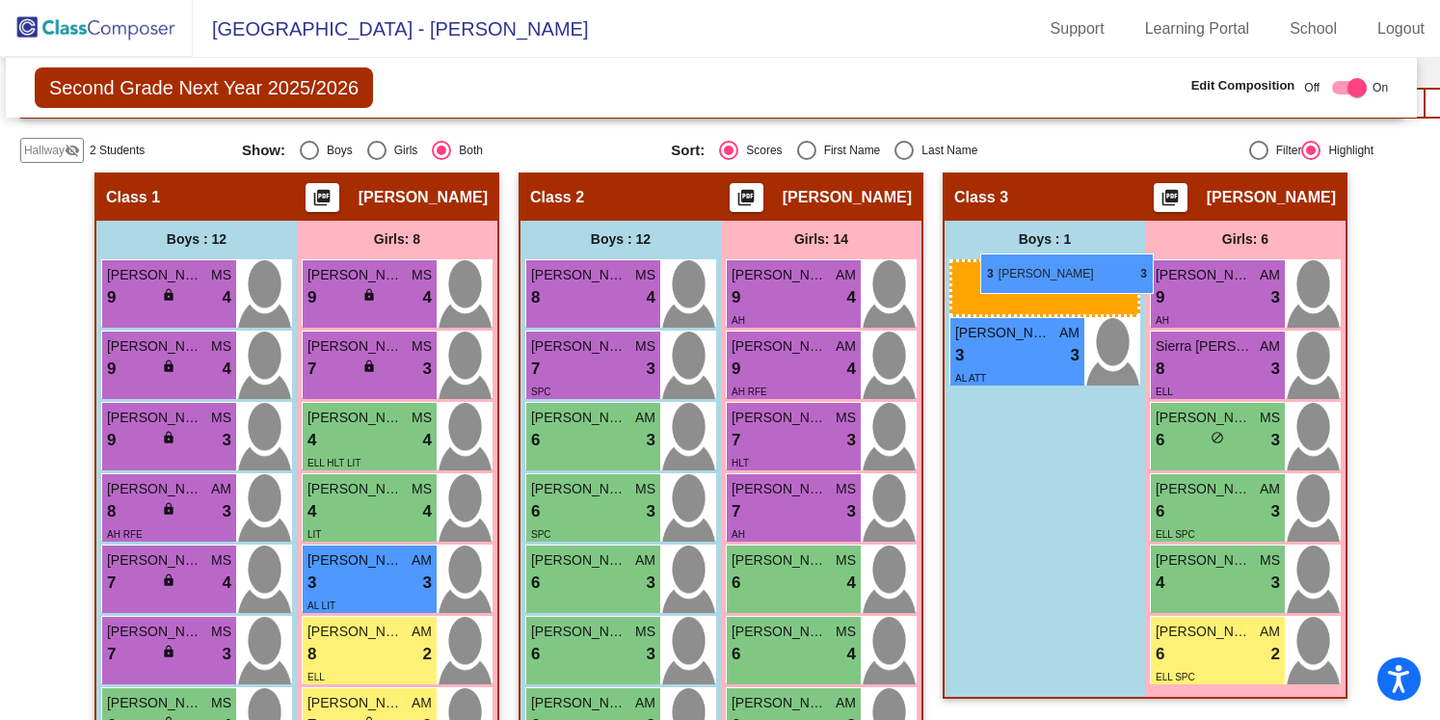
scroll to position [399, 9]
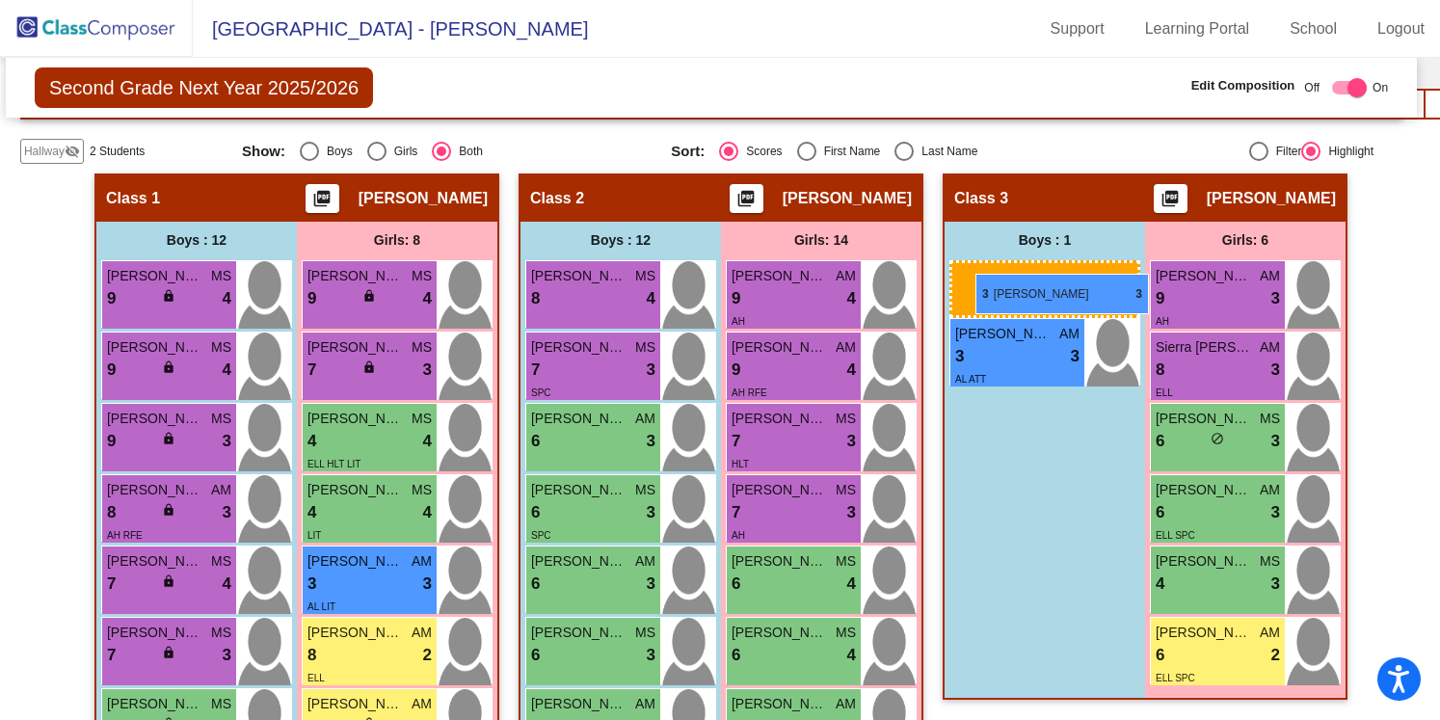
drag, startPoint x: 182, startPoint y: 456, endPoint x: 975, endPoint y: 273, distance: 814.1
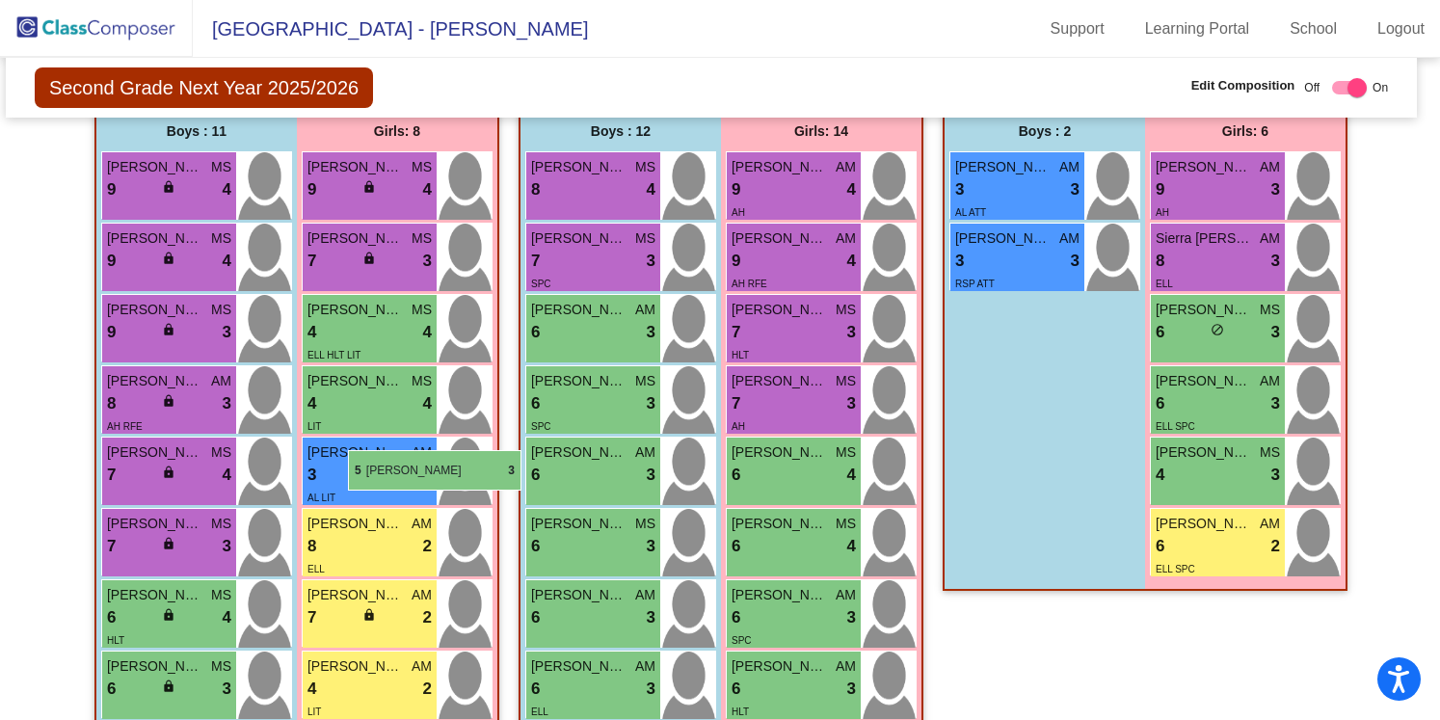
scroll to position [473, 9]
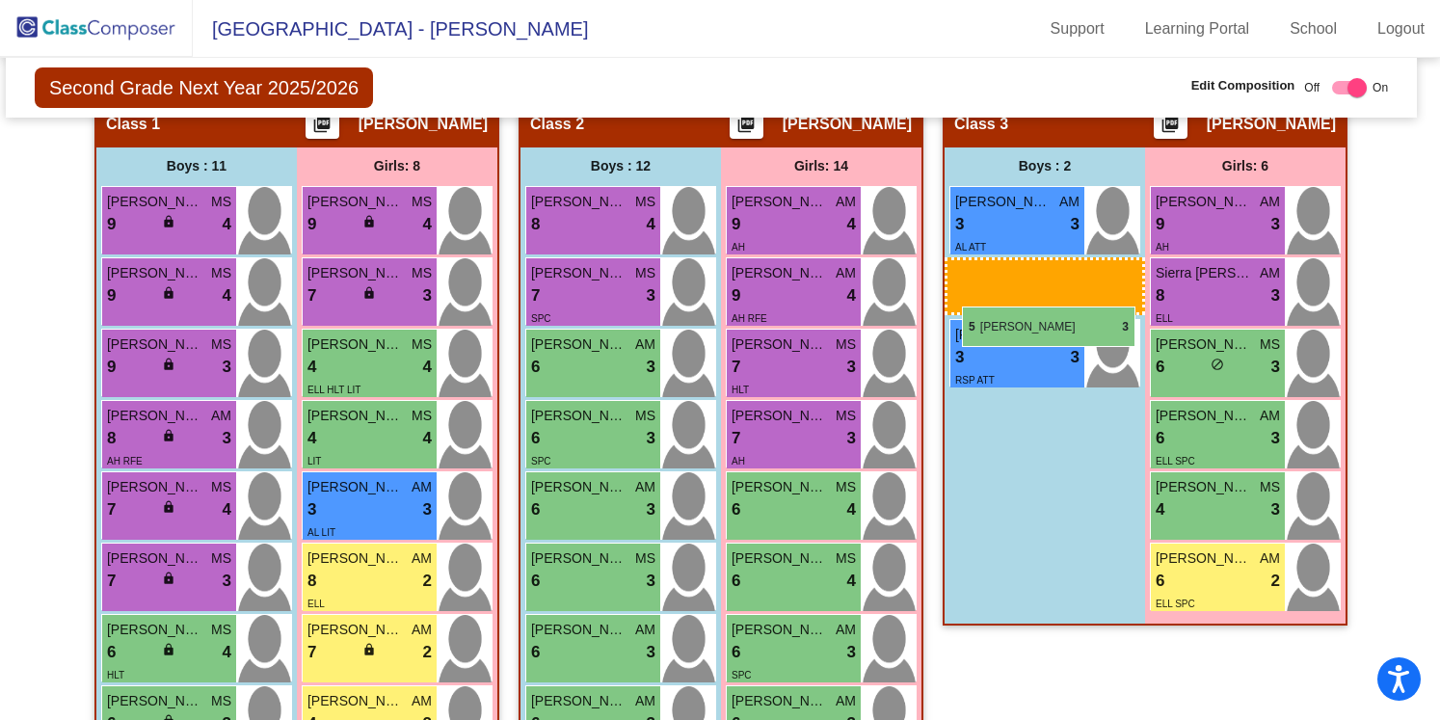
drag, startPoint x: 146, startPoint y: 438, endPoint x: 962, endPoint y: 307, distance: 826.9
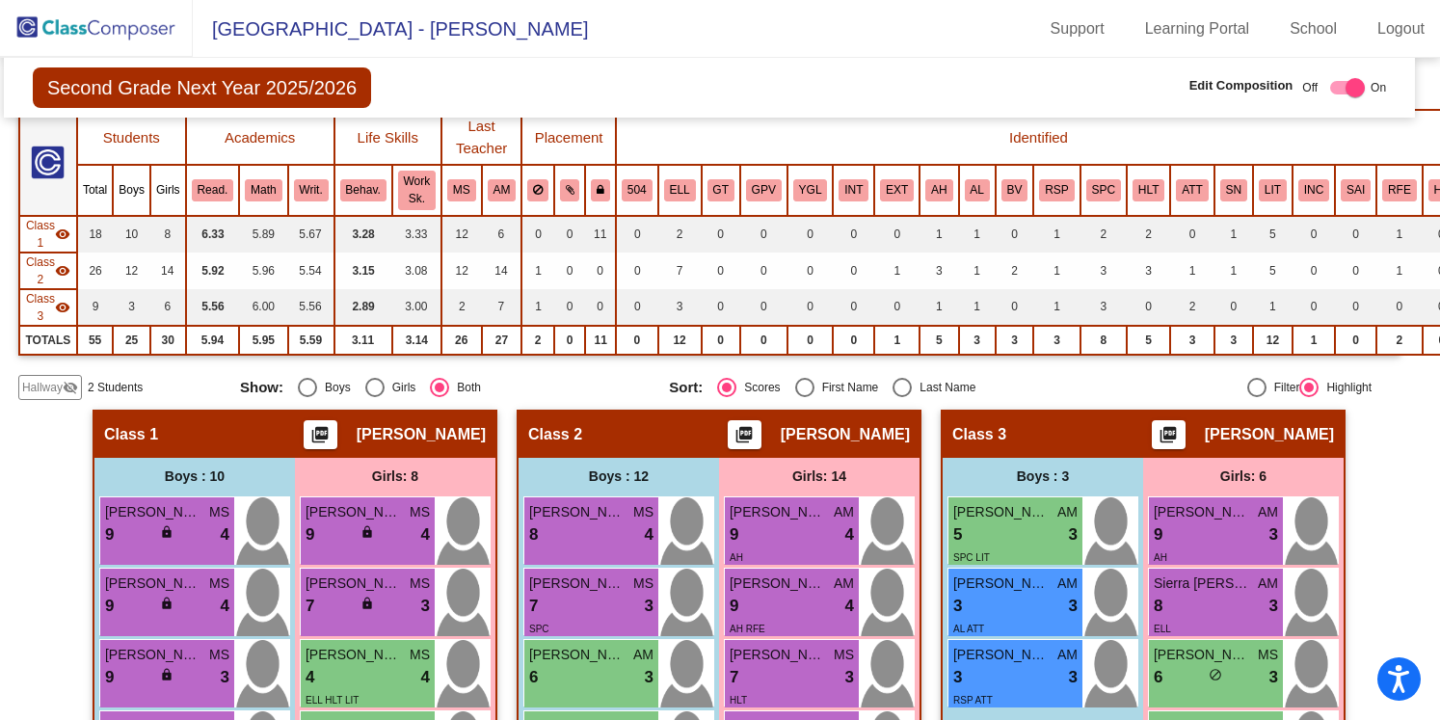
scroll to position [0, 11]
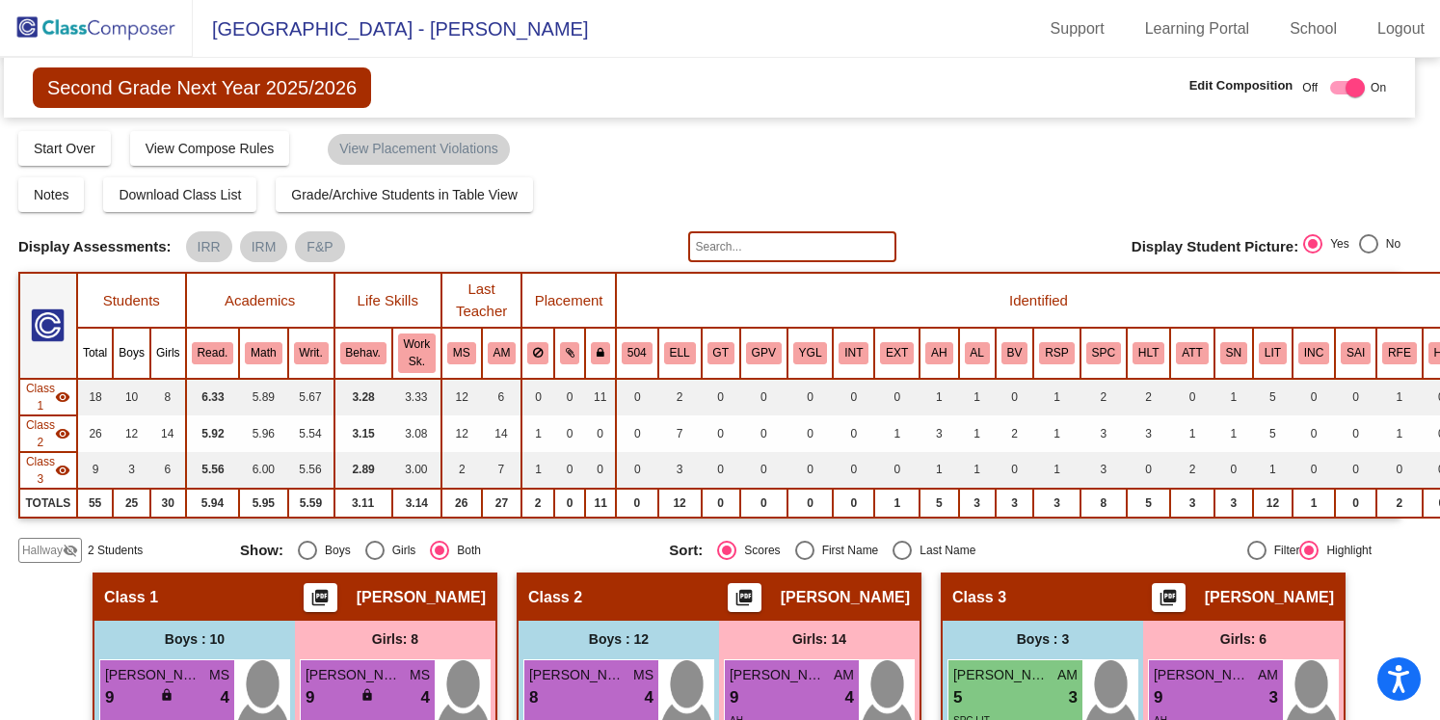
click at [86, 34] on img at bounding box center [96, 28] width 193 height 57
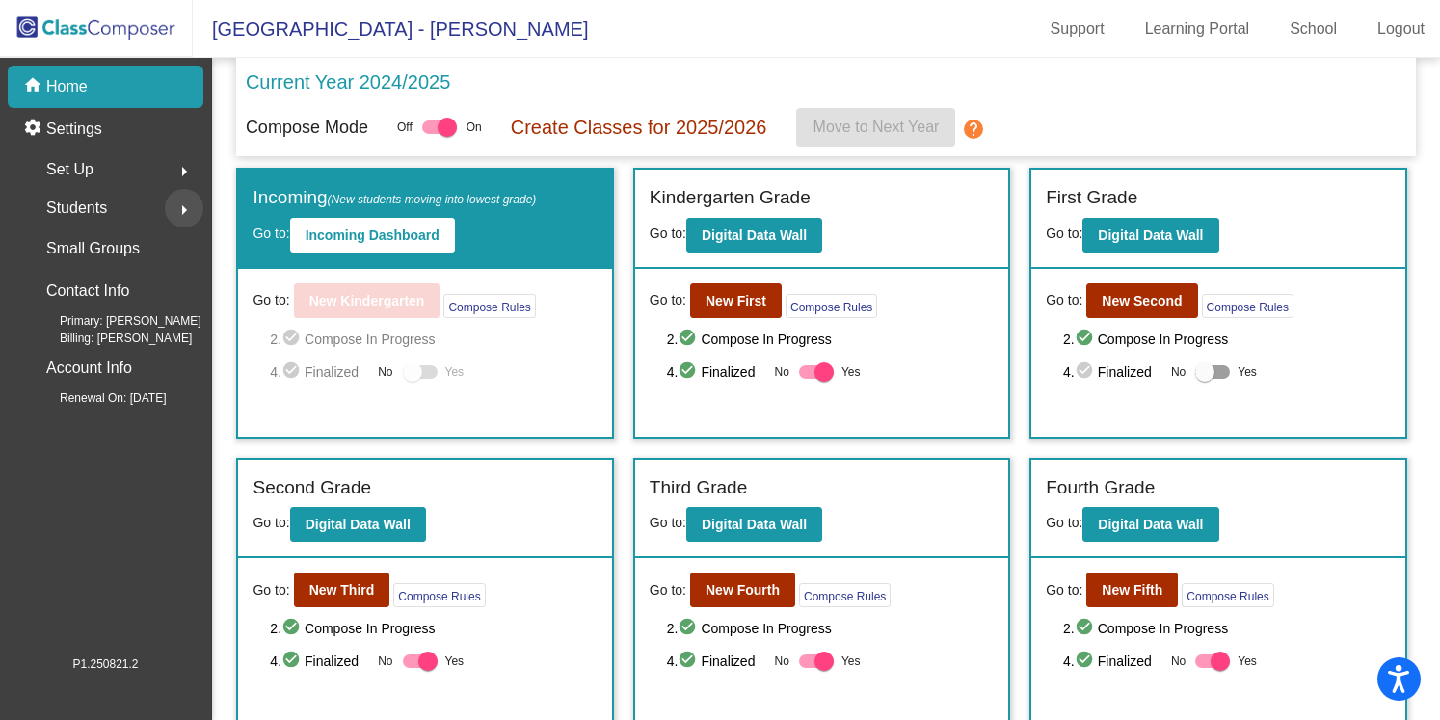
click at [177, 212] on mat-icon "arrow_right" at bounding box center [184, 210] width 23 height 23
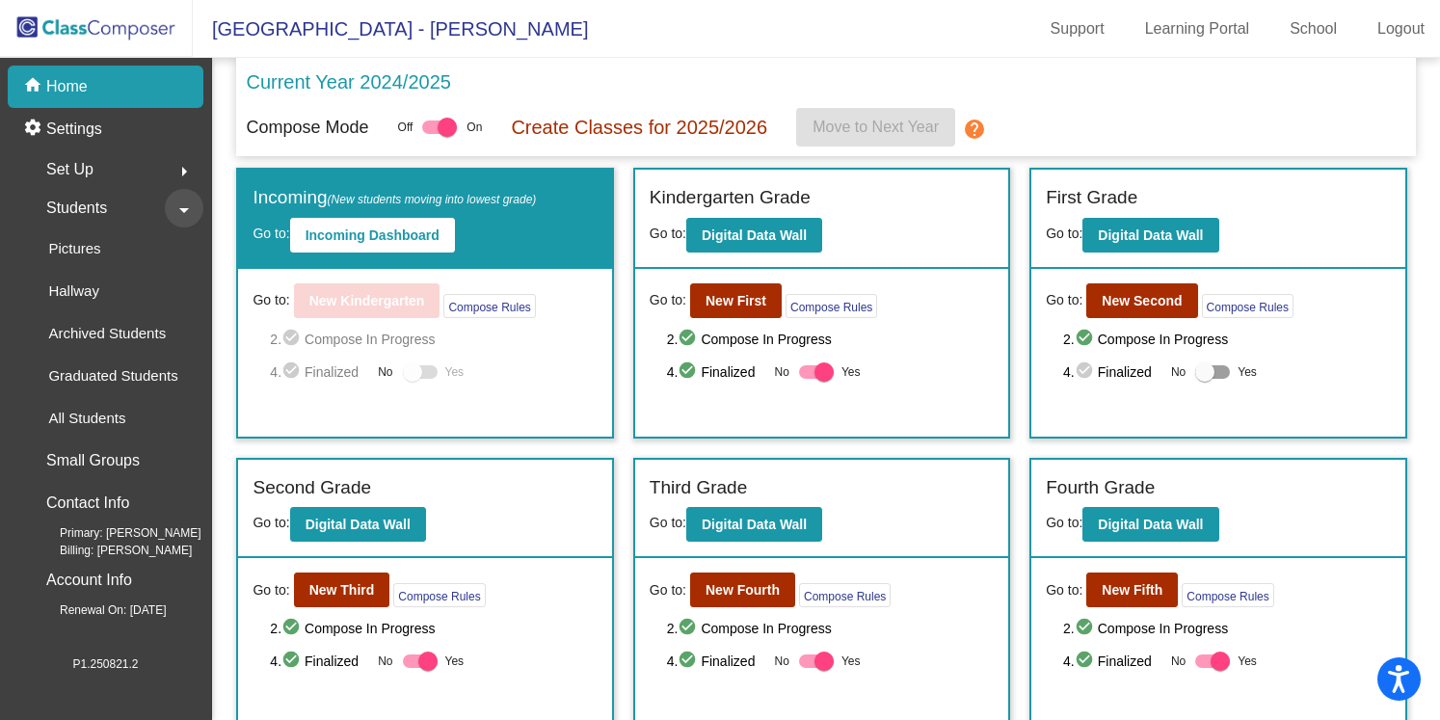
click at [177, 212] on mat-icon "arrow_drop_down" at bounding box center [184, 210] width 23 height 23
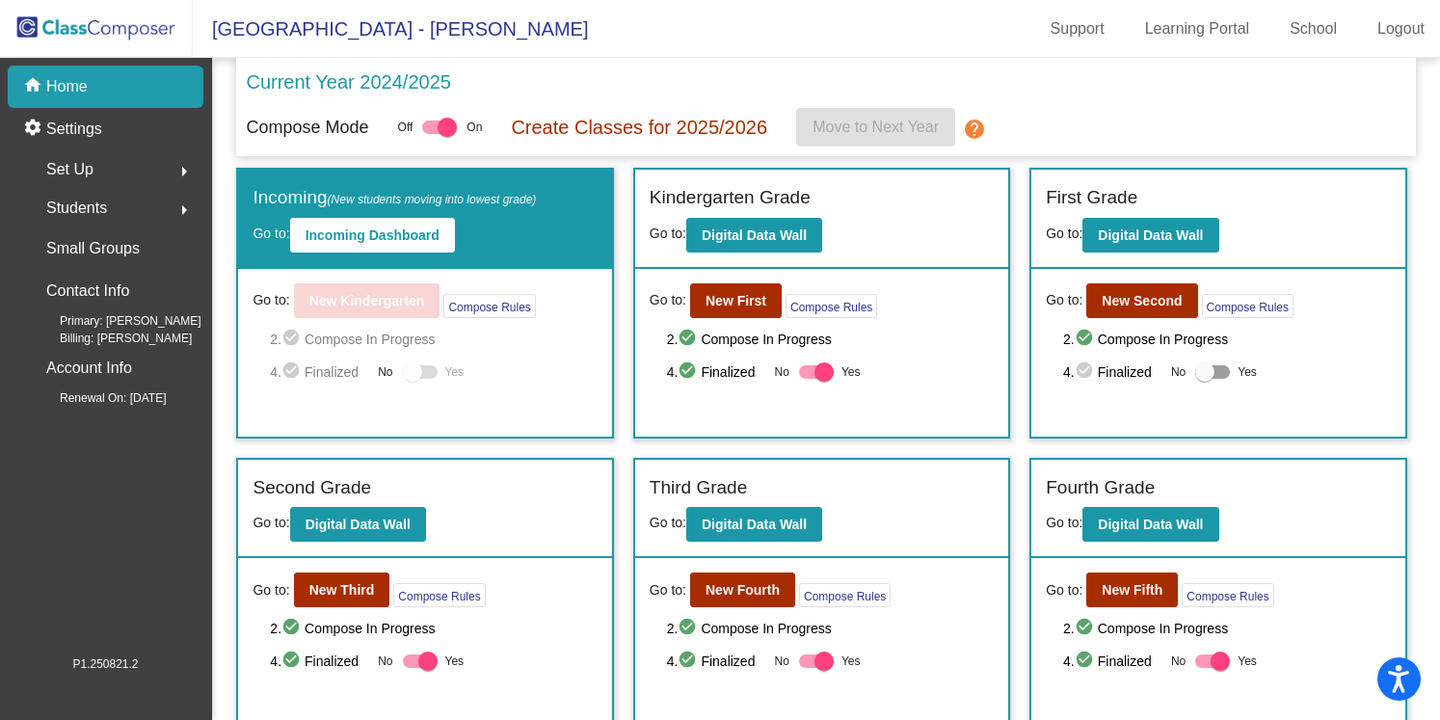
click at [188, 167] on mat-icon "arrow_right" at bounding box center [184, 171] width 23 height 23
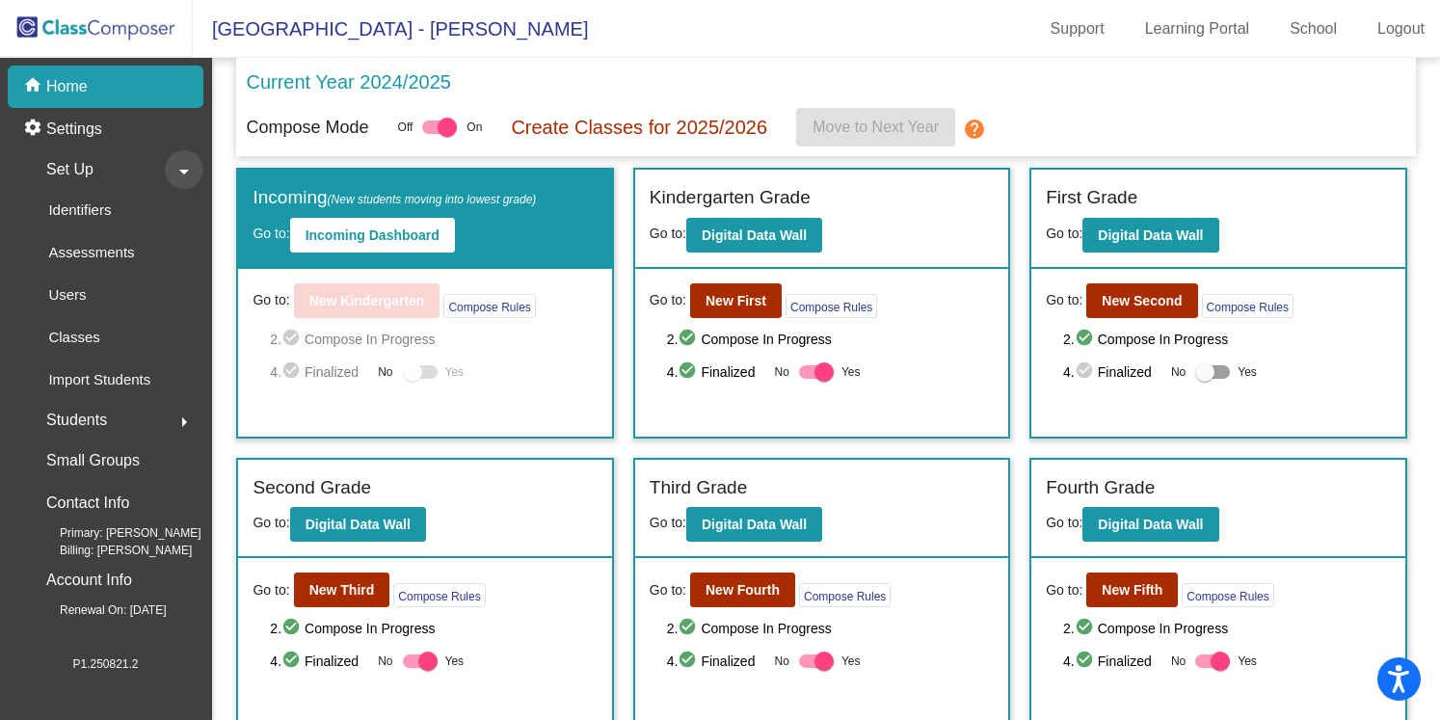
click at [188, 167] on mat-icon "arrow_drop_down" at bounding box center [184, 171] width 23 height 23
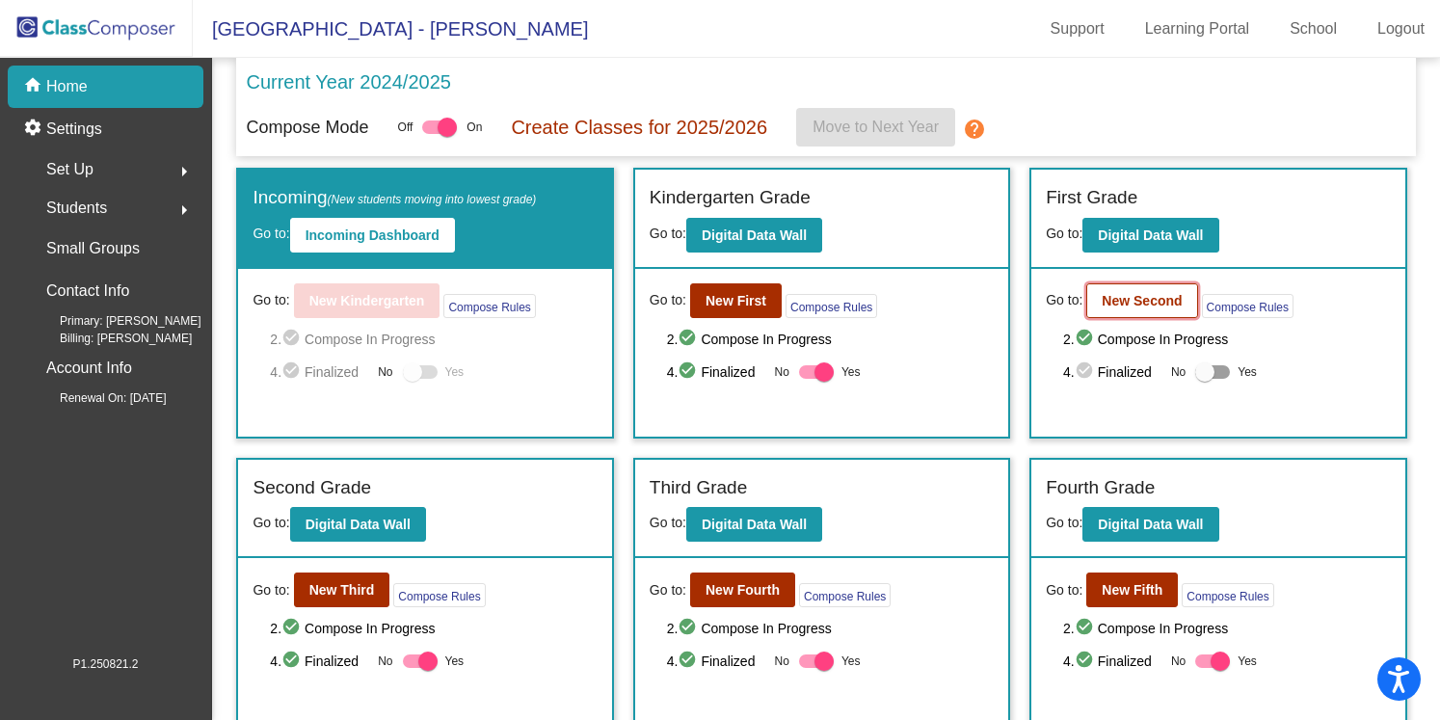
click at [1167, 307] on b "New Second" at bounding box center [1142, 300] width 80 height 15
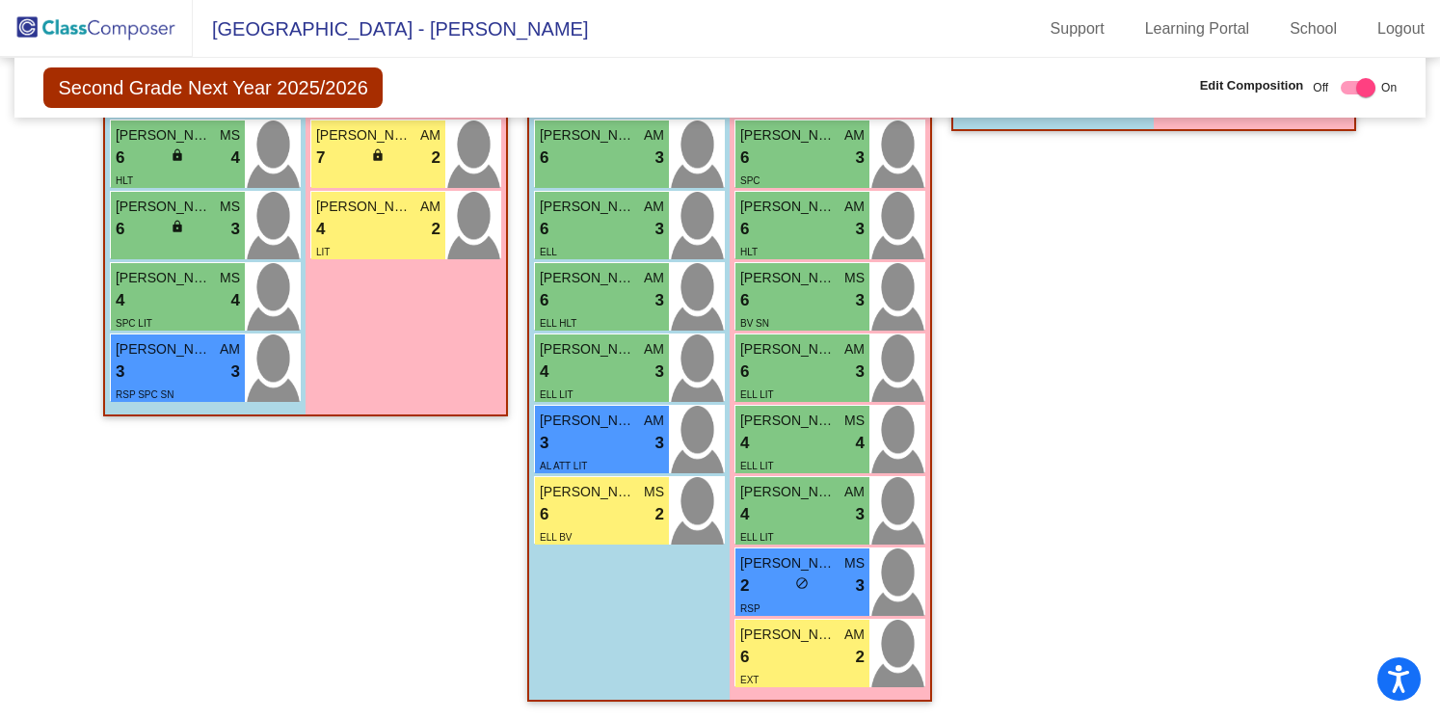
scroll to position [973, 0]
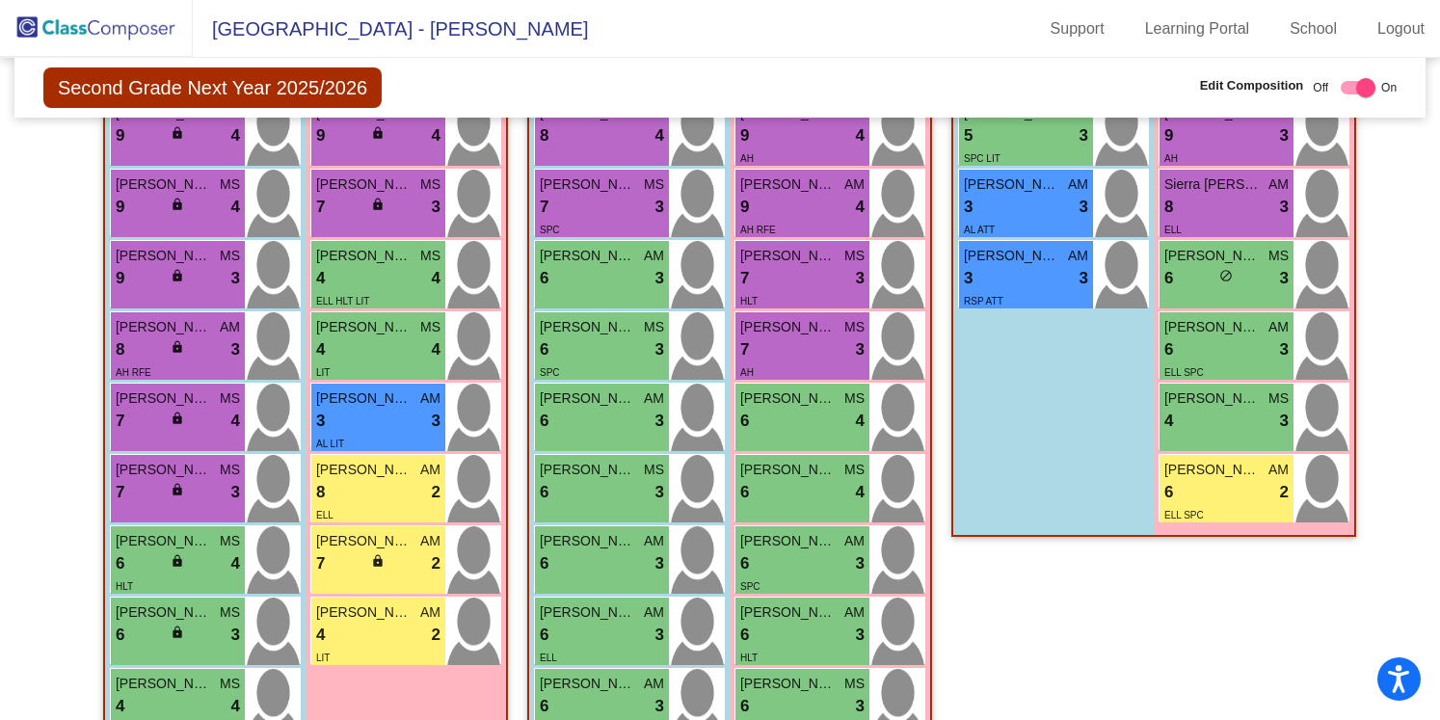
scroll to position [523, 0]
